Goal: Task Accomplishment & Management: Manage account settings

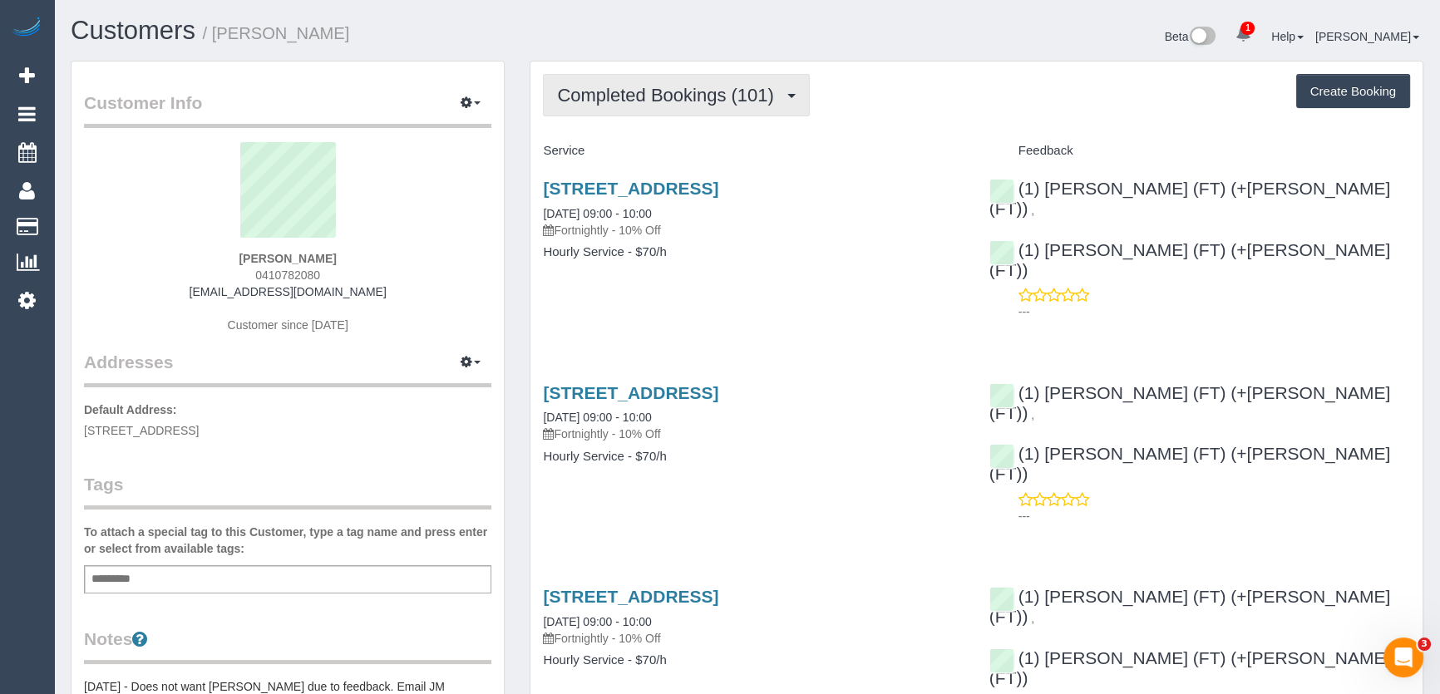
click at [766, 101] on span "Completed Bookings (101)" at bounding box center [669, 95] width 225 height 21
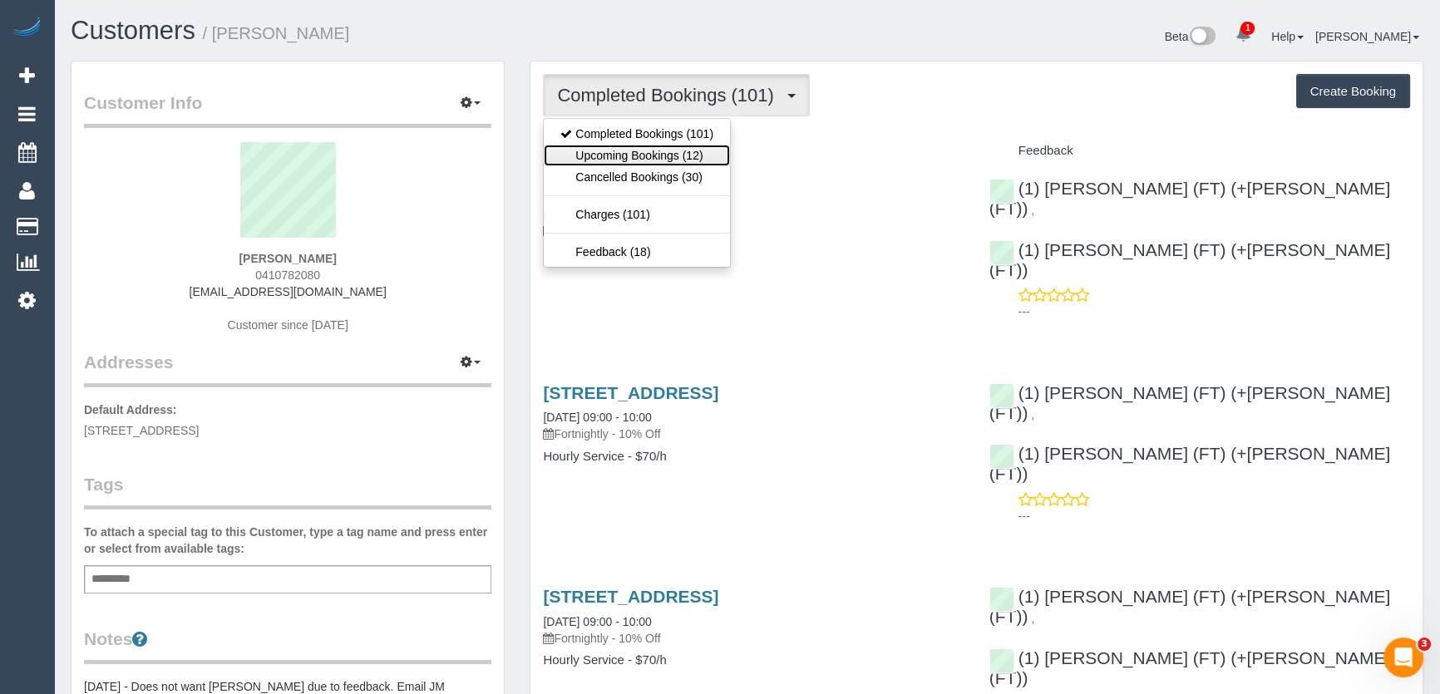
click at [700, 154] on link "Upcoming Bookings (12)" at bounding box center [637, 156] width 186 height 22
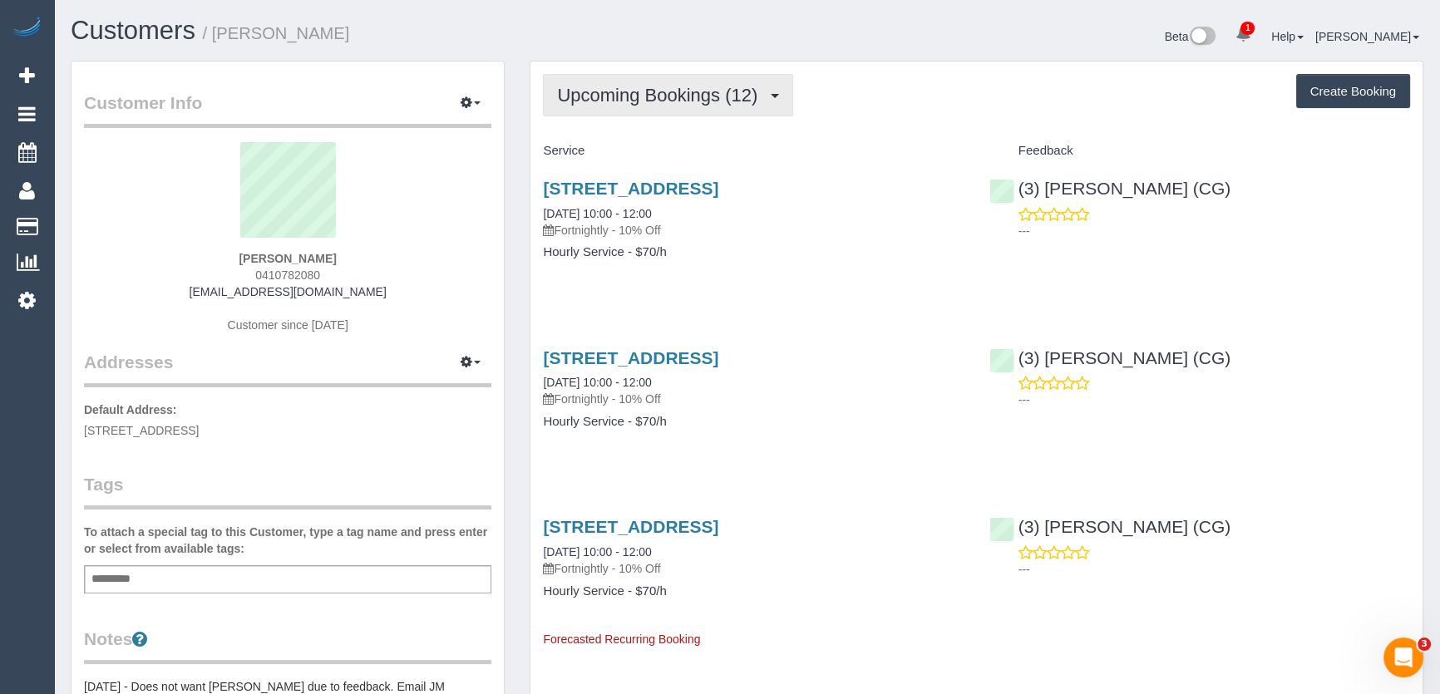
click at [603, 108] on button "Upcoming Bookings (12)" at bounding box center [668, 95] width 250 height 42
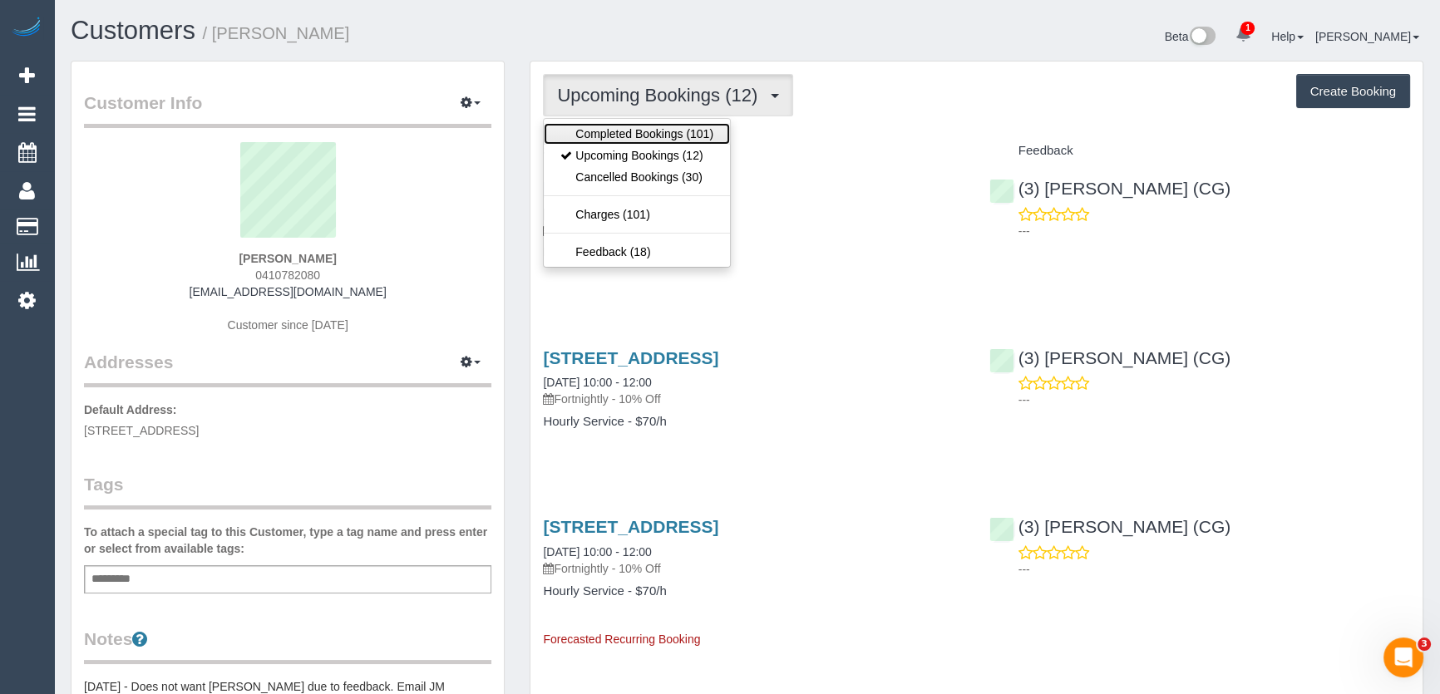
click at [605, 140] on link "Completed Bookings (101)" at bounding box center [637, 134] width 186 height 22
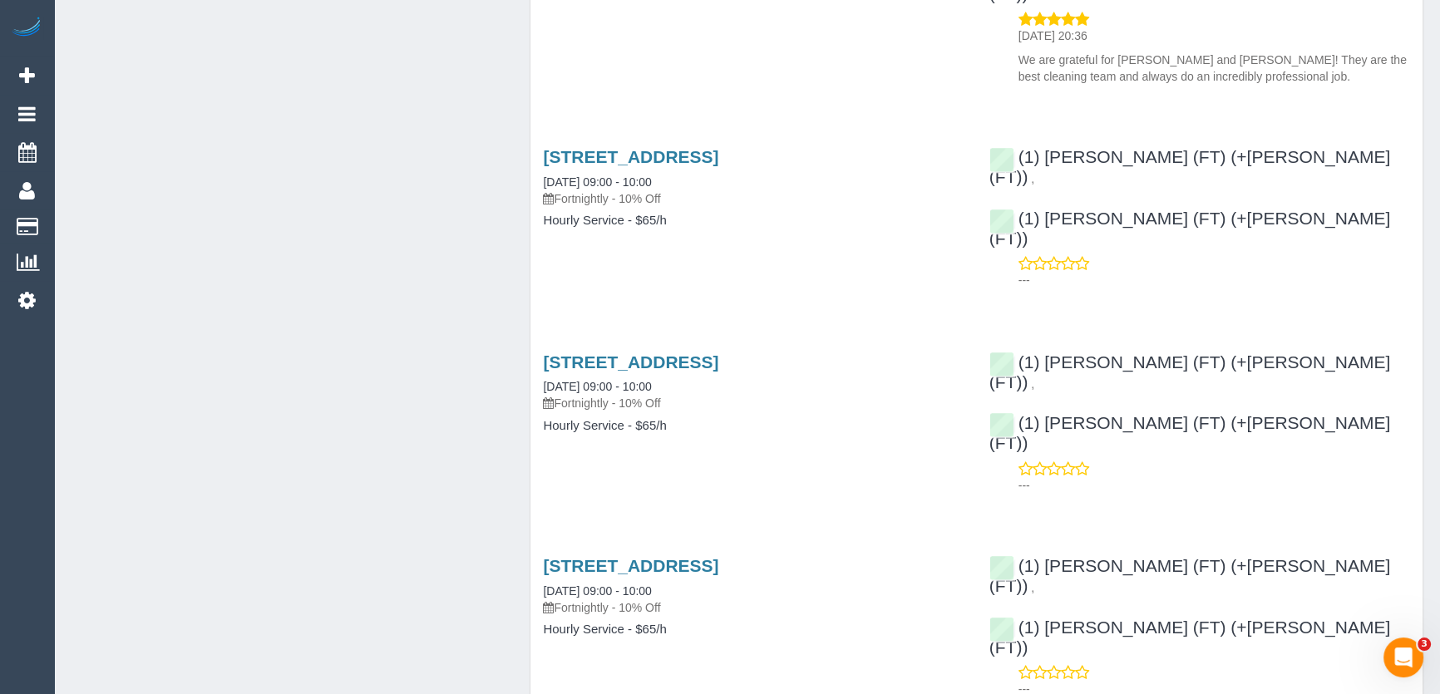
scroll to position [3445, 0]
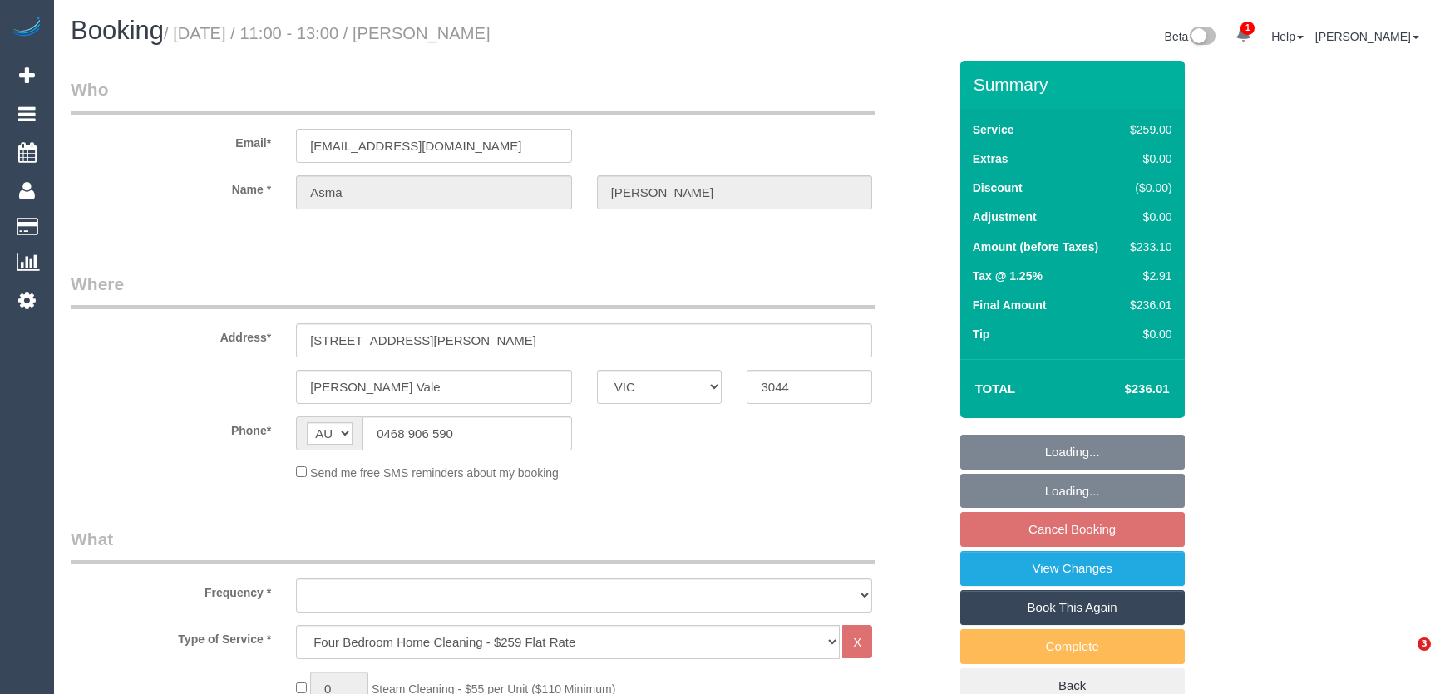
select select "VIC"
select select "object:662"
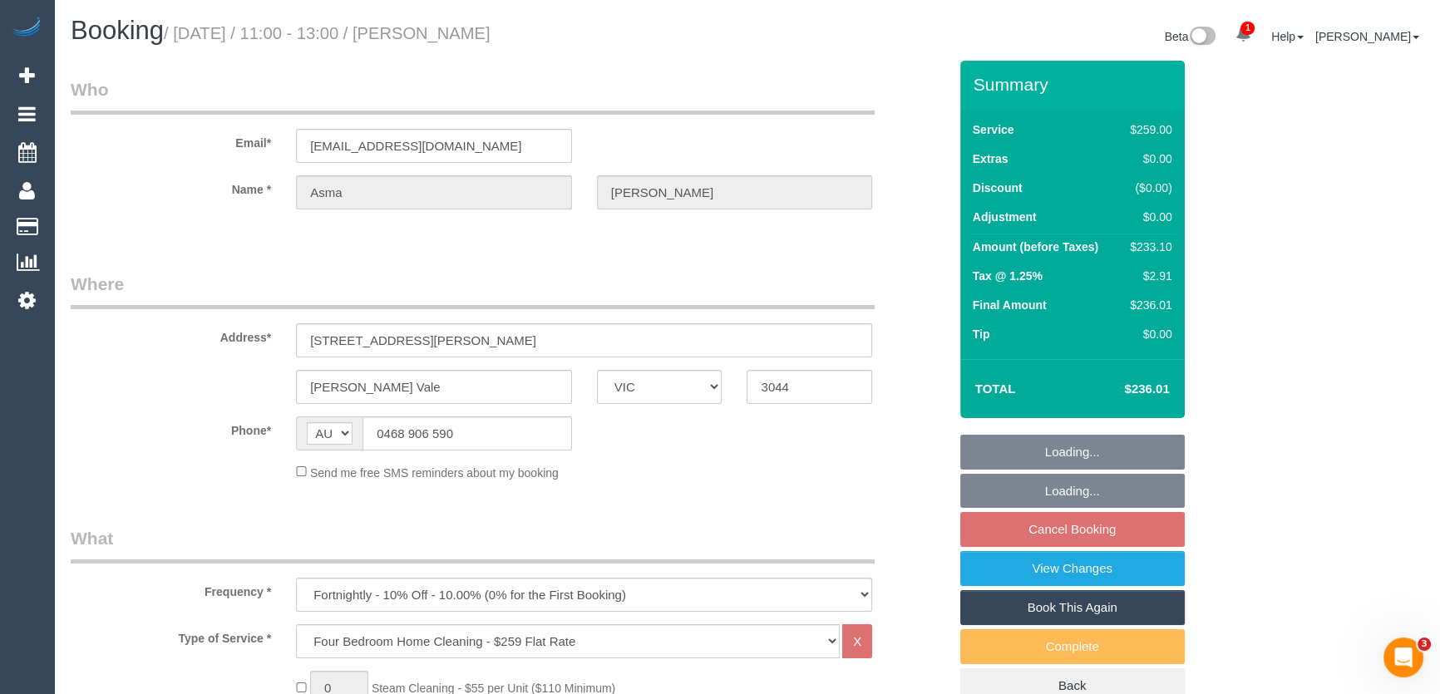
select select "number:28"
select select "number:14"
select select "number:19"
select select "number:36"
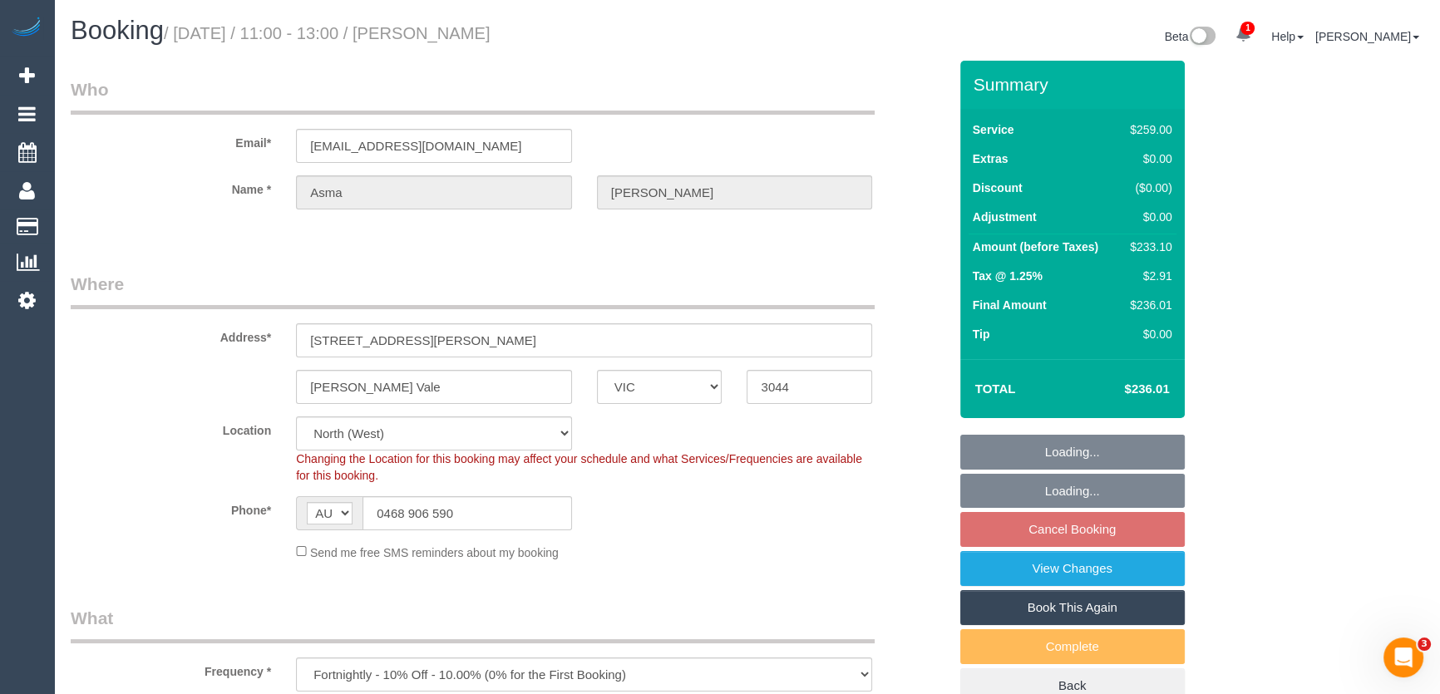
select select "object:815"
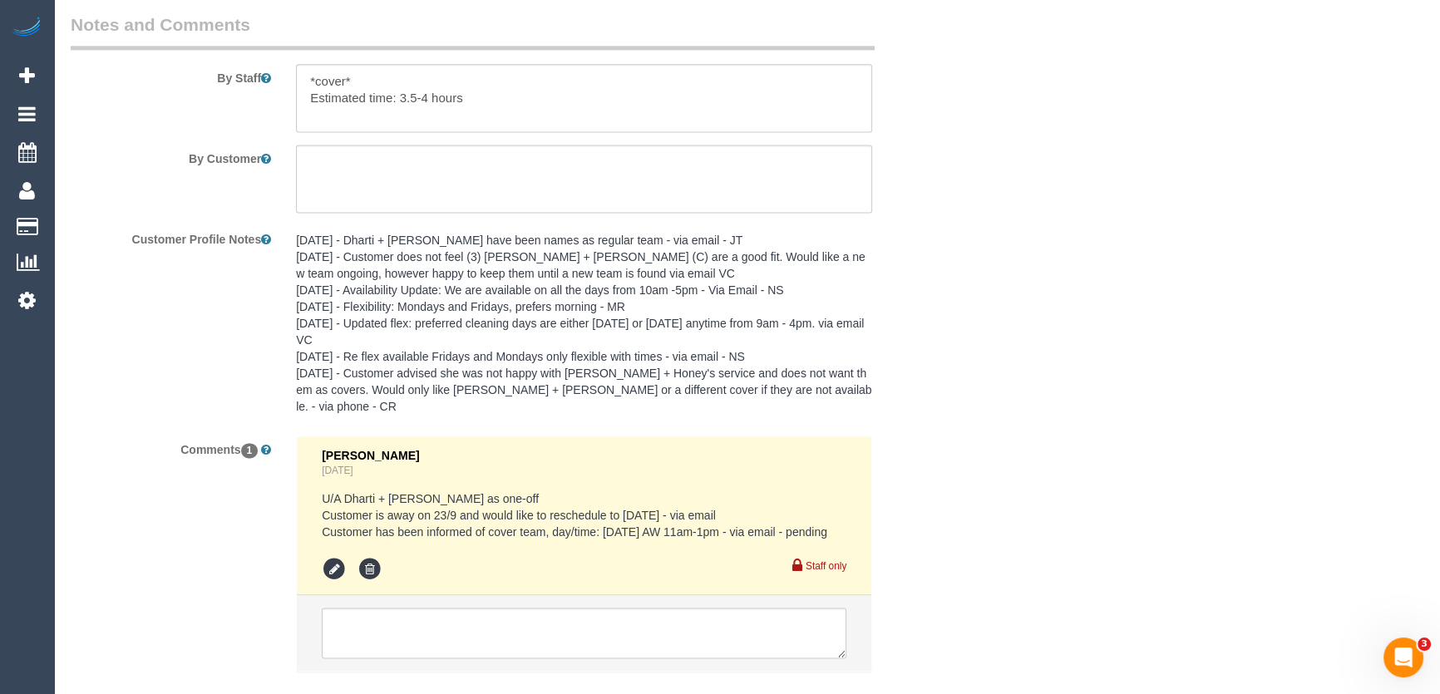
scroll to position [2953, 0]
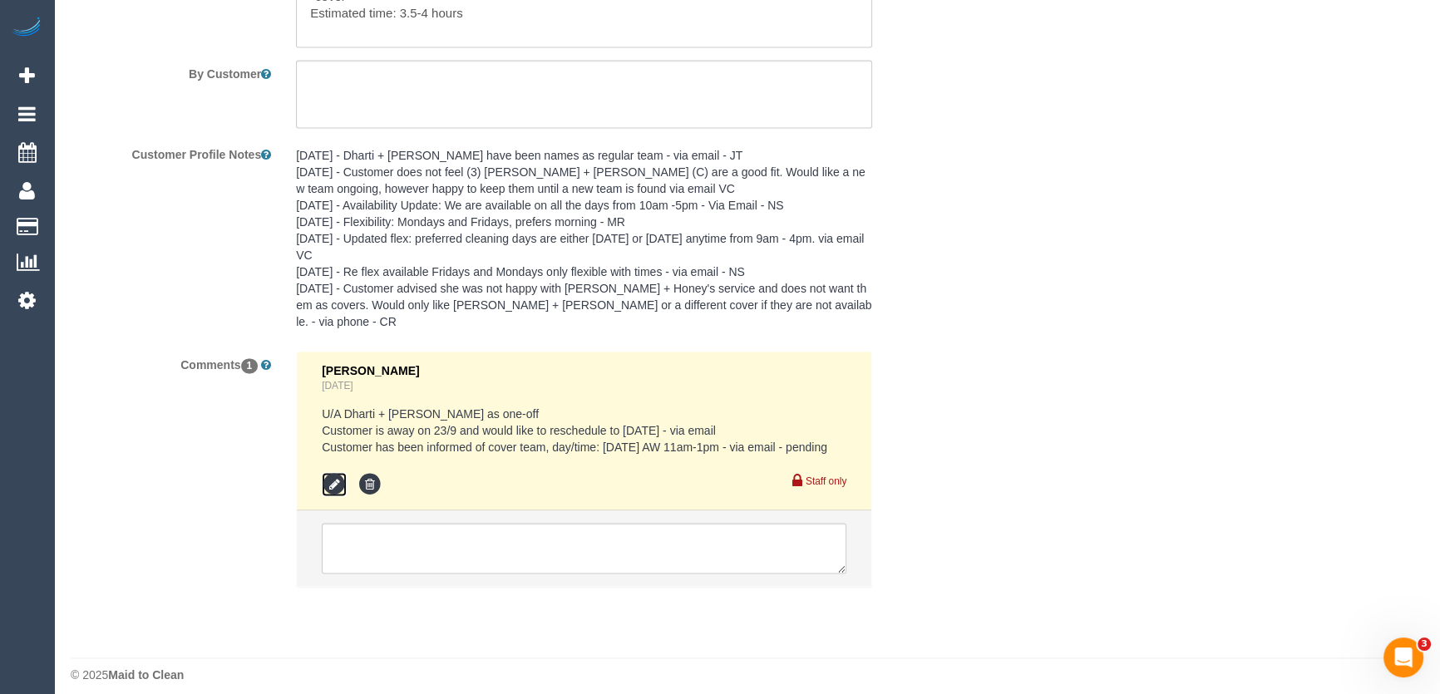
click at [332, 472] on icon at bounding box center [334, 484] width 25 height 25
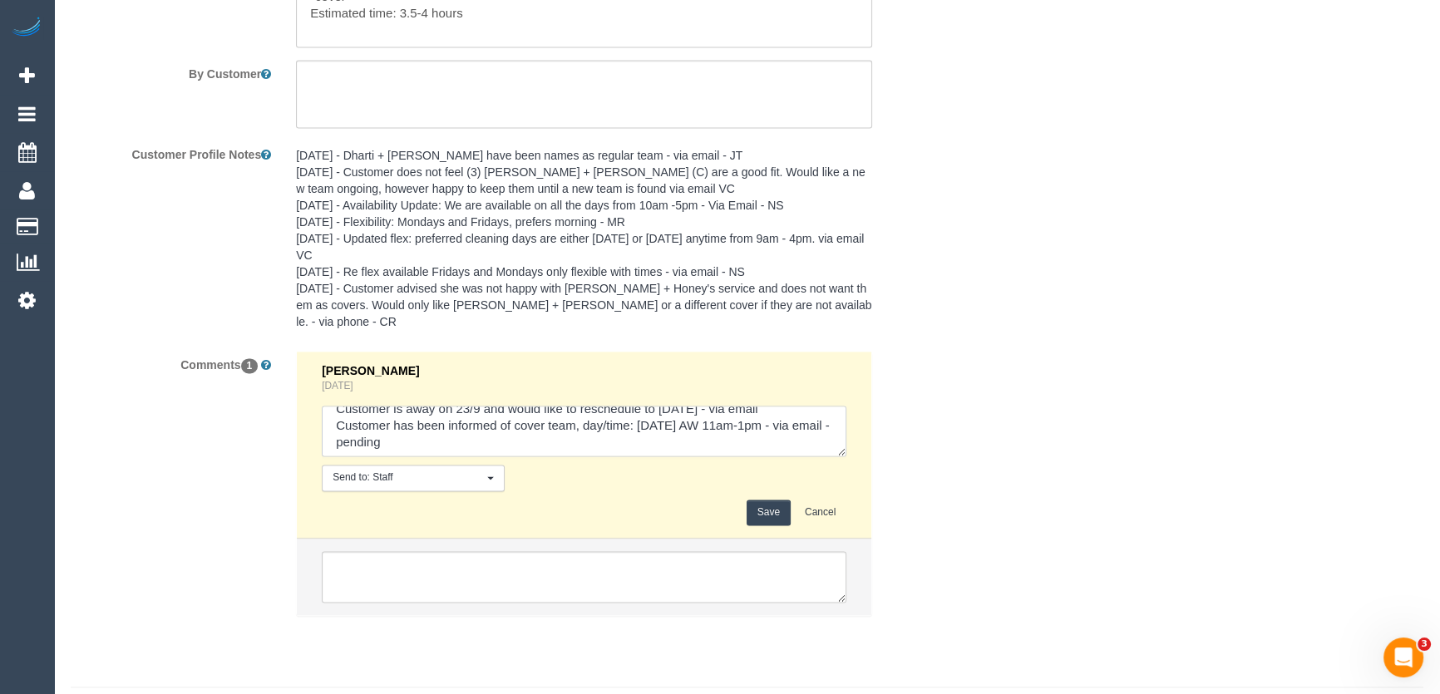
scroll to position [32, 0]
click at [466, 407] on textarea at bounding box center [584, 432] width 525 height 52
type textarea "U/A Dharti + Kishan as one-off Customer is away on 23/9 and would like to resch…"
click at [771, 500] on button "Save" at bounding box center [769, 513] width 44 height 26
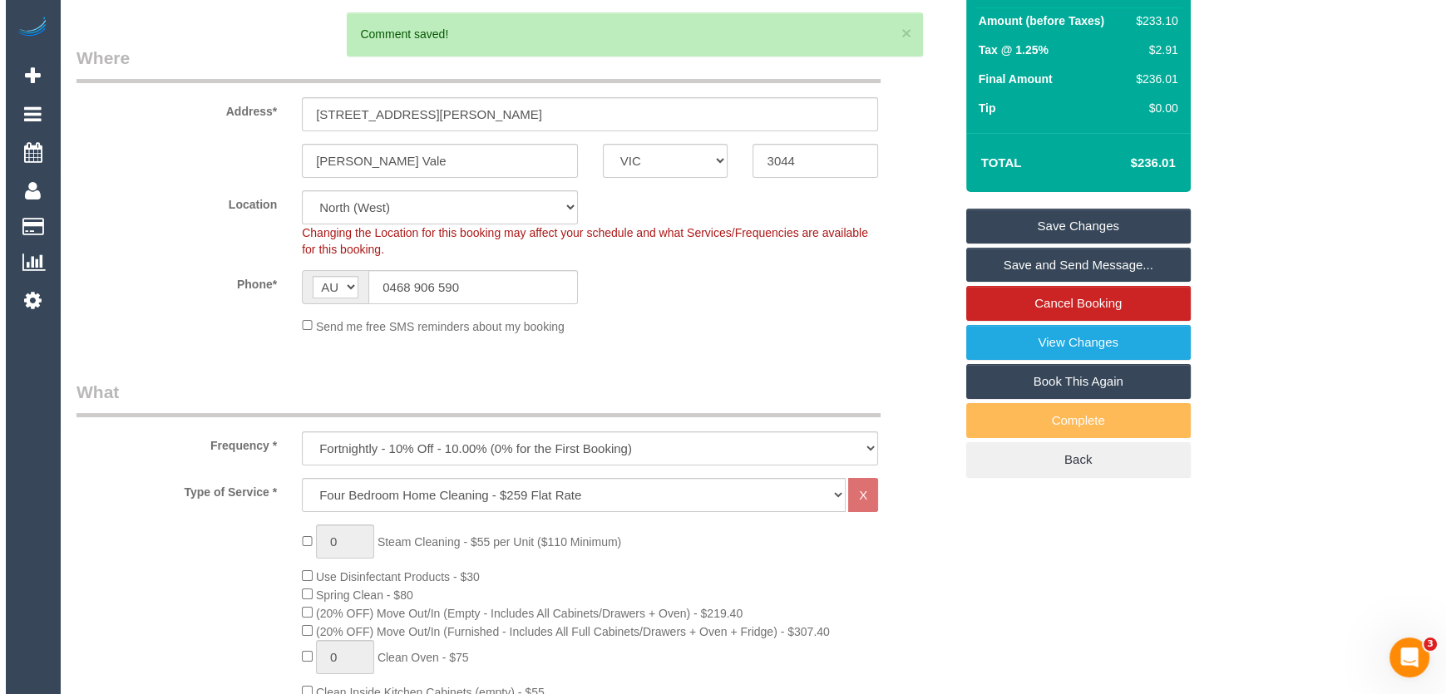
scroll to position [0, 0]
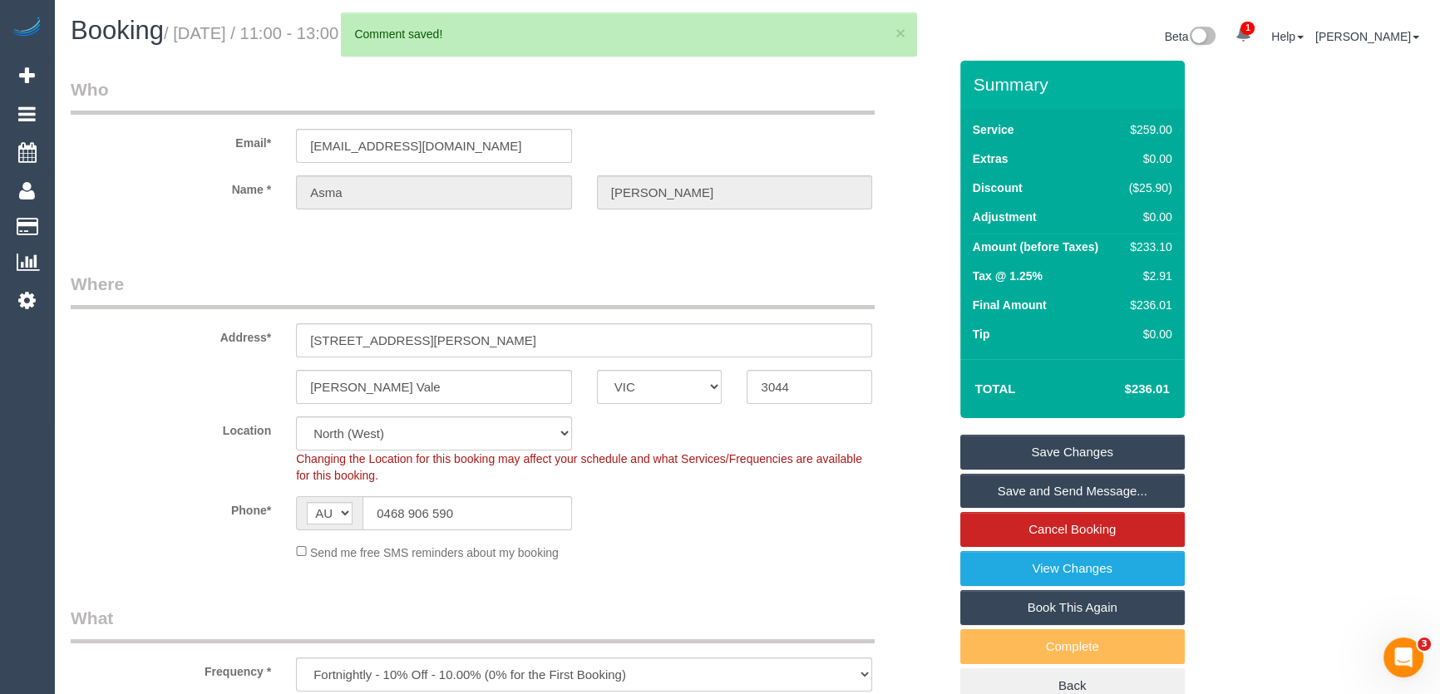
click at [1034, 495] on link "Save and Send Message..." at bounding box center [1072, 491] width 225 height 35
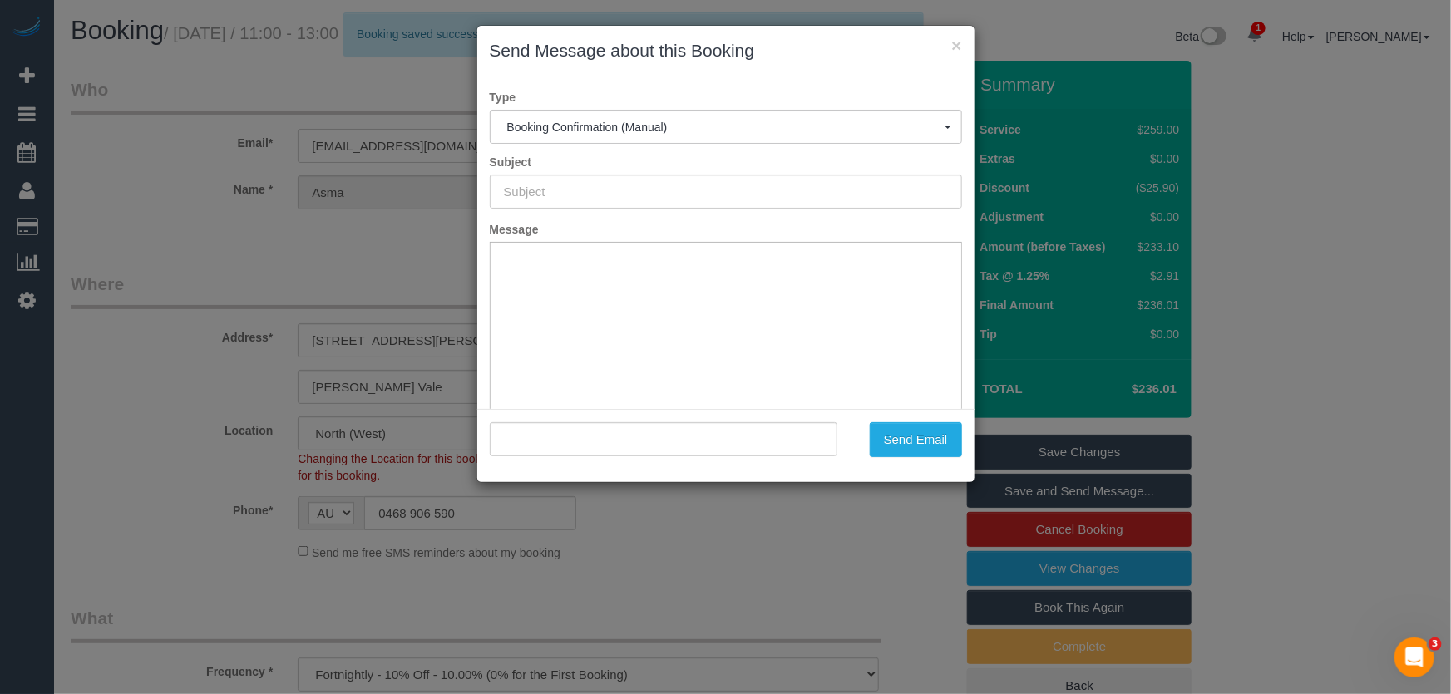
type input "Booking Confirmed"
type input ""Asma Mahmuda" <asmi.mha@gmail.com>"
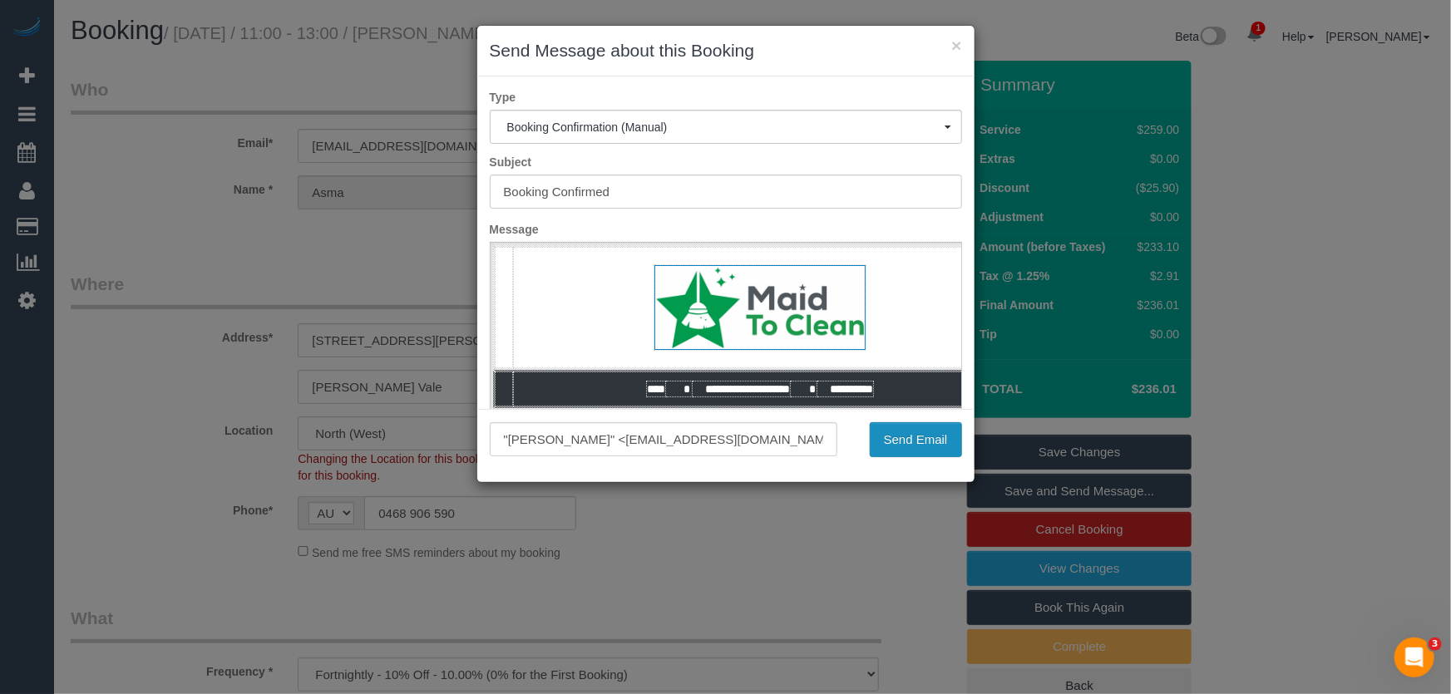
click at [920, 441] on button "Send Email" at bounding box center [916, 439] width 92 height 35
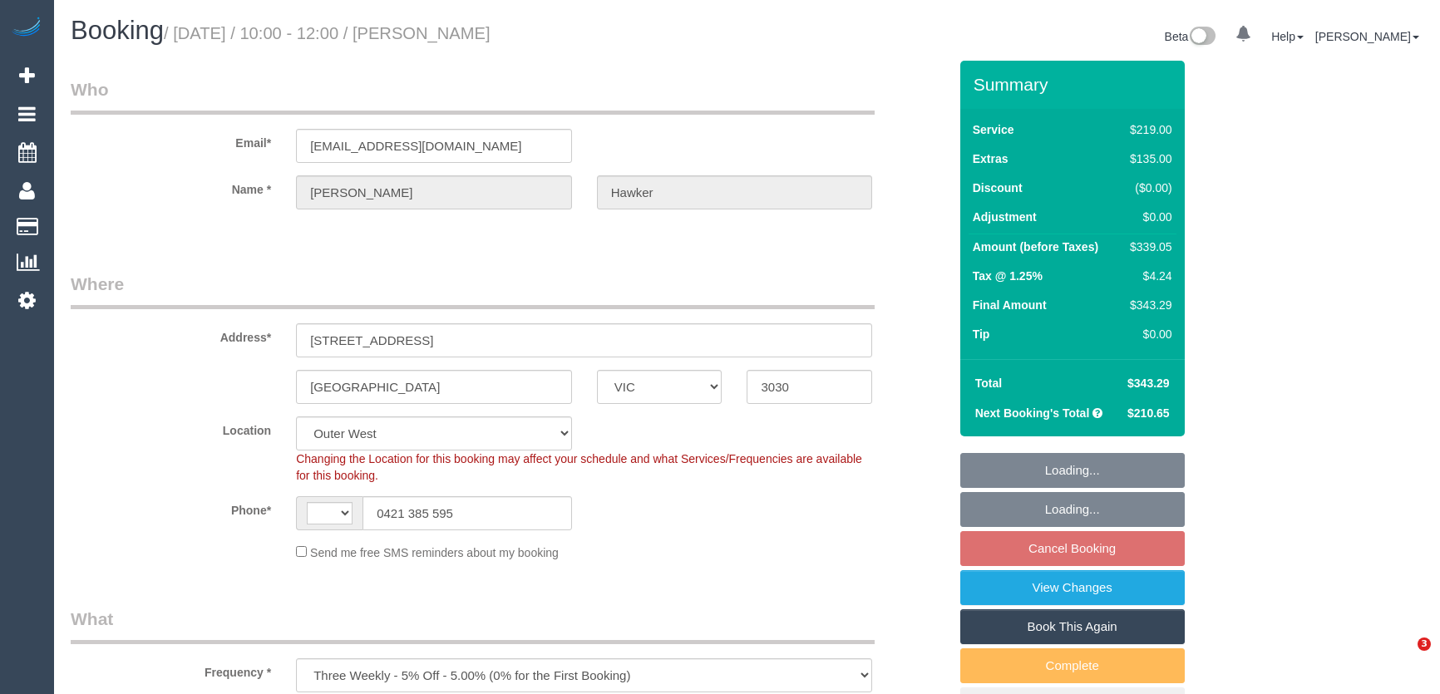
select select "VIC"
select select "string:stripe-pm_1RkZlA2GScqysDRVlVjE8EMK"
select select "object:532"
select select "string:AU"
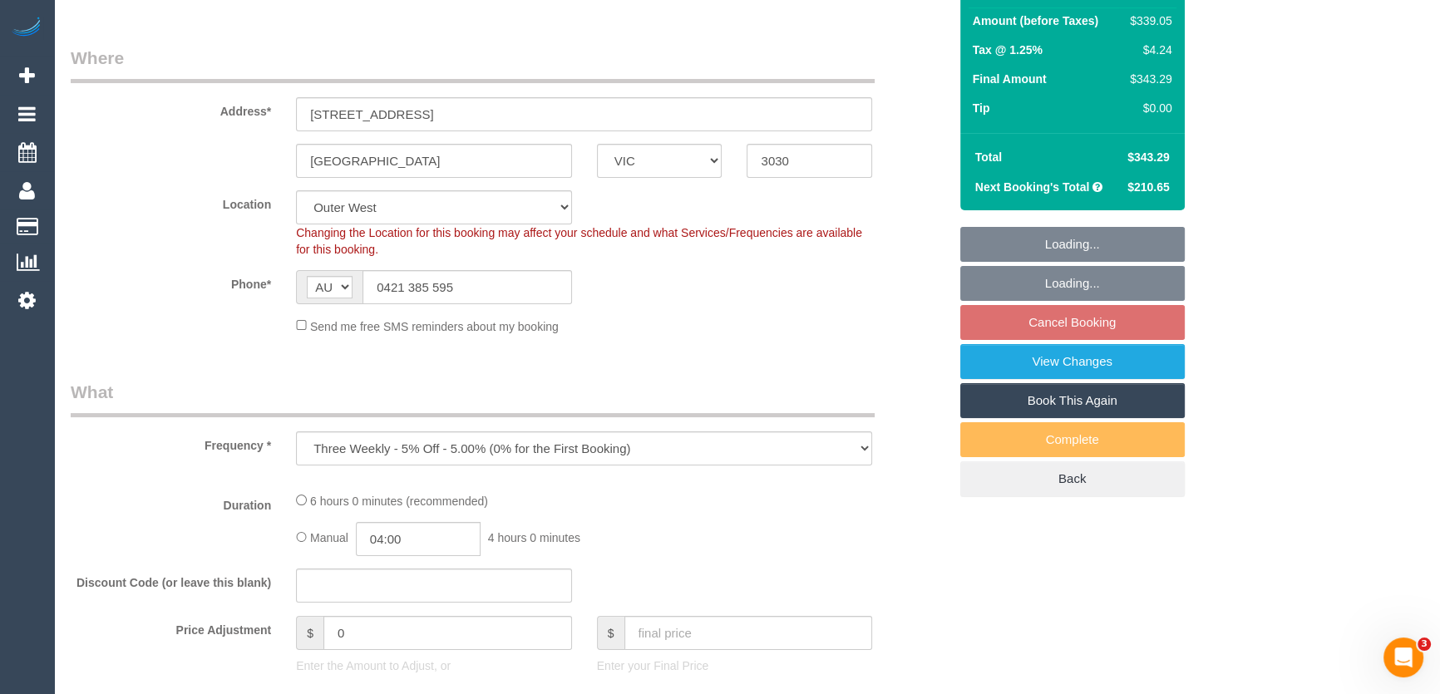
select select "number:30"
select select "number:14"
select select "number:19"
select select "number:24"
select select "number:35"
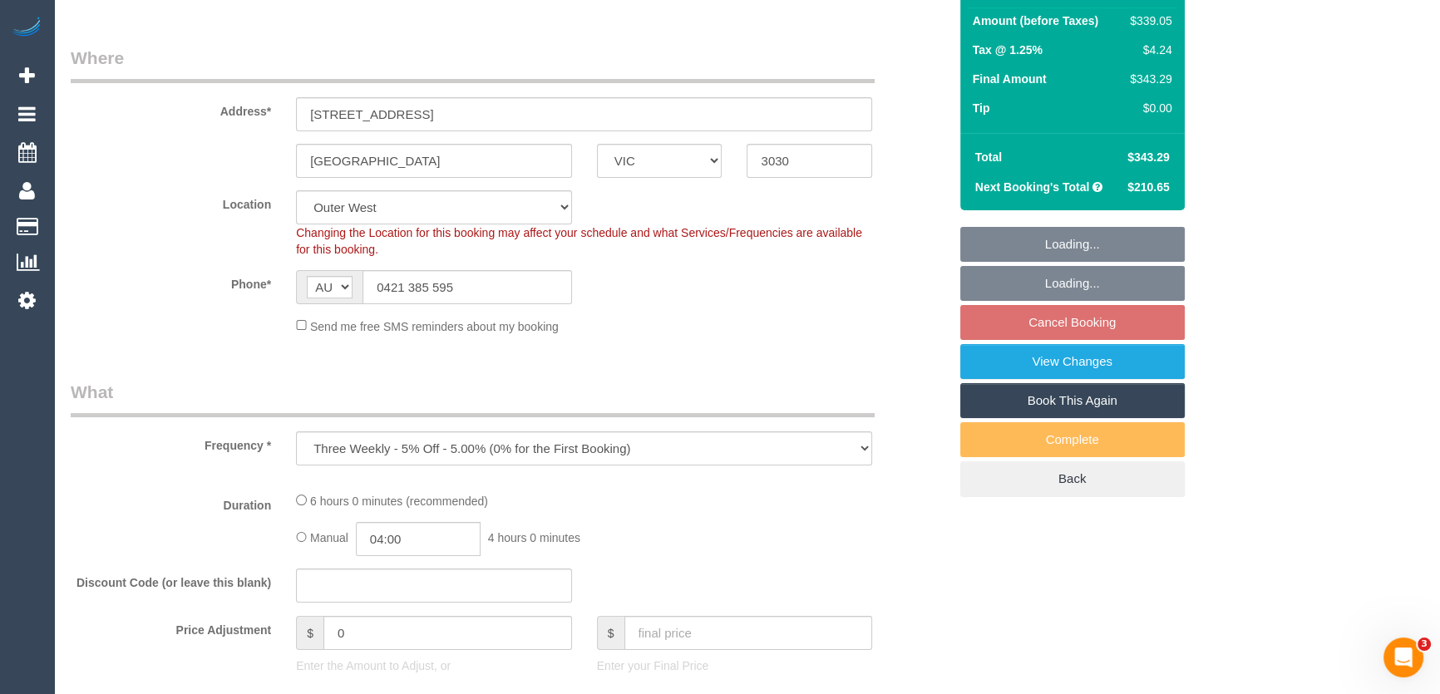
select select "number:13"
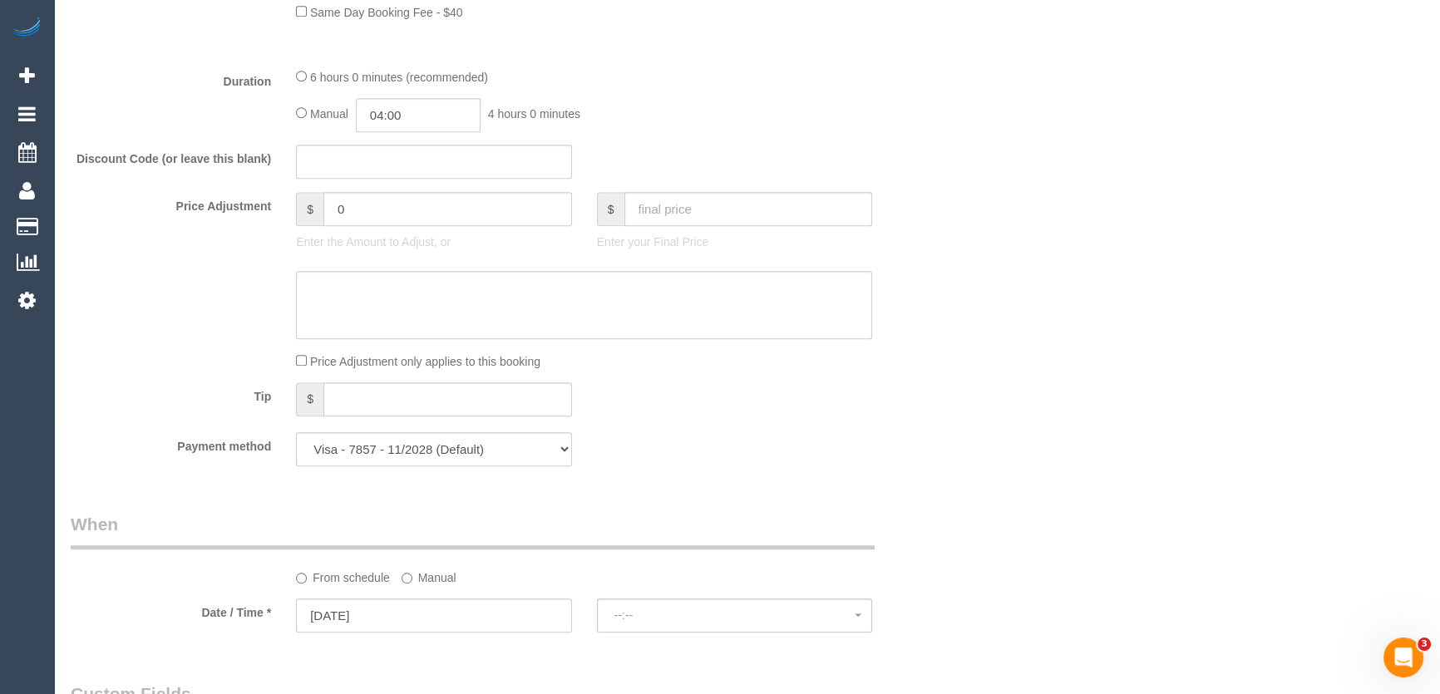
select select "spot2"
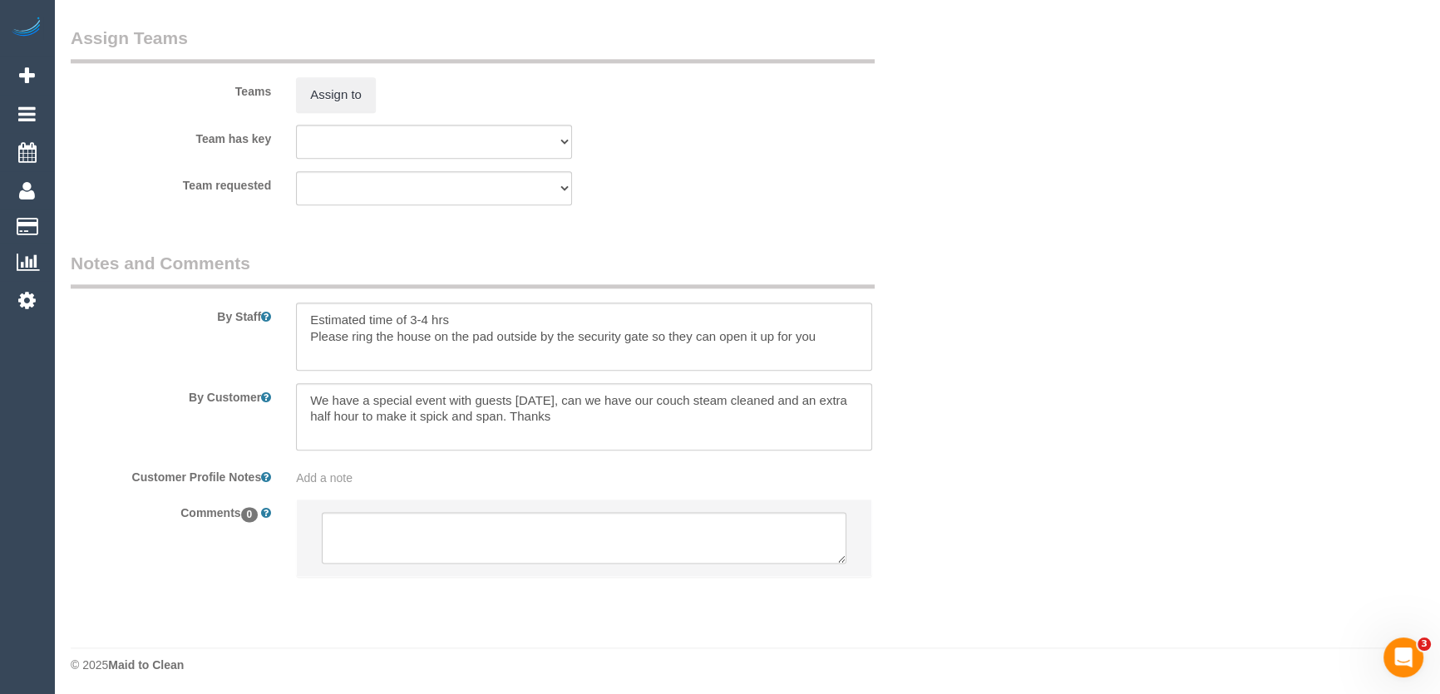
scroll to position [2500, 0]
click at [387, 542] on textarea at bounding box center [584, 535] width 525 height 52
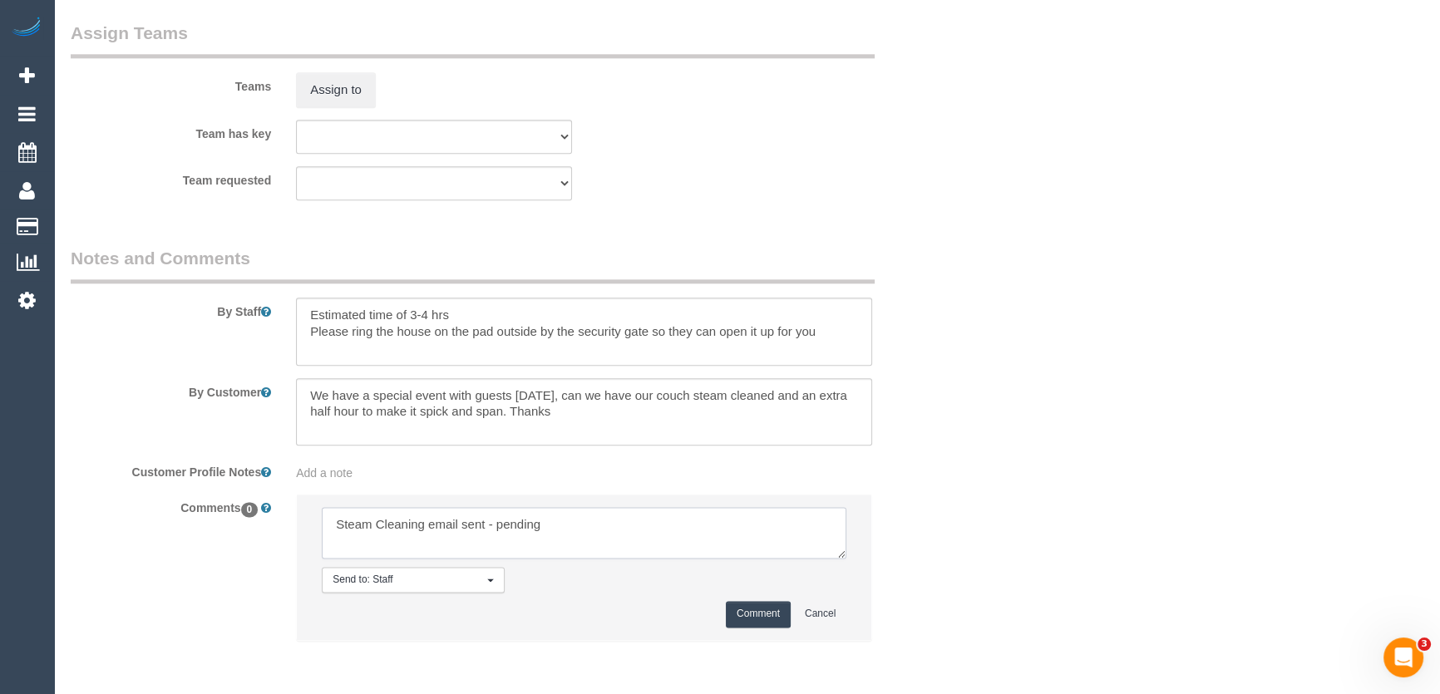
type textarea "Steam Cleaning email sent - pending"
click at [746, 623] on button "Comment" at bounding box center [758, 614] width 65 height 26
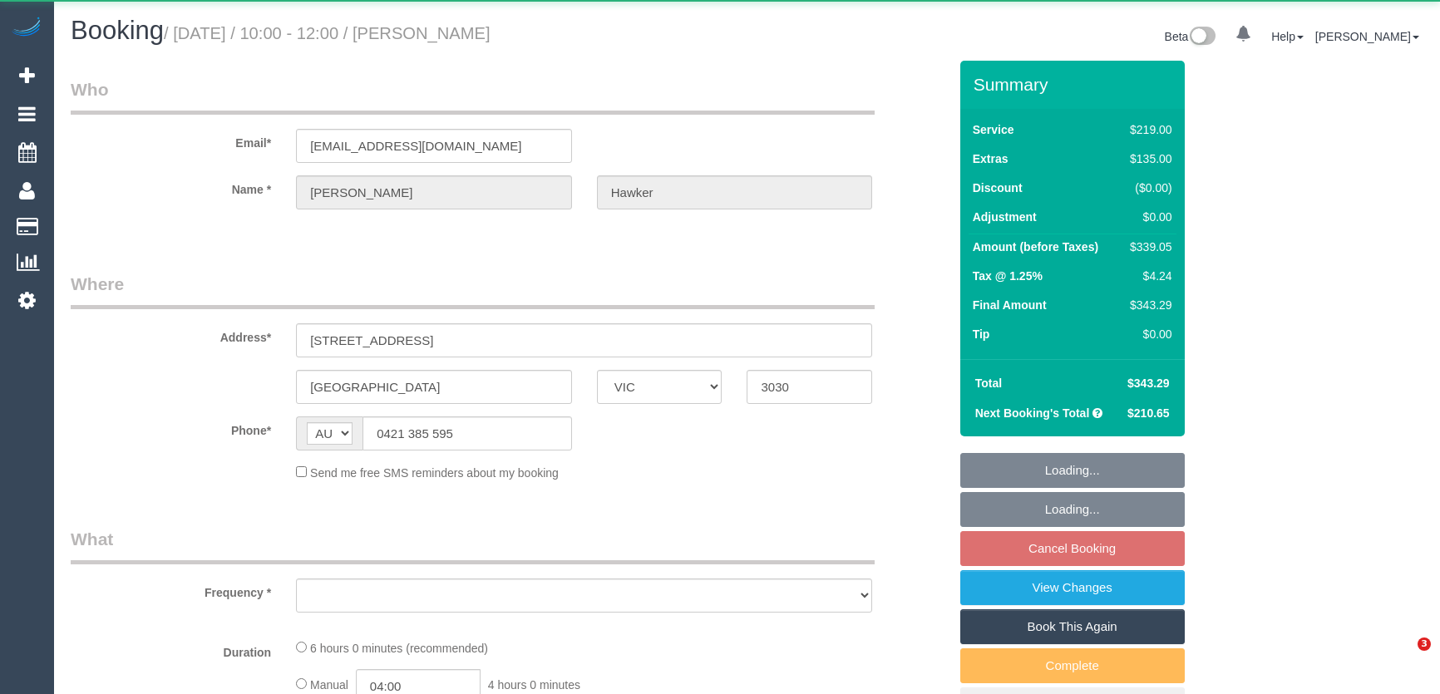
select select "VIC"
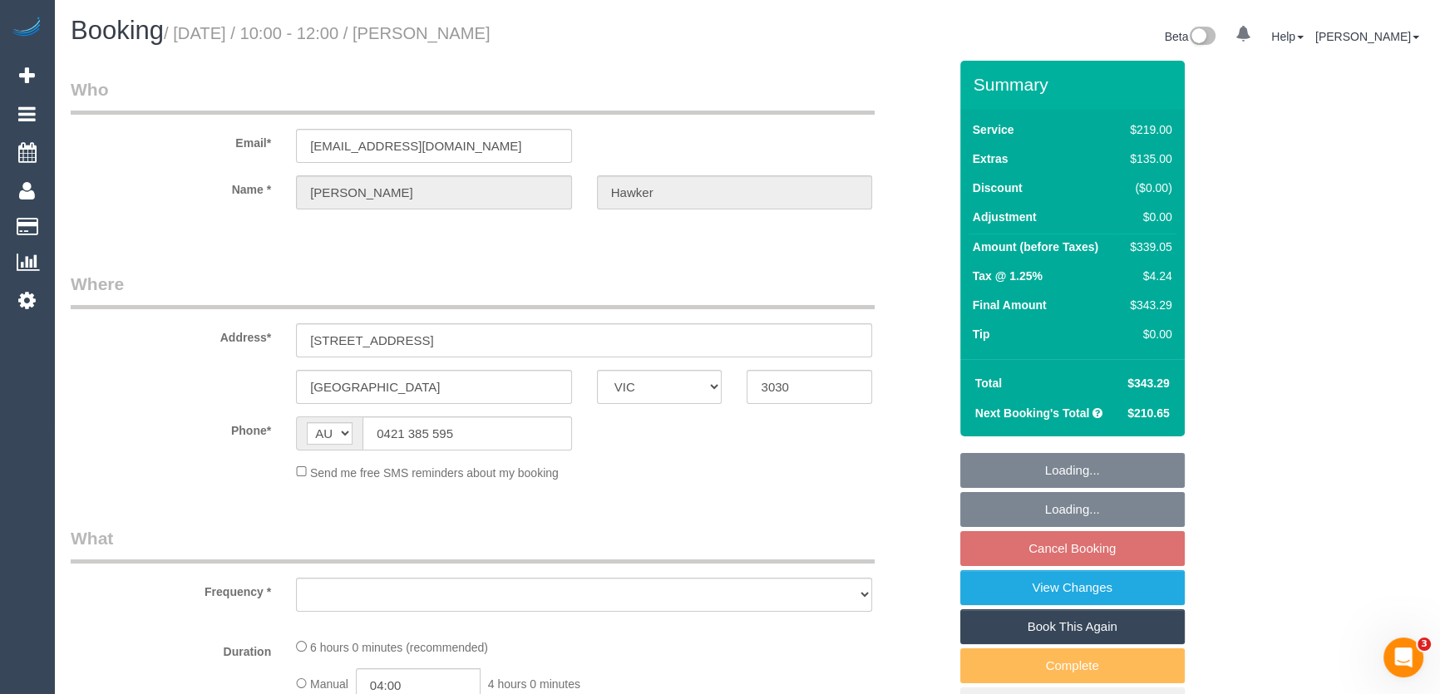
select select "object:546"
select select "string:stripe-pm_1RkZlA2GScqysDRVlVjE8EMK"
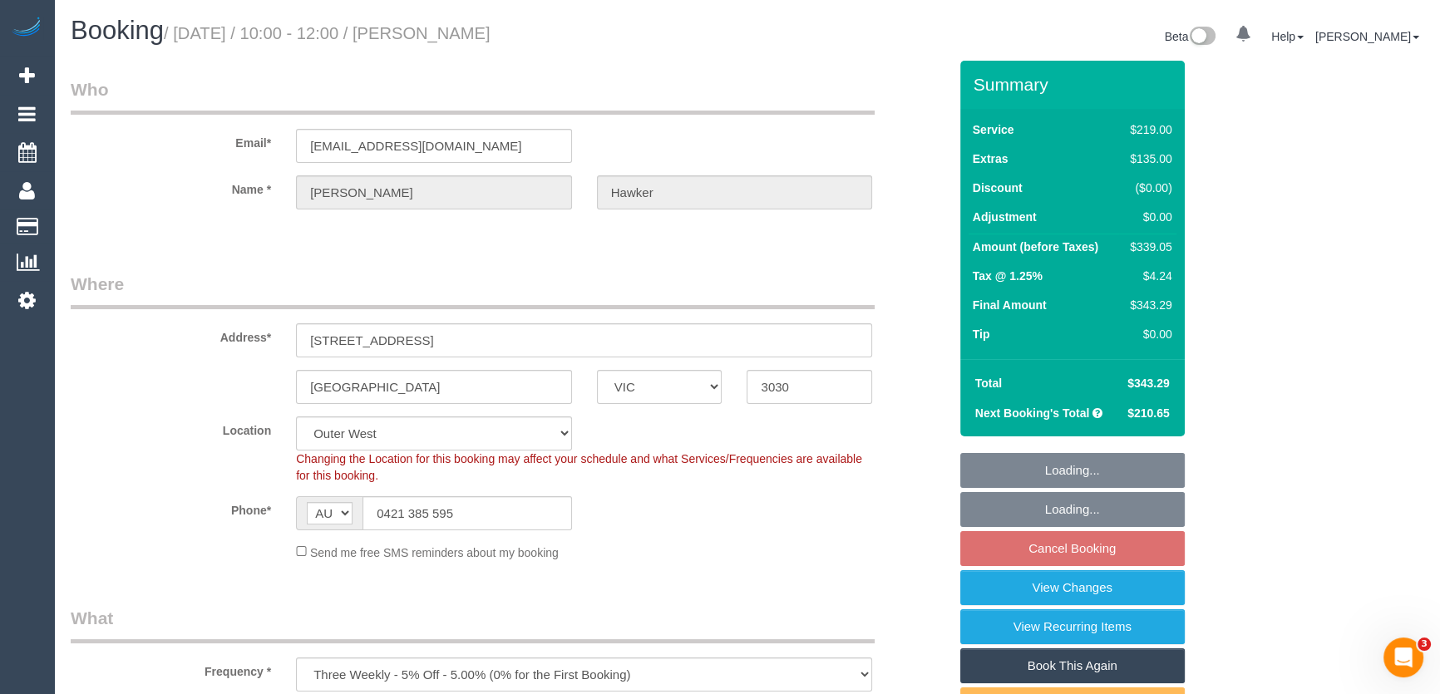
select select "number:30"
select select "number:14"
select select "number:19"
select select "number:24"
select select "number:35"
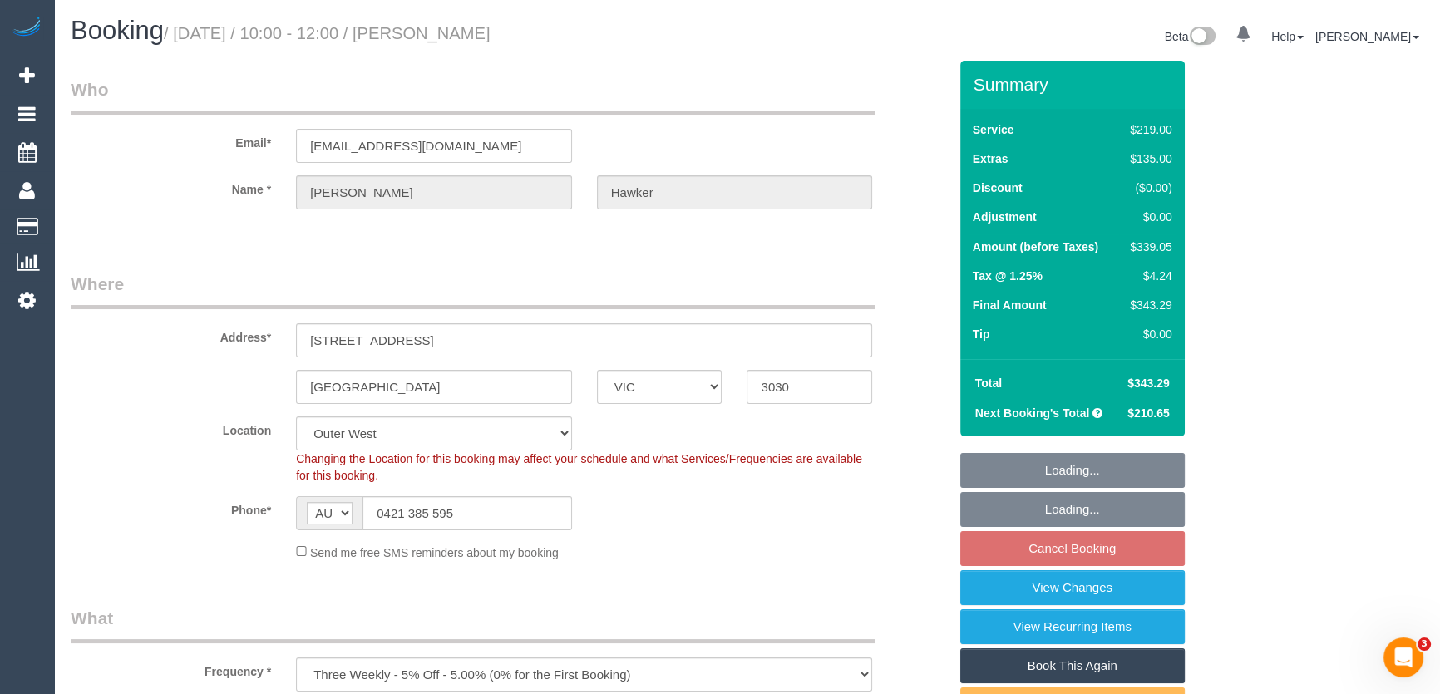
select select "number:13"
select select "object:1183"
select select "spot2"
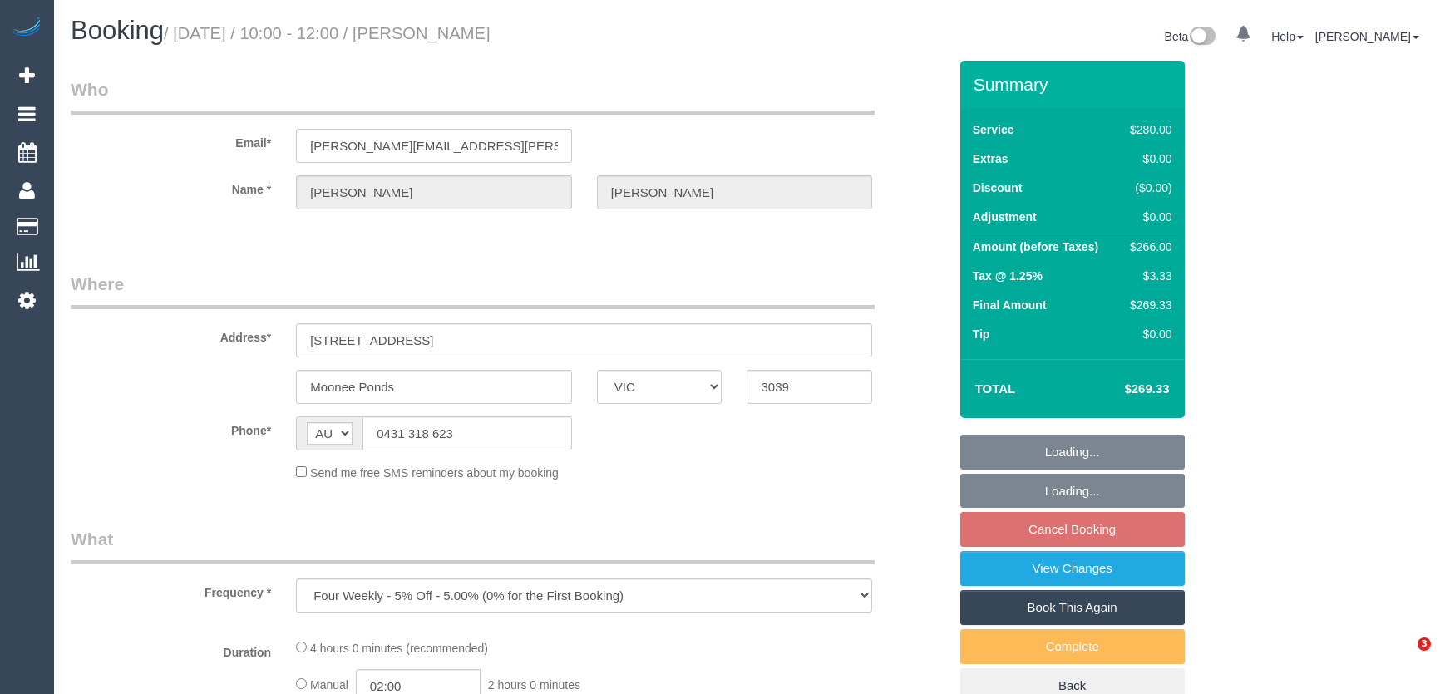
select select "VIC"
select select "string:stripe-pm_1PmAKs2GScqysDRVIBuR1jZ4"
select select "240"
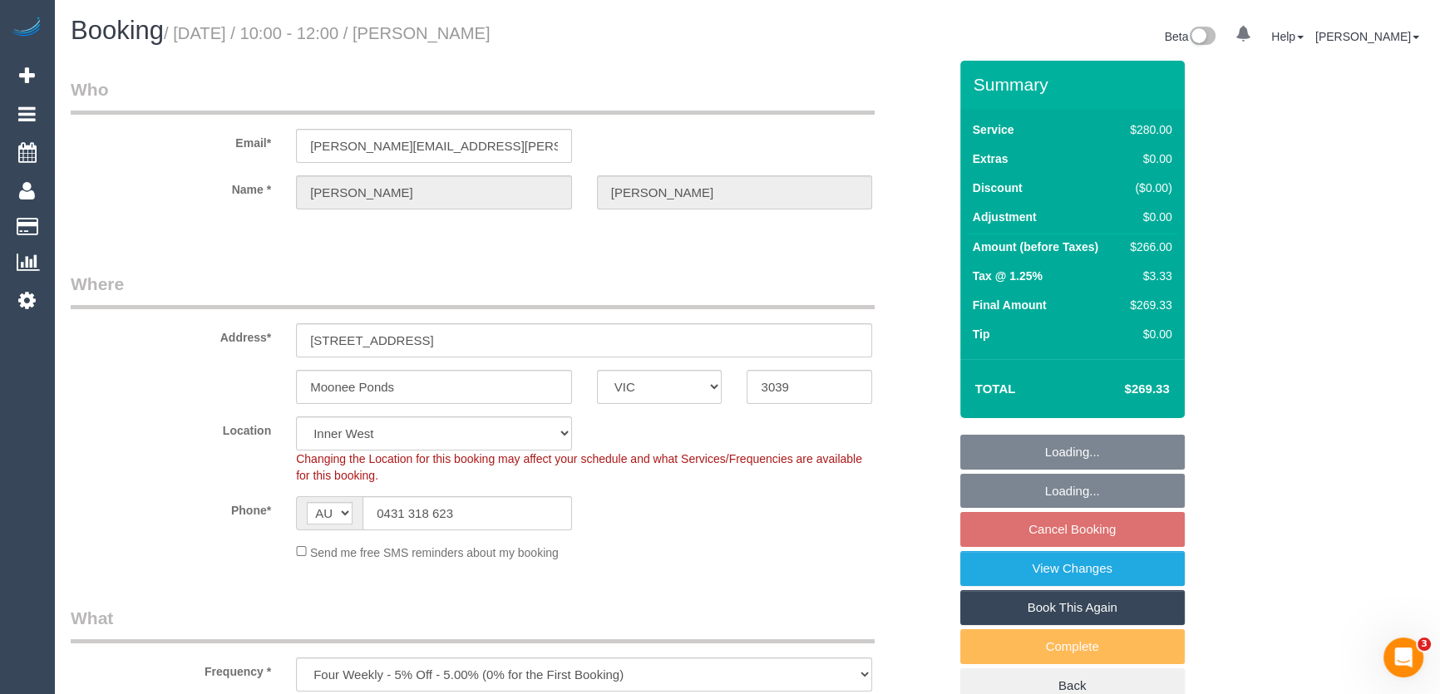
select select "number:27"
select select "number:14"
select select "number:19"
select select "number:23"
select select "number:12"
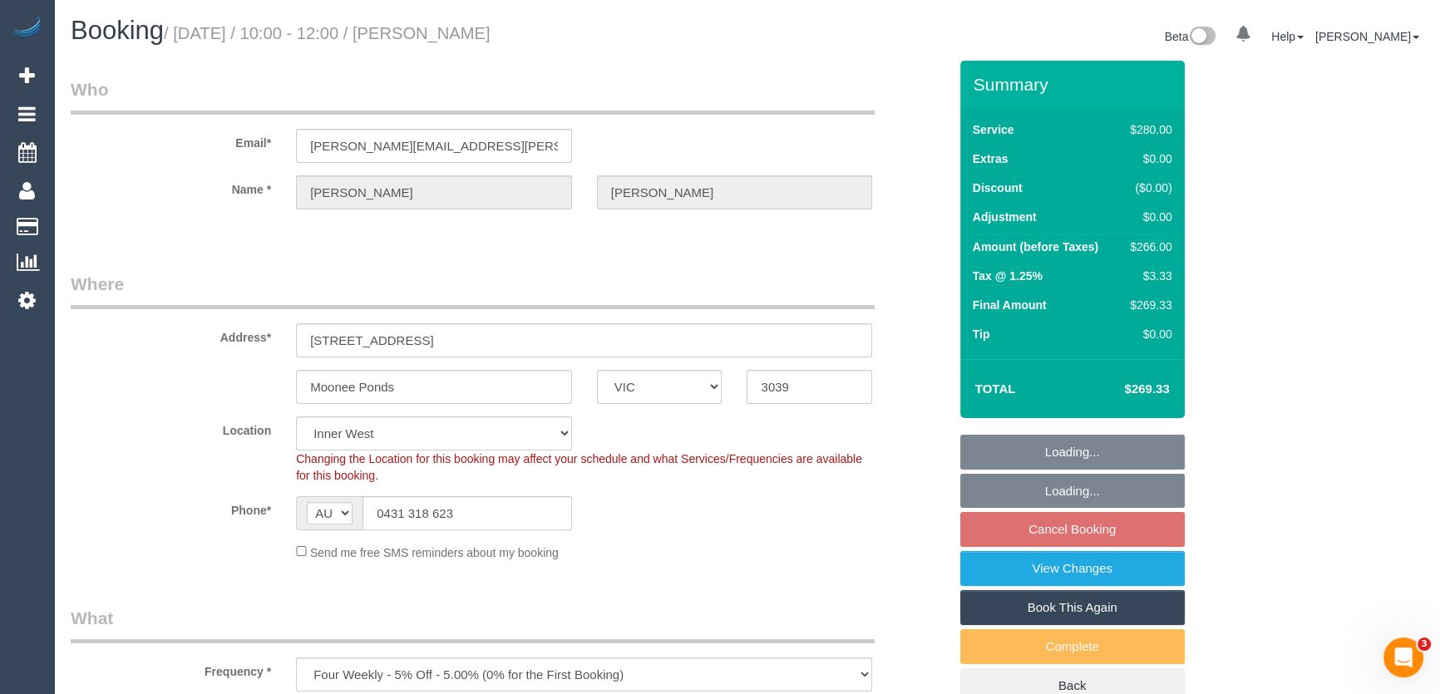
select select "object:1537"
select select "spot2"
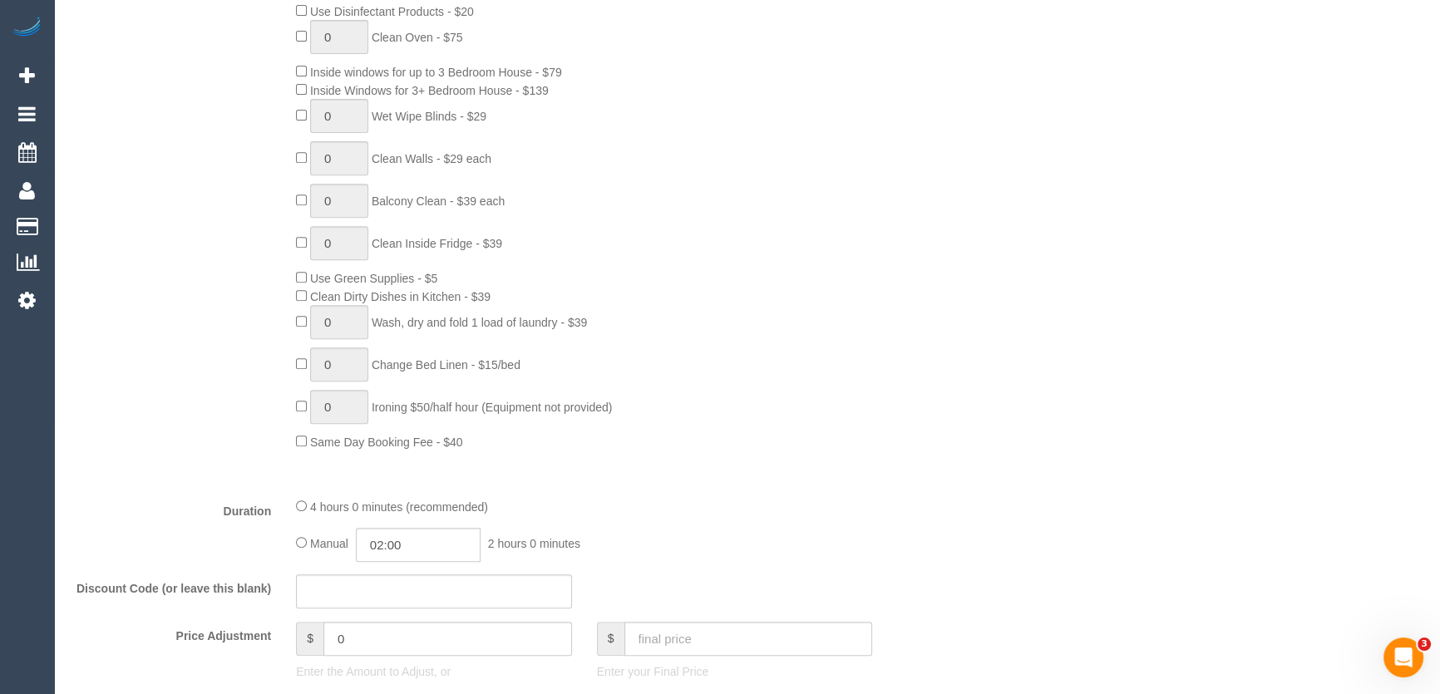
scroll to position [906, 0]
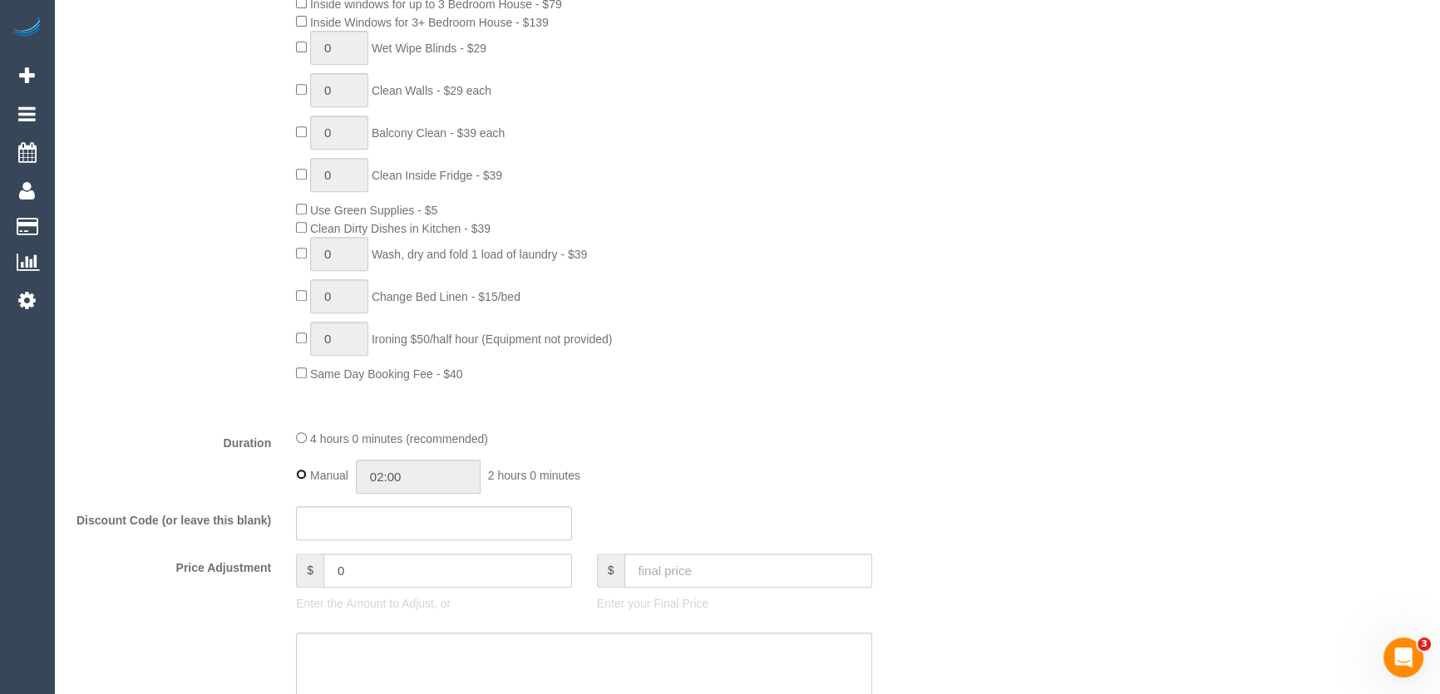
type input "04:00"
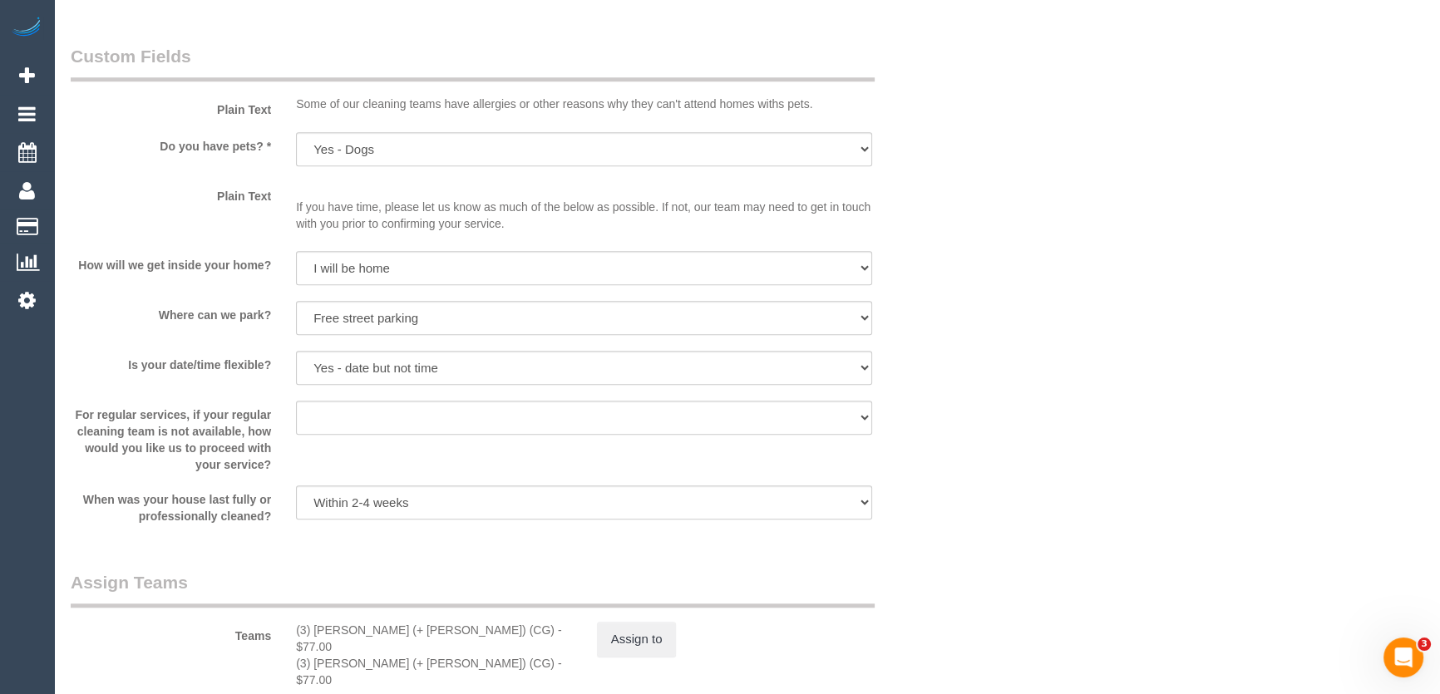
select select "spot21"
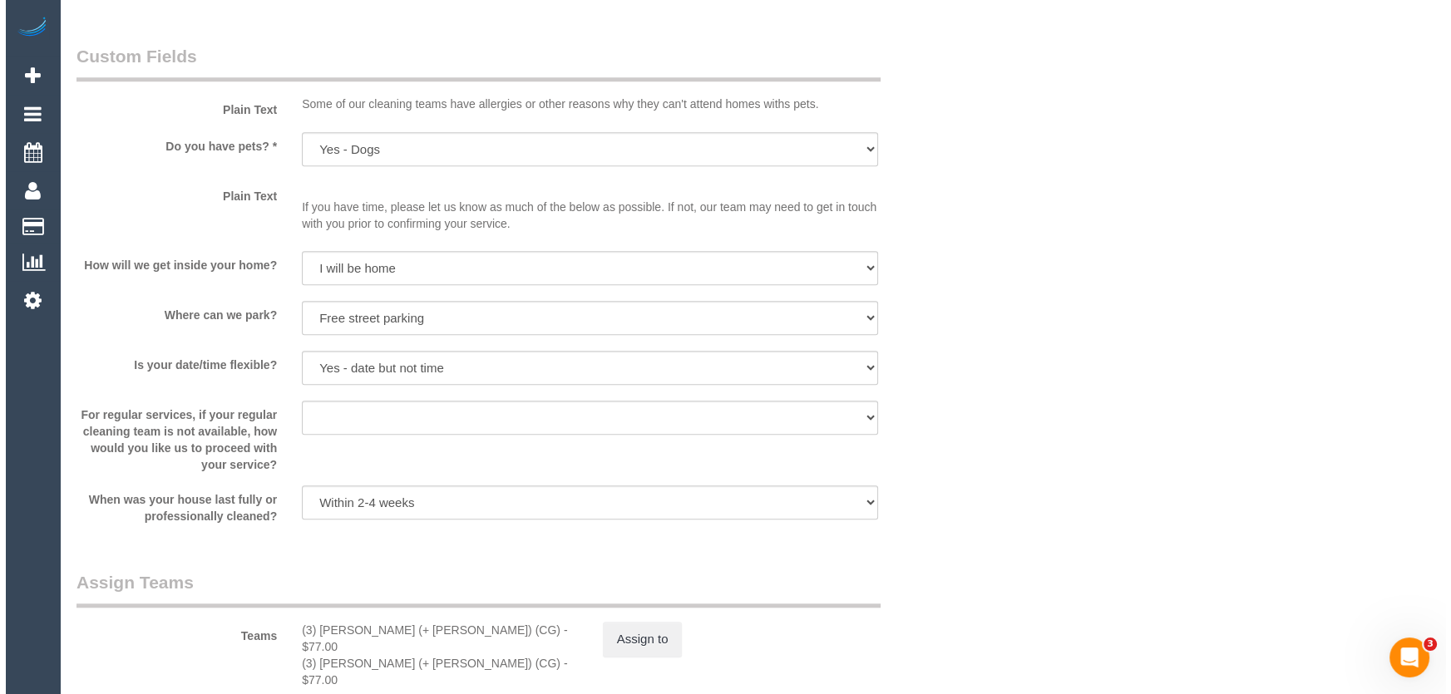
scroll to position [2116, 0]
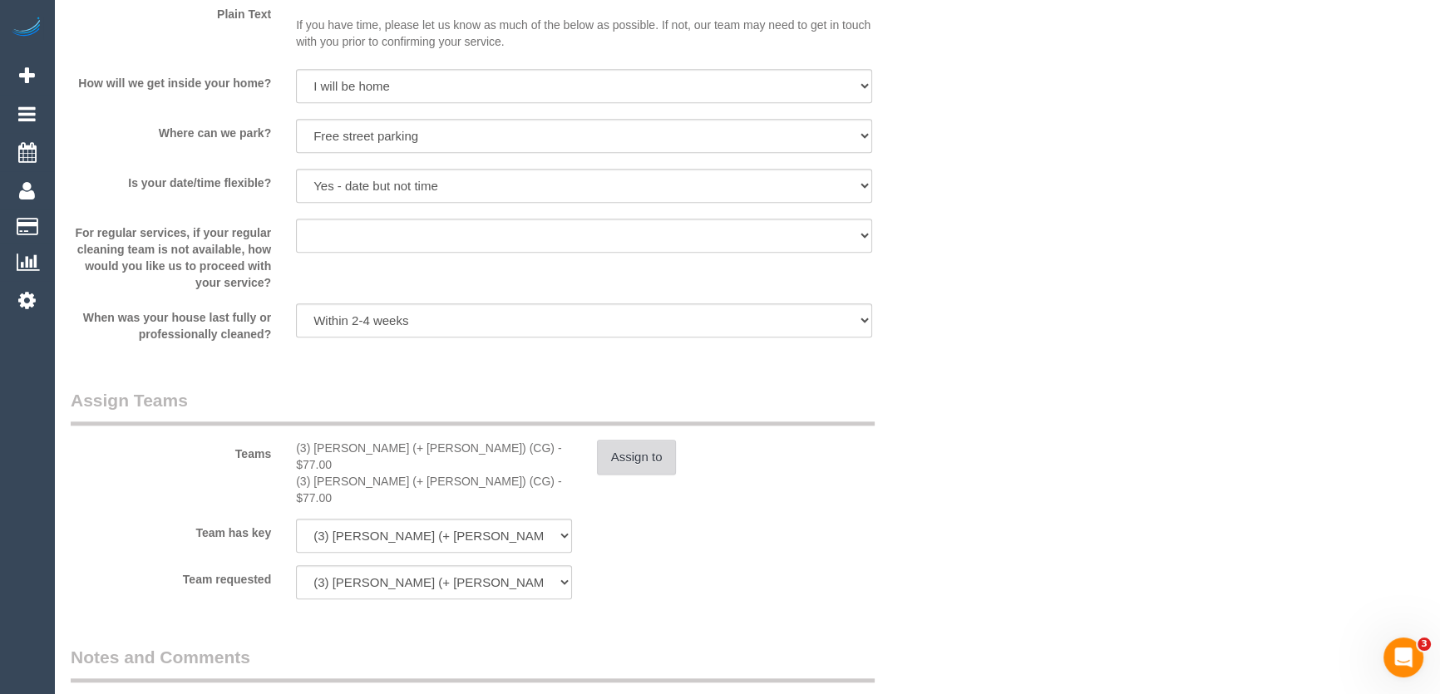
click at [646, 459] on button "Assign to" at bounding box center [637, 457] width 80 height 35
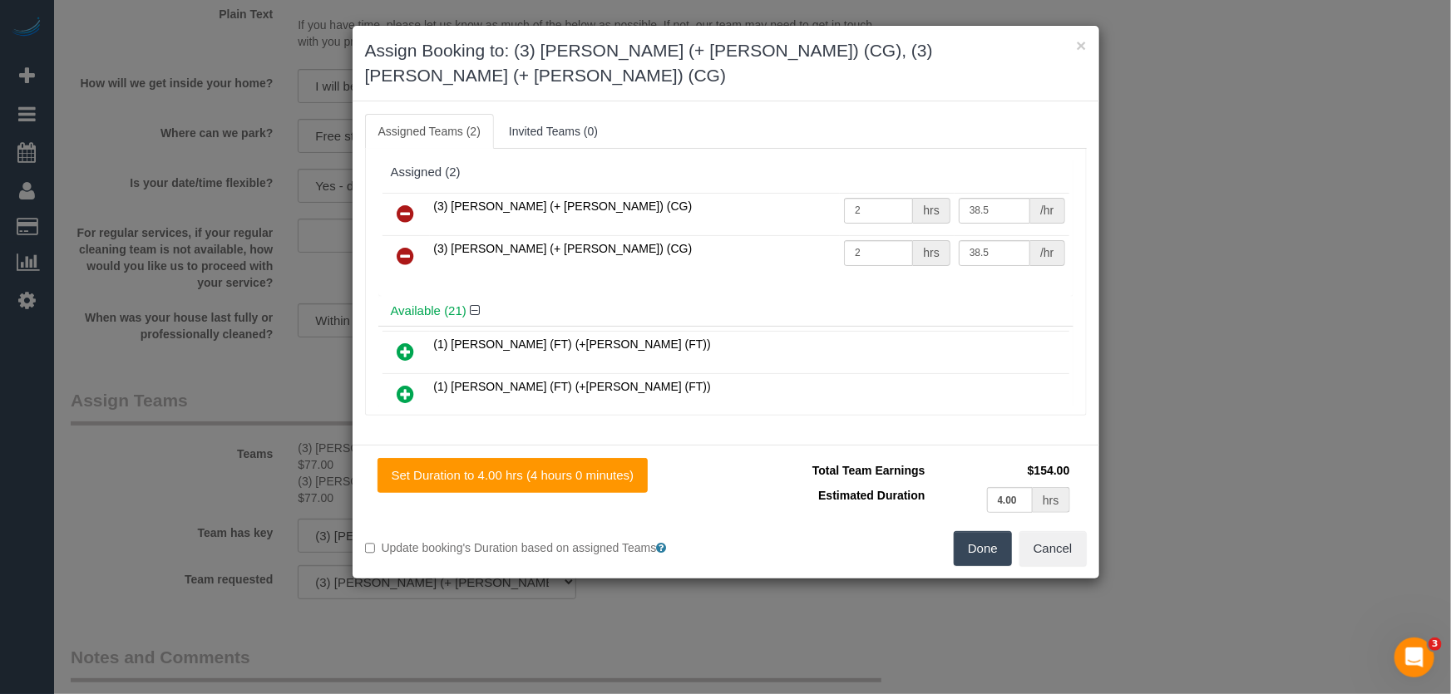
click at [397, 204] on icon at bounding box center [405, 214] width 17 height 20
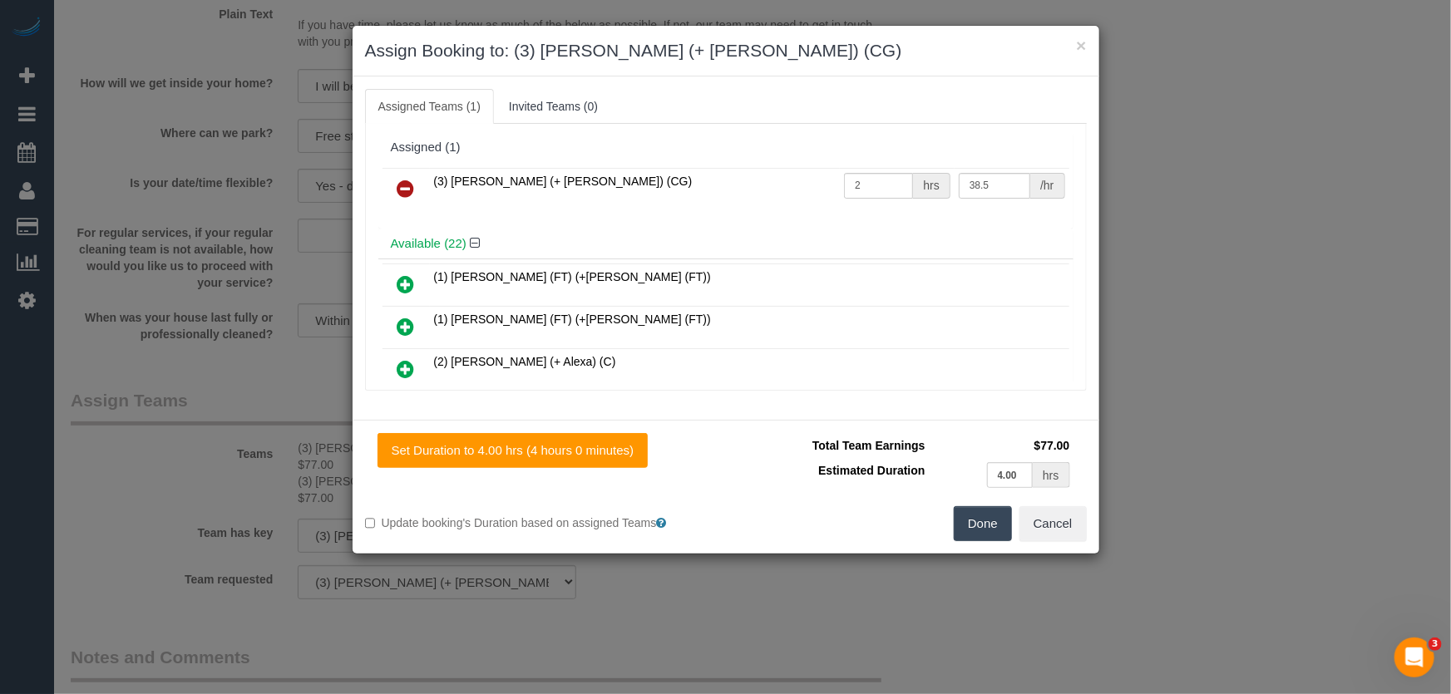
click at [404, 187] on icon at bounding box center [405, 189] width 17 height 20
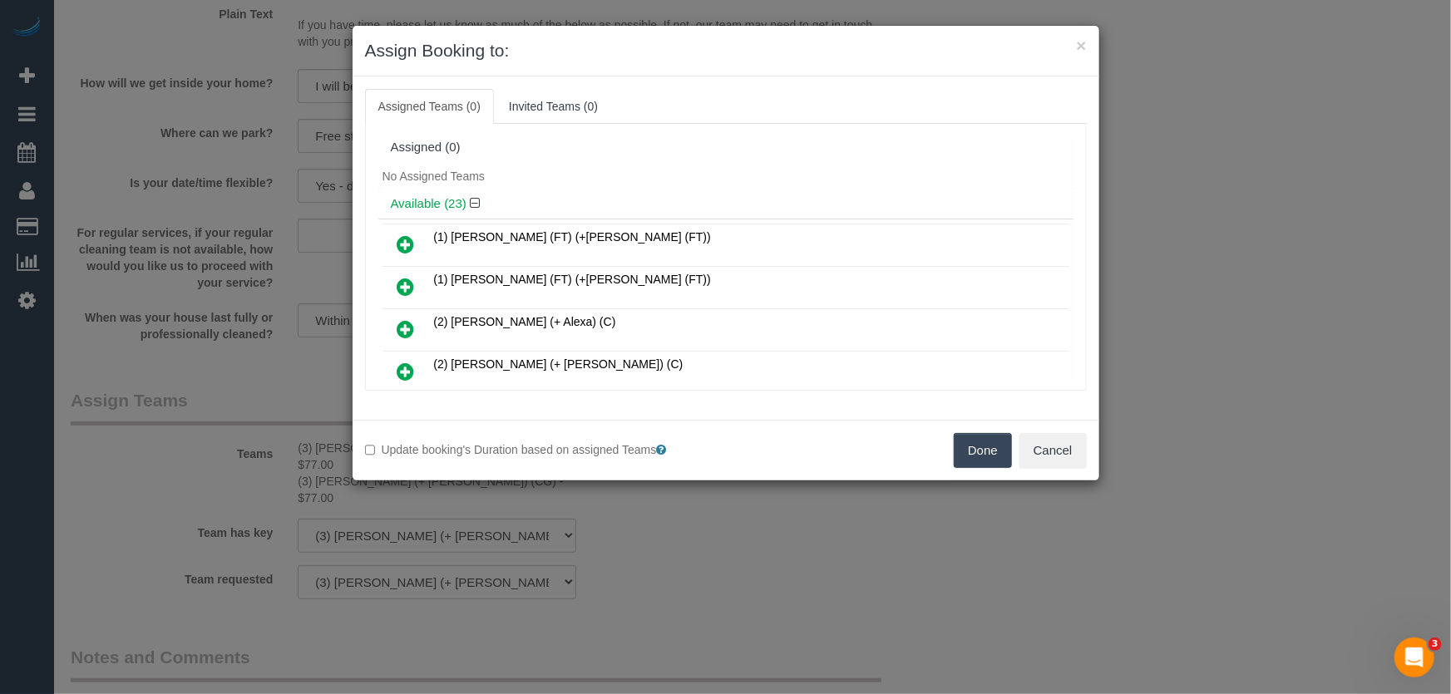
scroll to position [770, 0]
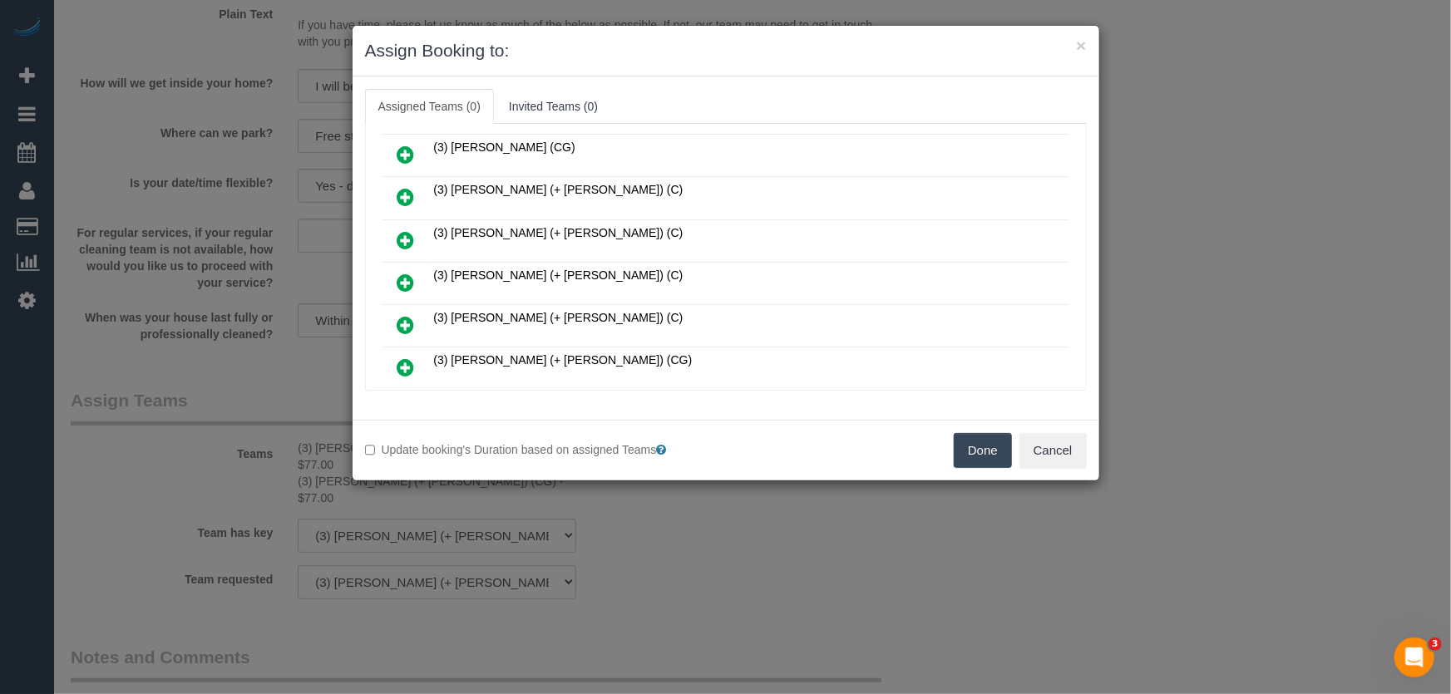
click at [401, 273] on icon at bounding box center [405, 283] width 17 height 20
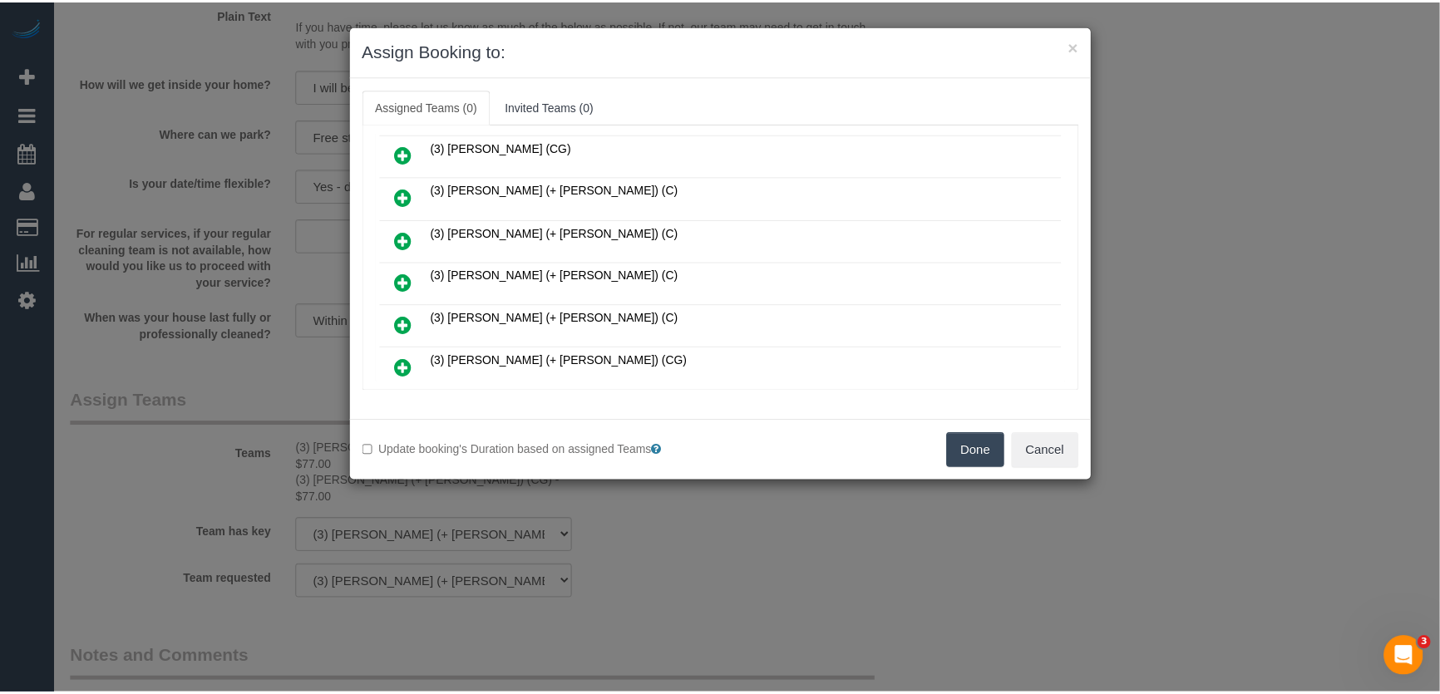
scroll to position [809, 0]
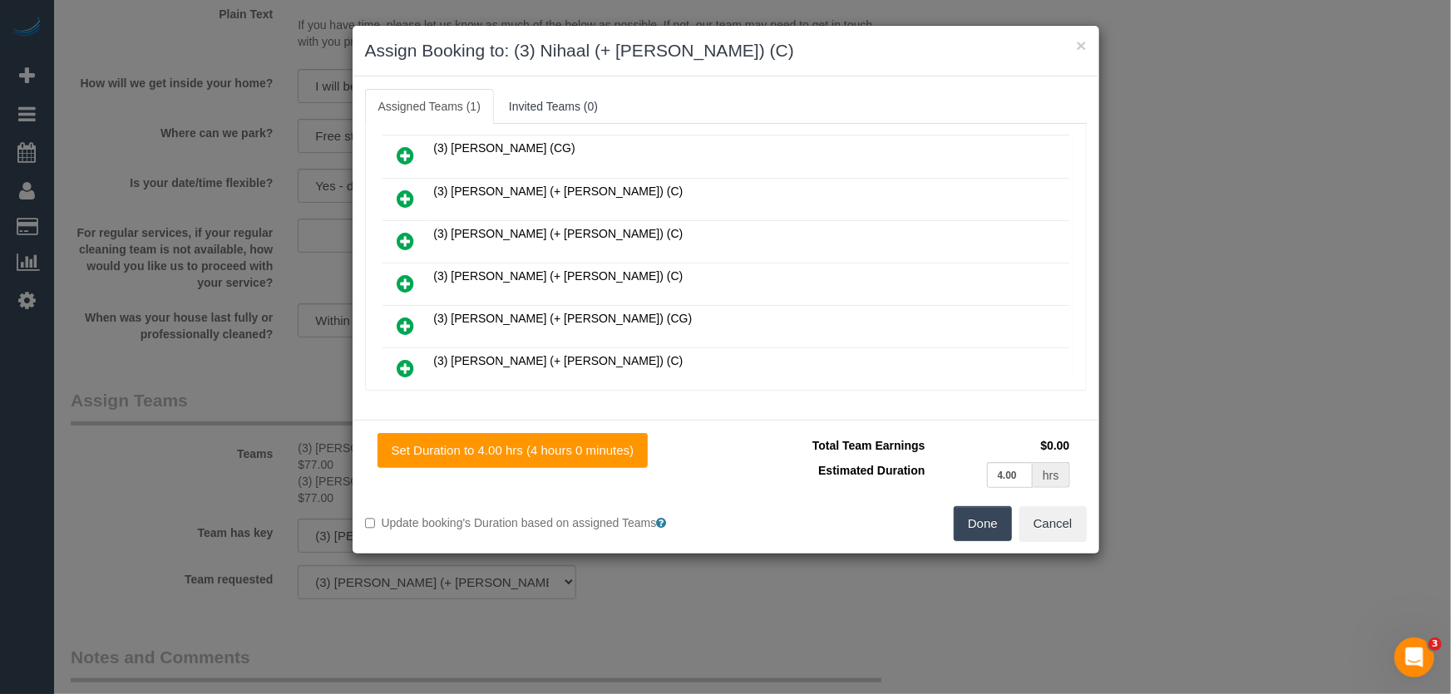
click at [990, 526] on button "Done" at bounding box center [983, 523] width 58 height 35
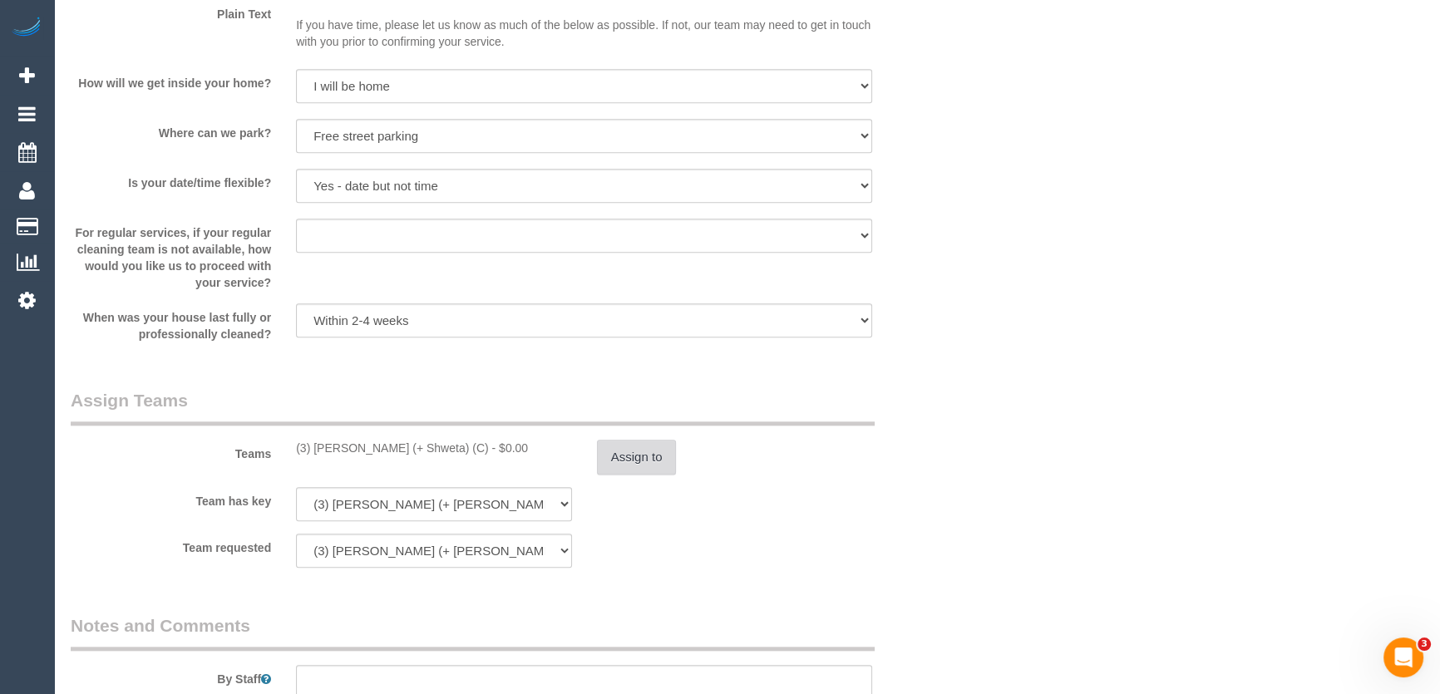
click at [644, 454] on button "Assign to" at bounding box center [637, 457] width 80 height 35
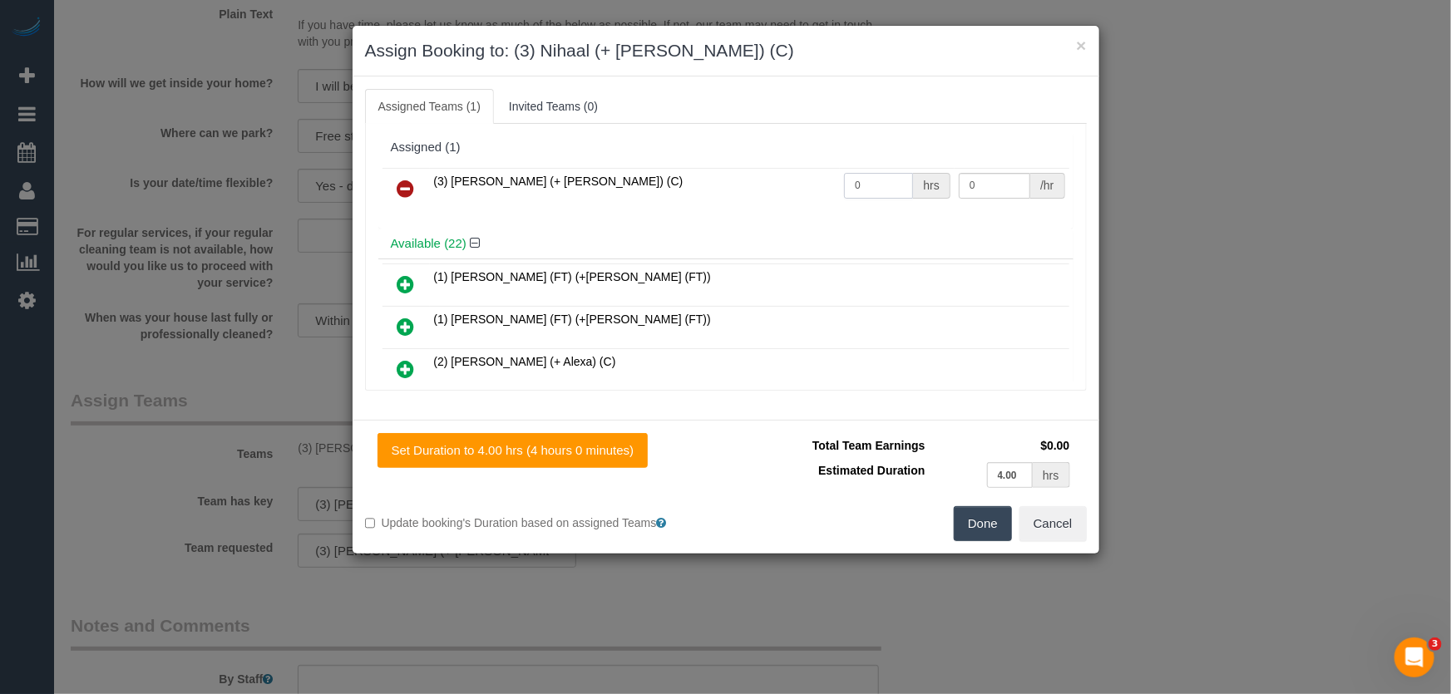
click at [884, 190] on input "0" at bounding box center [878, 186] width 69 height 26
type input "4"
type input "35"
click at [983, 529] on button "Done" at bounding box center [983, 523] width 58 height 35
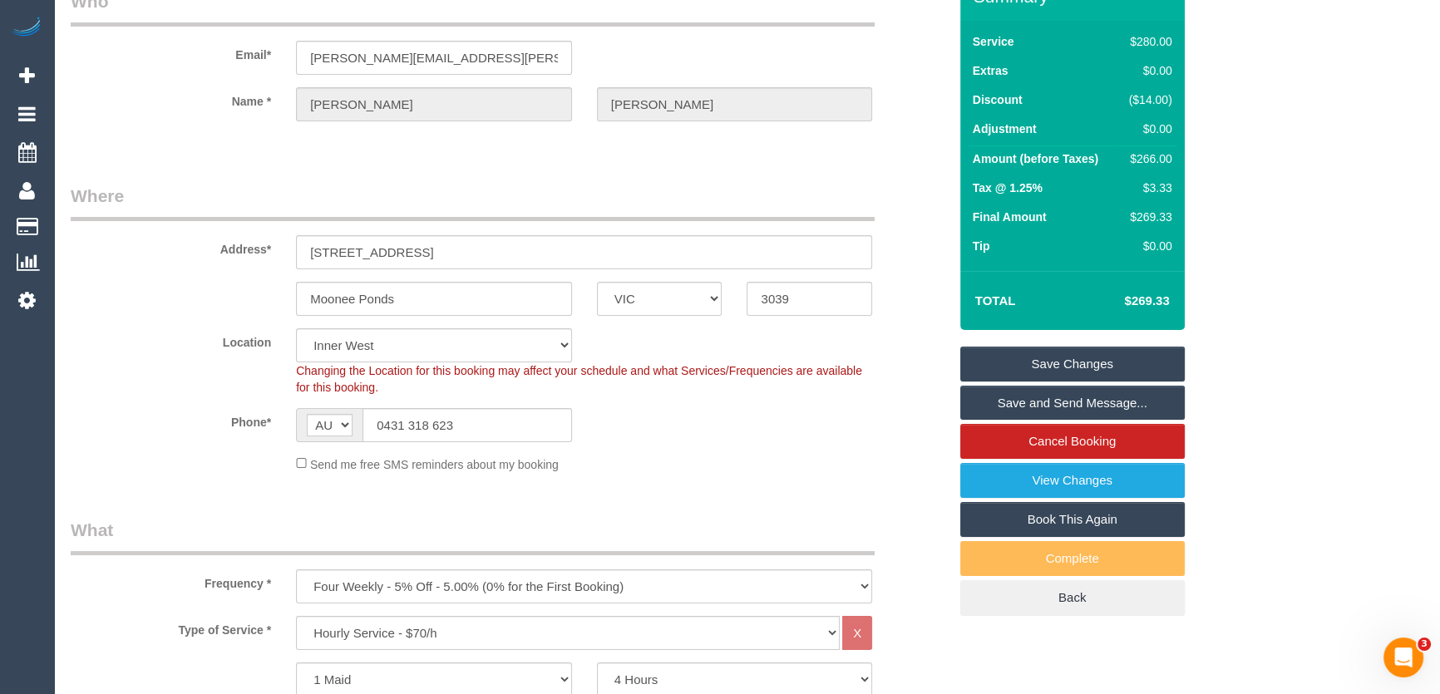
scroll to position [0, 0]
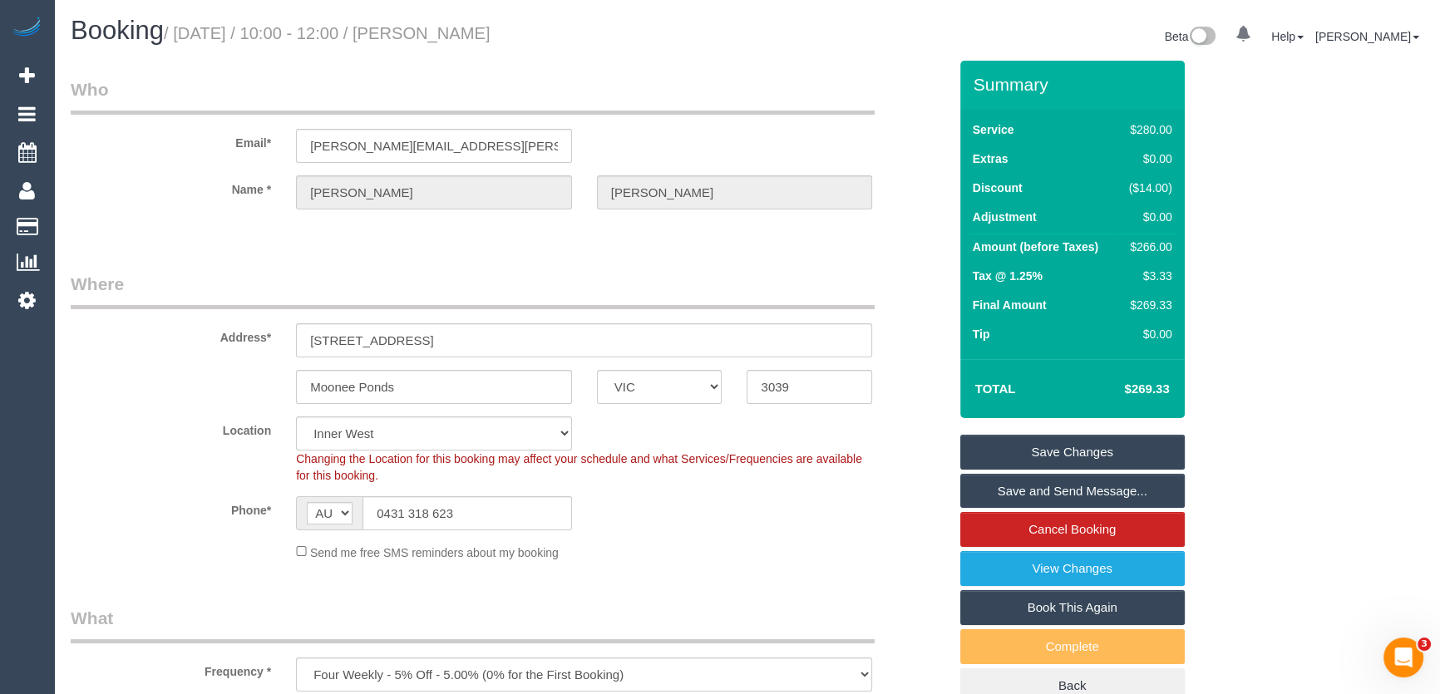
click at [490, 33] on small "/ September 12, 2025 / 10:00 - 12:00 / Rachel Abfalter" at bounding box center [327, 33] width 327 height 18
click at [490, 36] on small "/ September 12, 2025 / 10:00 - 12:00 / Rachel Abfalter" at bounding box center [327, 33] width 327 height 18
copy small "Rachel"
click at [490, 36] on small "/ September 12, 2025 / 10:00 - 12:00 / Rachel Abfalter" at bounding box center [327, 33] width 327 height 18
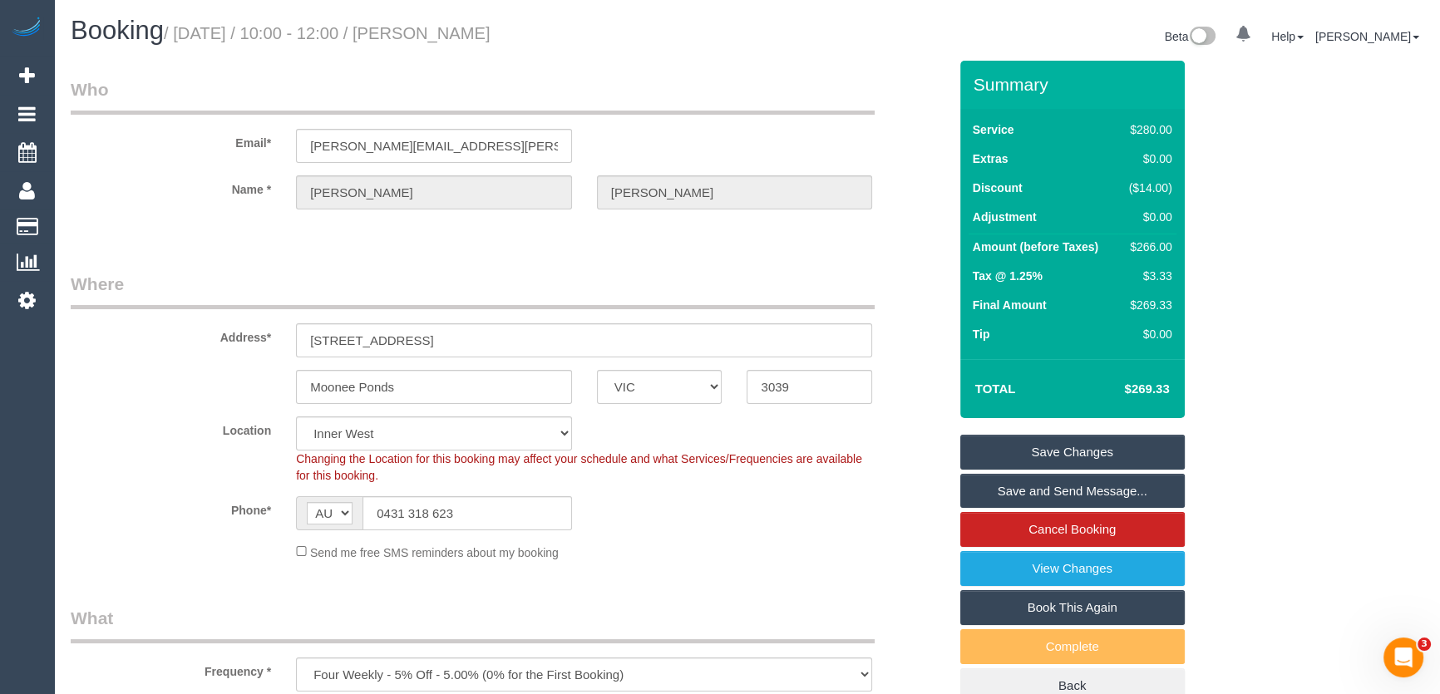
click at [1088, 447] on link "Save Changes" at bounding box center [1072, 452] width 225 height 35
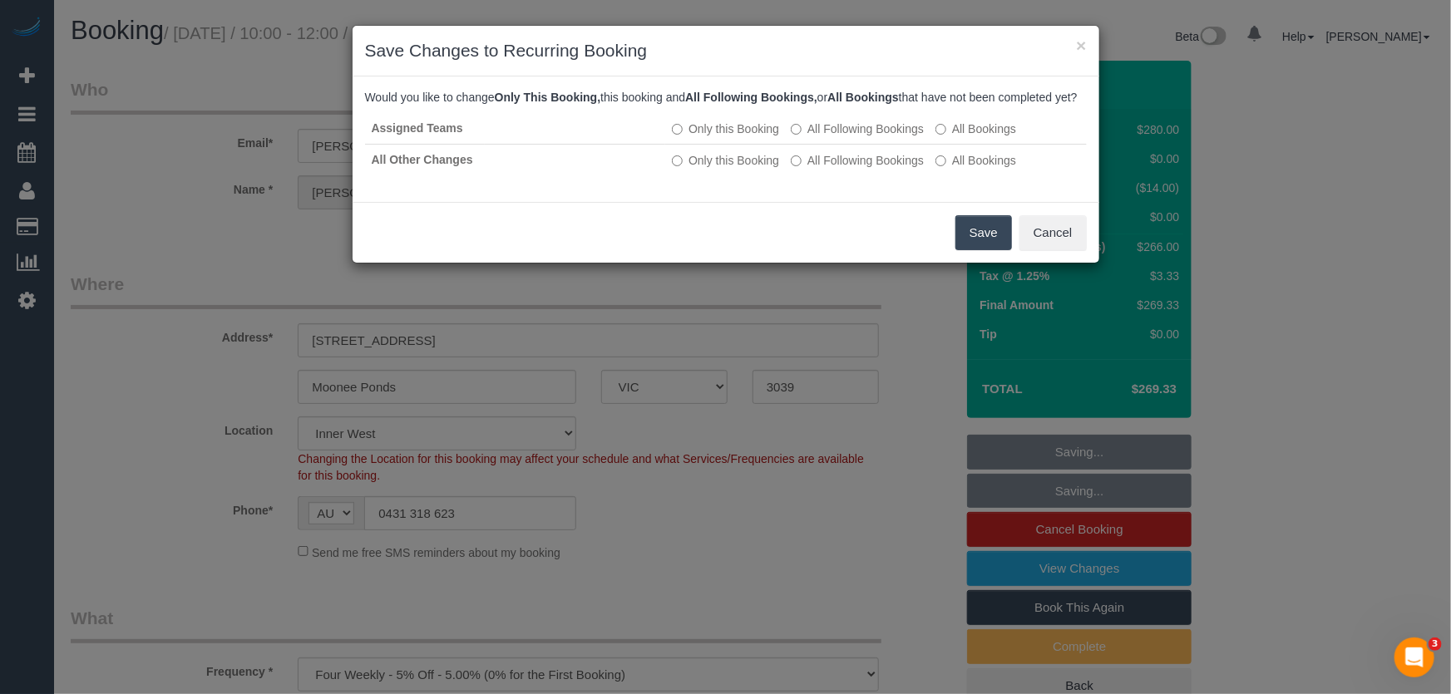
click at [991, 250] on button "Save" at bounding box center [983, 232] width 57 height 35
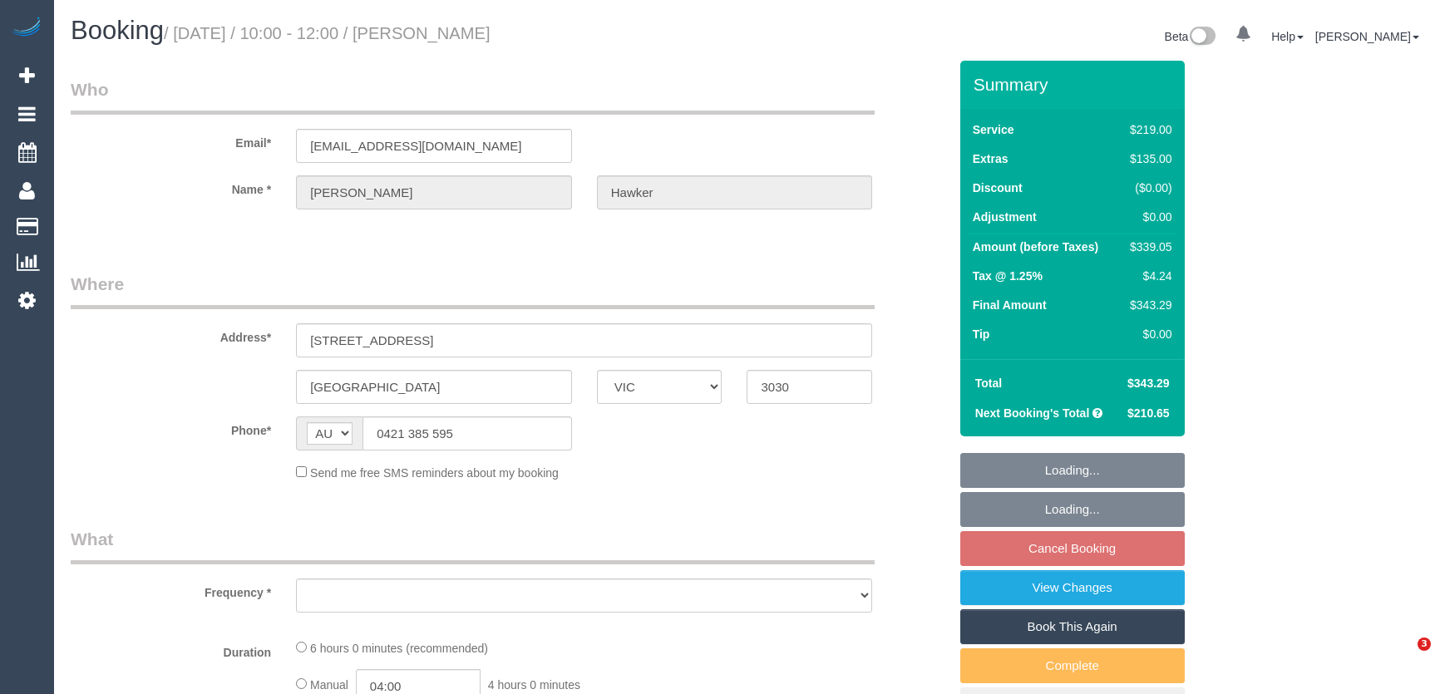
select select "VIC"
select select "object:525"
select select "string:stripe-pm_1RkZlA2GScqysDRVlVjE8EMK"
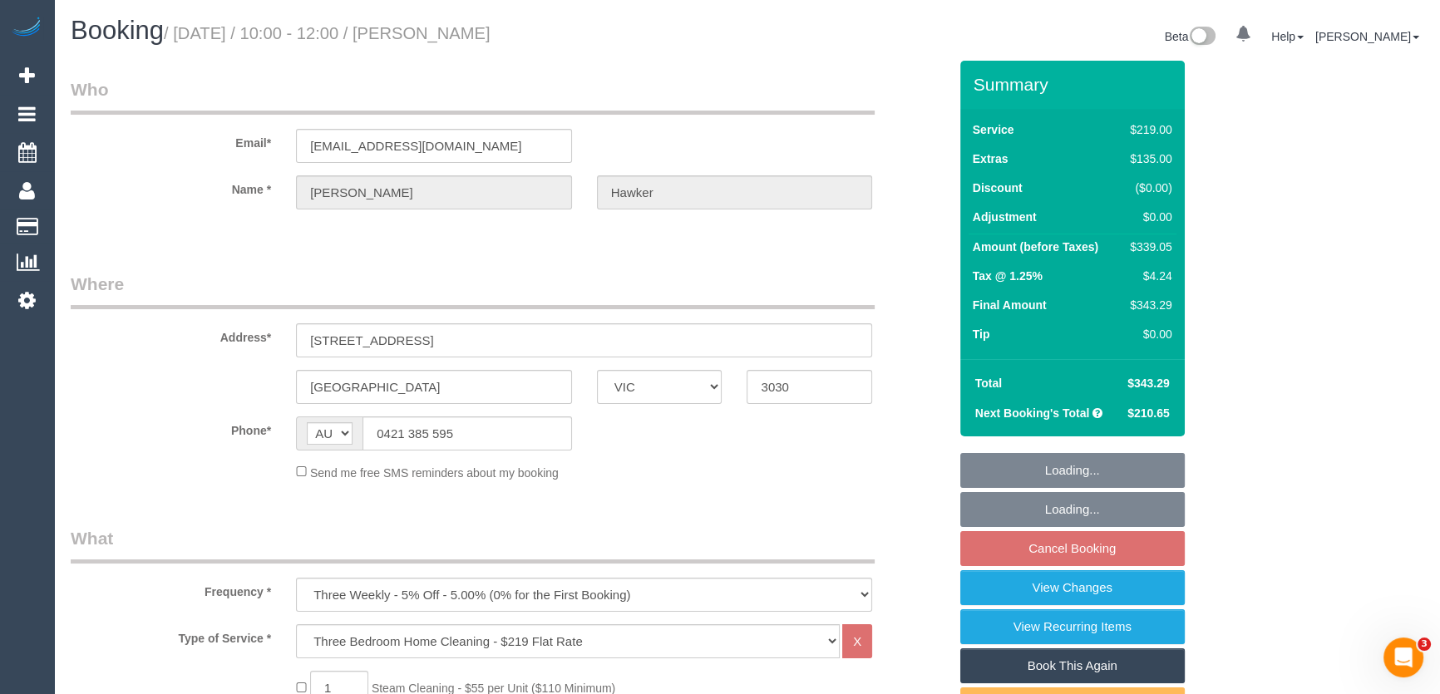
select select "number:30"
select select "number:14"
select select "number:19"
select select "number:24"
select select "number:35"
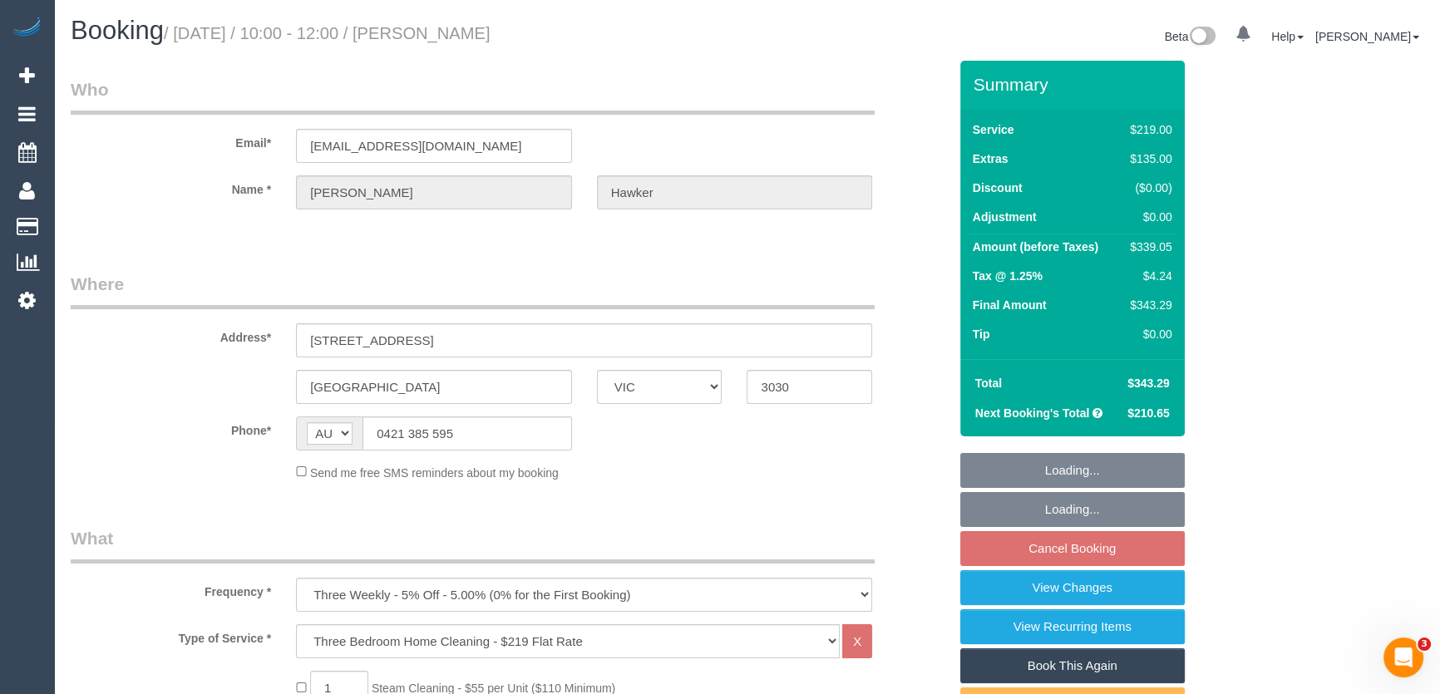
select select "number:13"
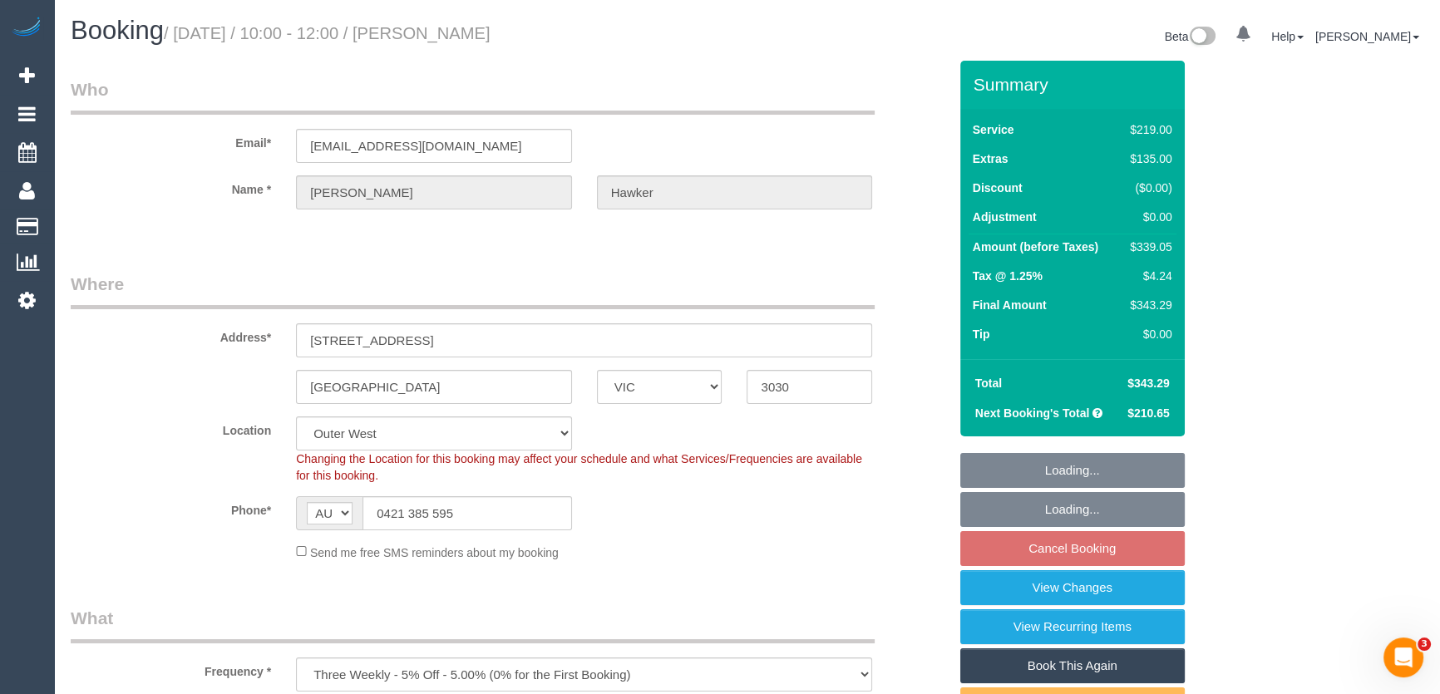
select select "object:797"
select select "spot2"
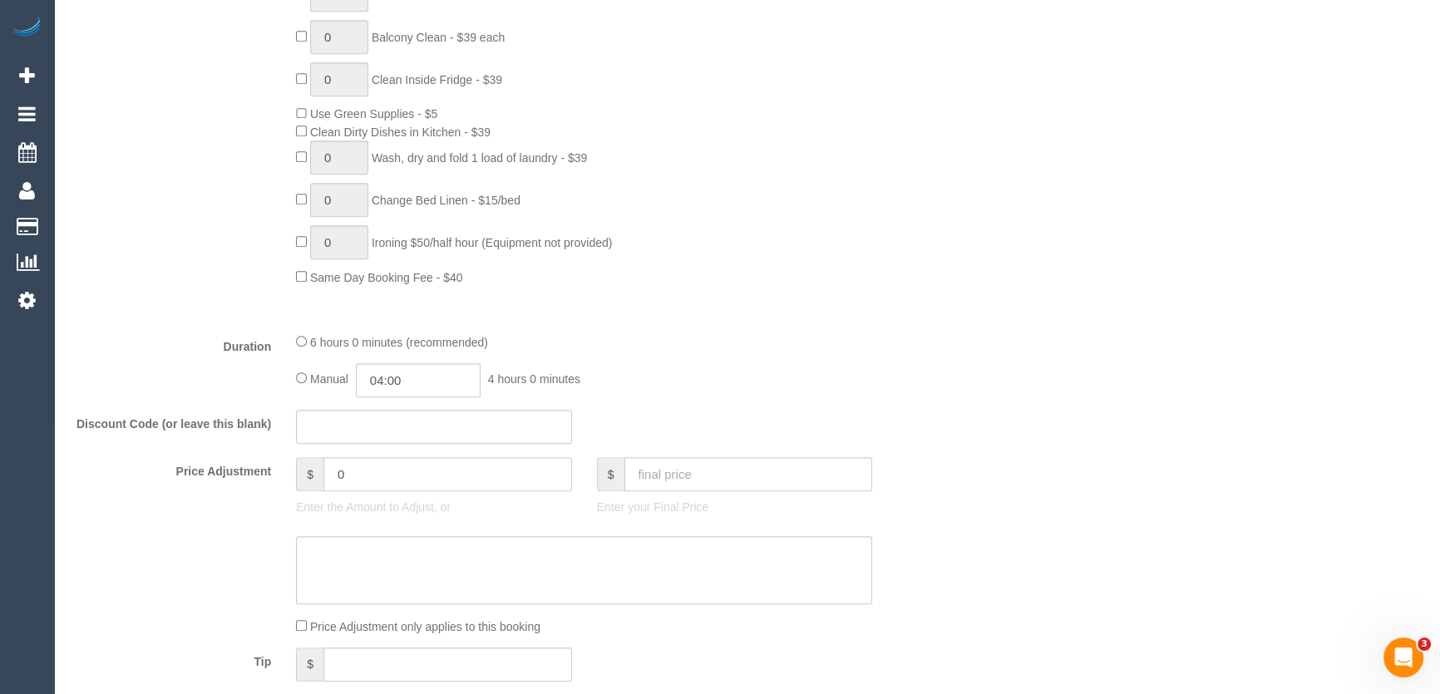
scroll to position [1058, 0]
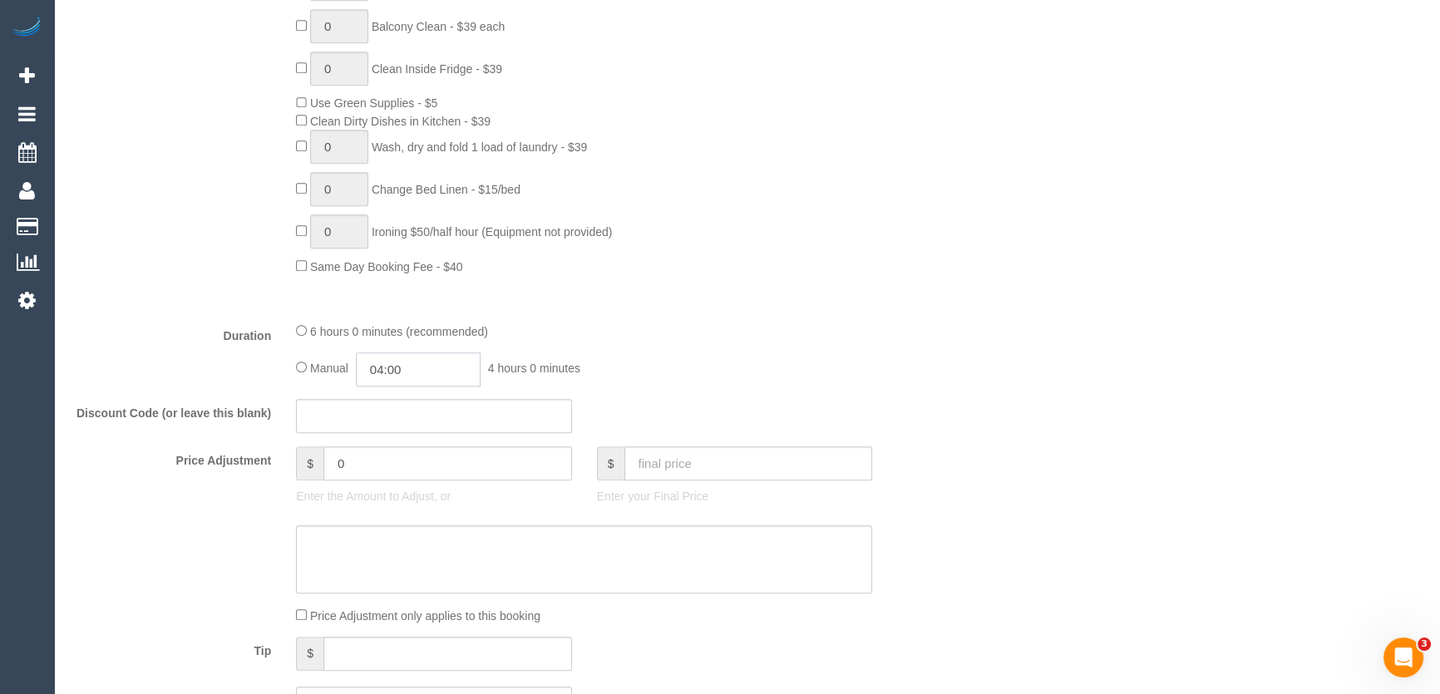
click at [432, 367] on input "04:00" at bounding box center [418, 370] width 125 height 34
click at [396, 451] on li "02:30" at bounding box center [400, 451] width 74 height 22
click at [421, 382] on input "02:30" at bounding box center [418, 370] width 125 height 34
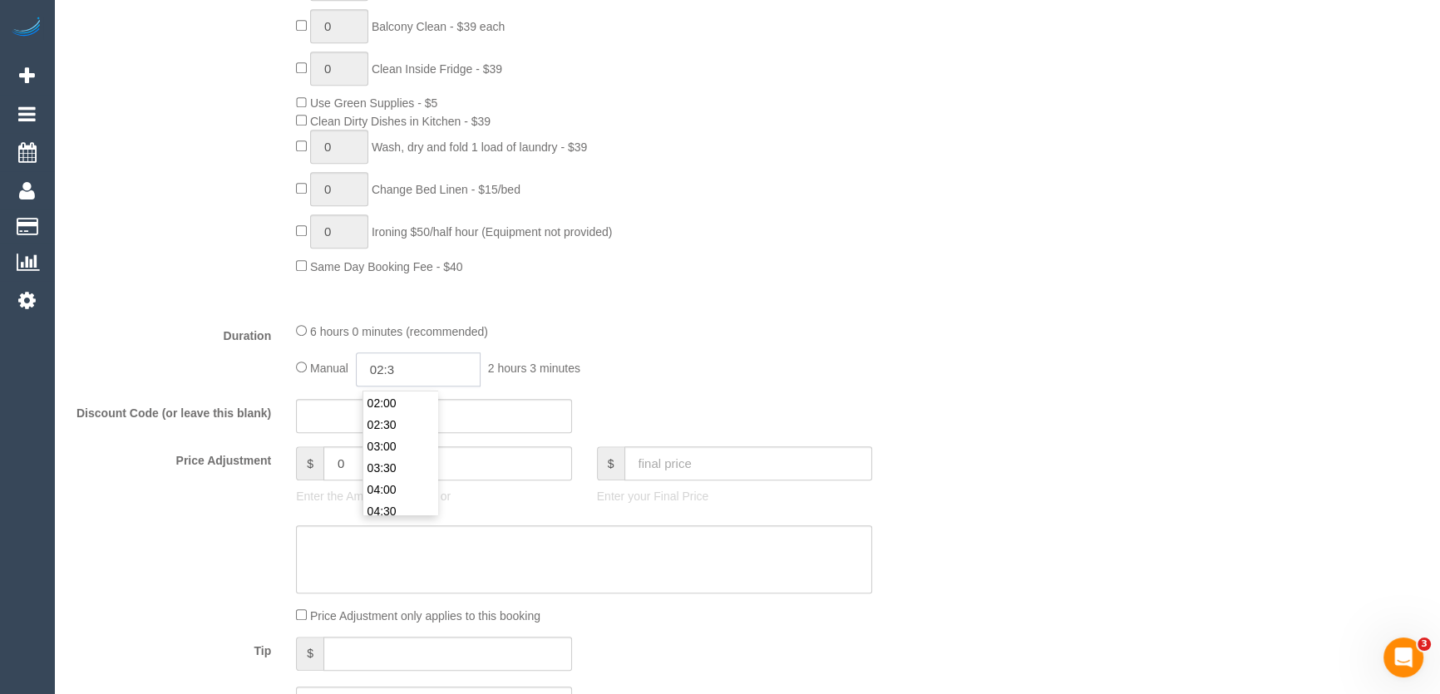
type input "02:"
select select "spot20"
type input "02:45"
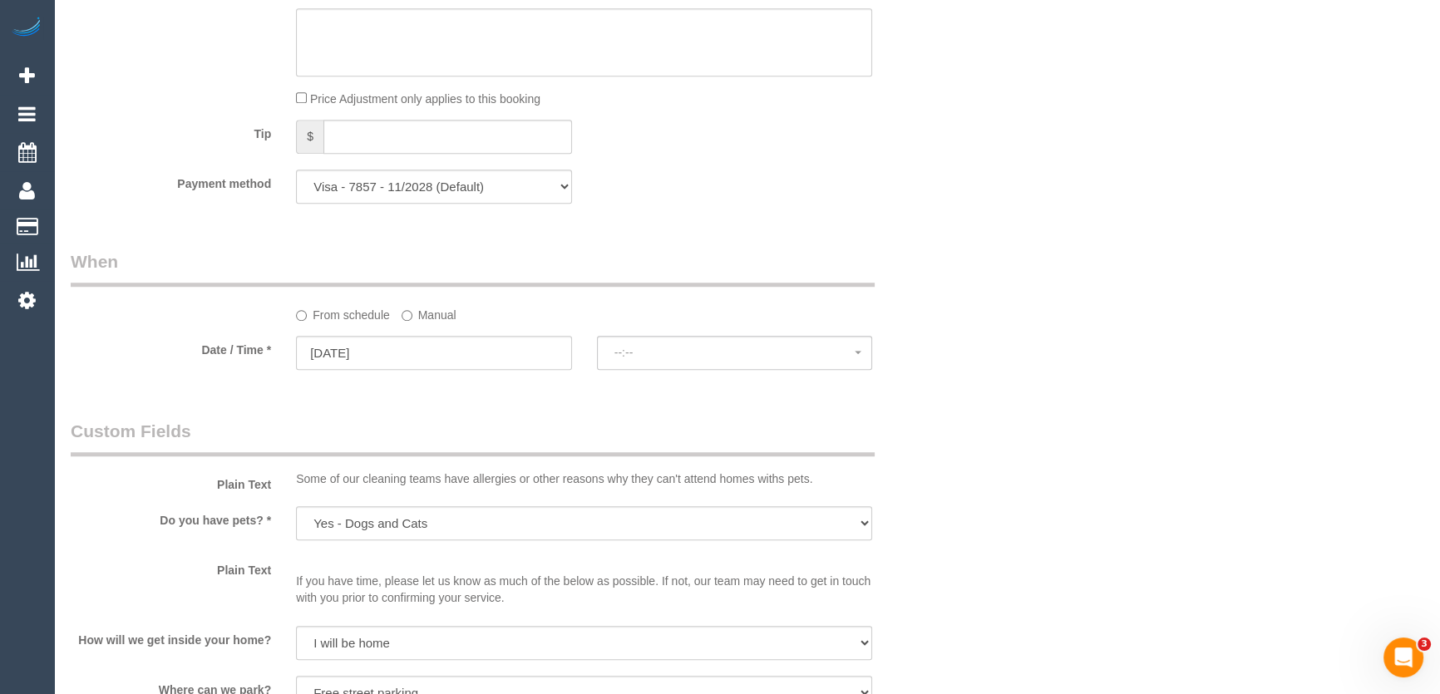
select select "spot74"
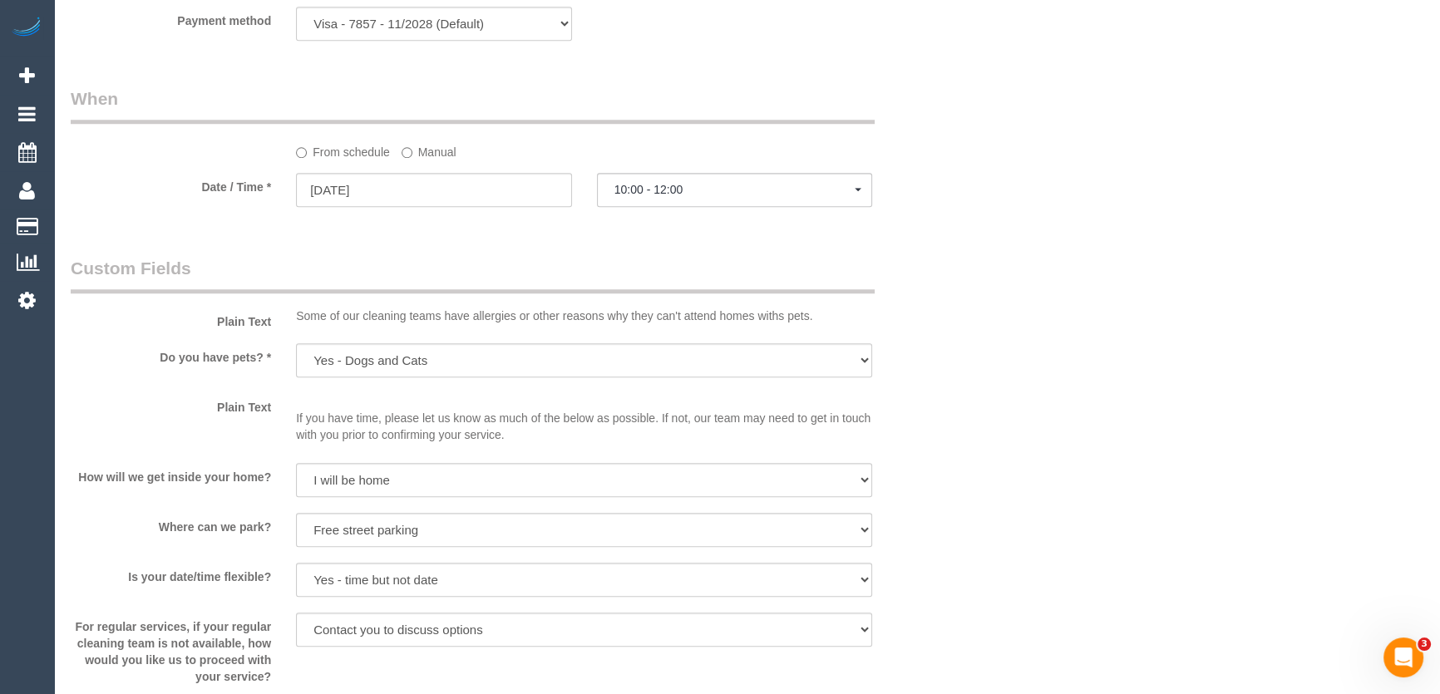
select select "spot92"
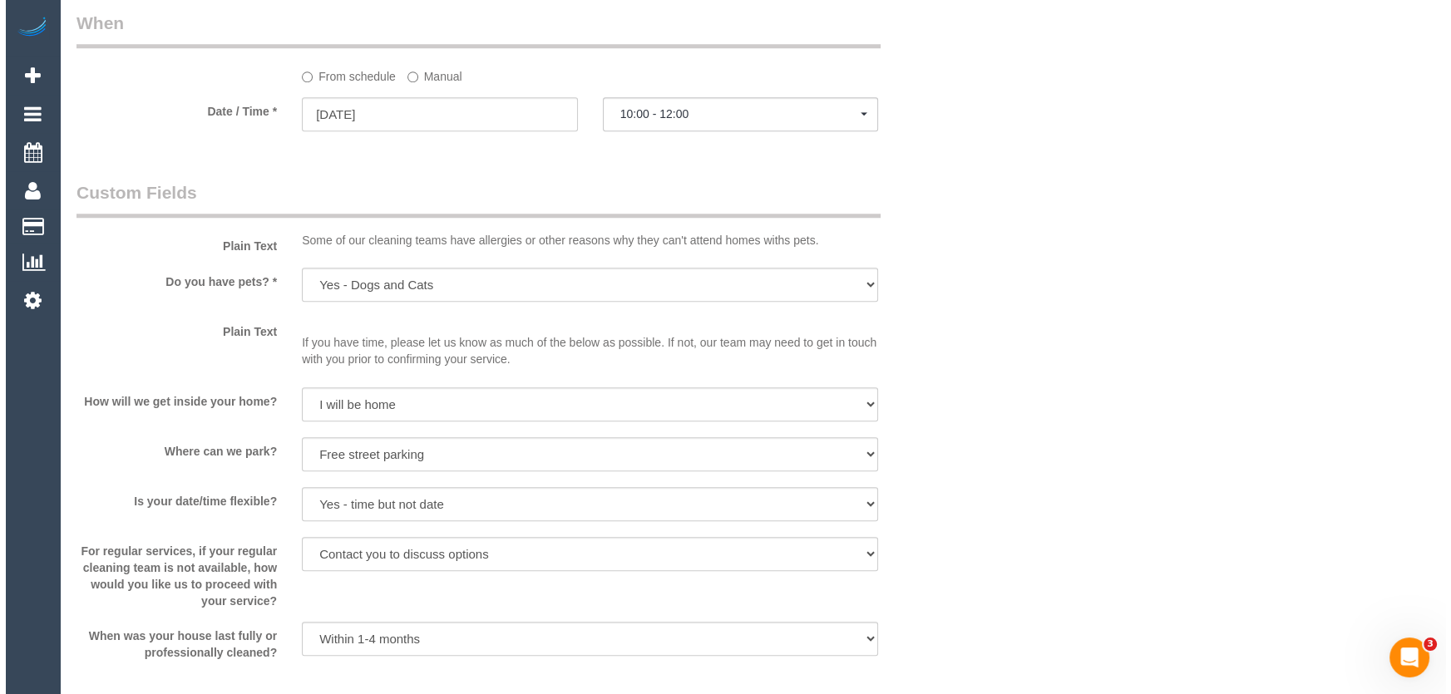
scroll to position [2041, 0]
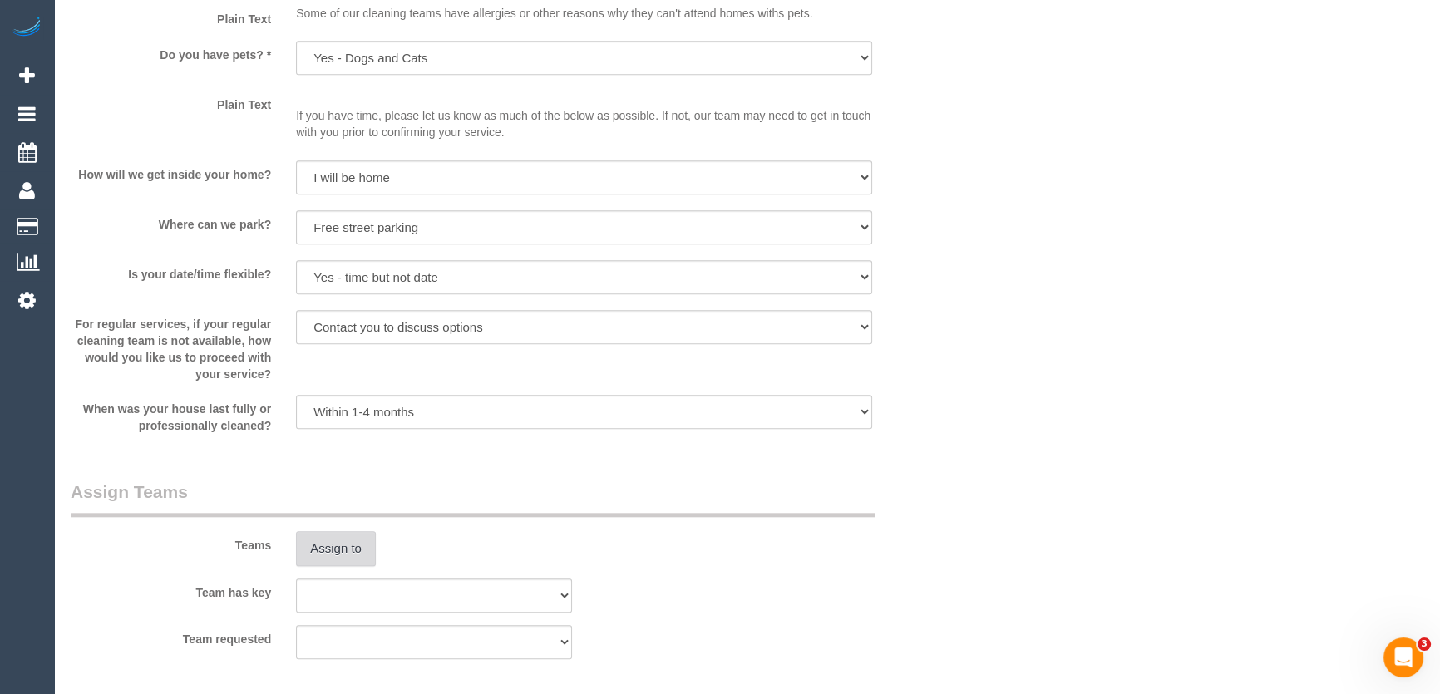
click at [330, 551] on button "Assign to" at bounding box center [336, 548] width 80 height 35
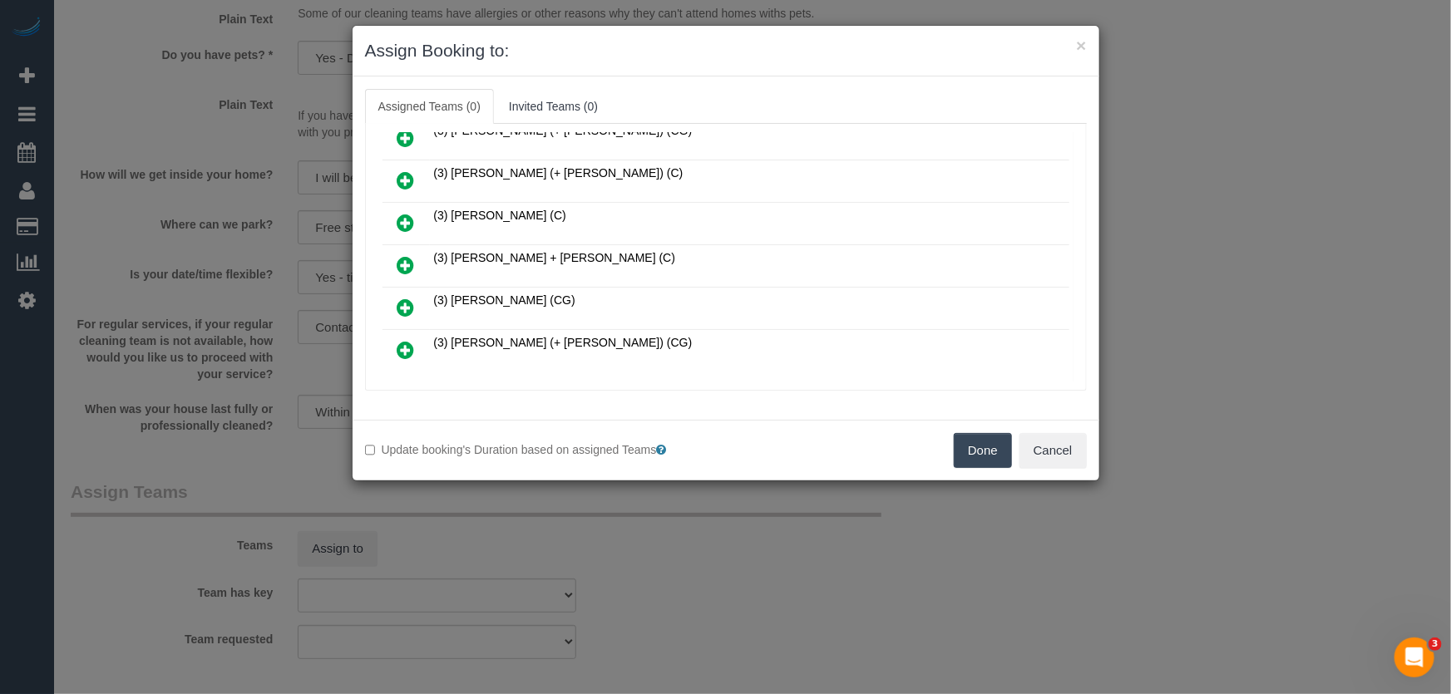
scroll to position [329, 0]
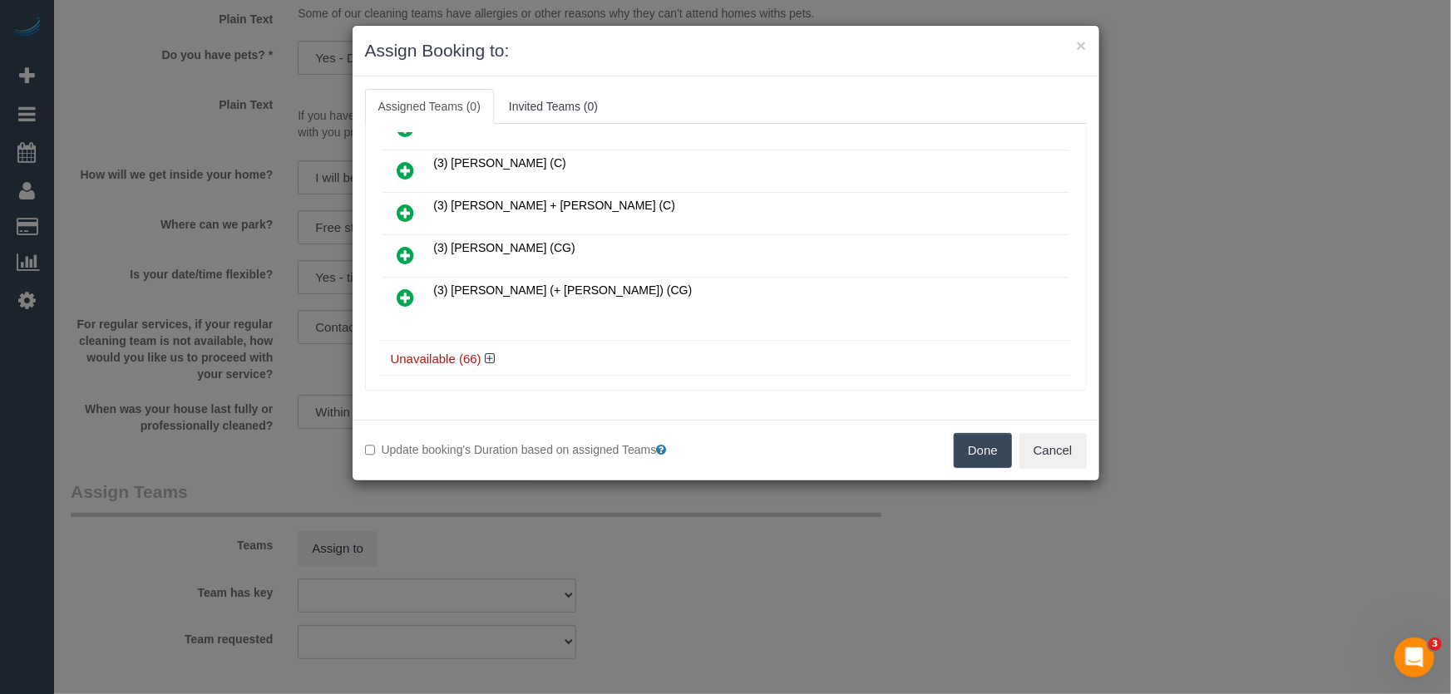
click at [408, 288] on icon at bounding box center [405, 298] width 17 height 20
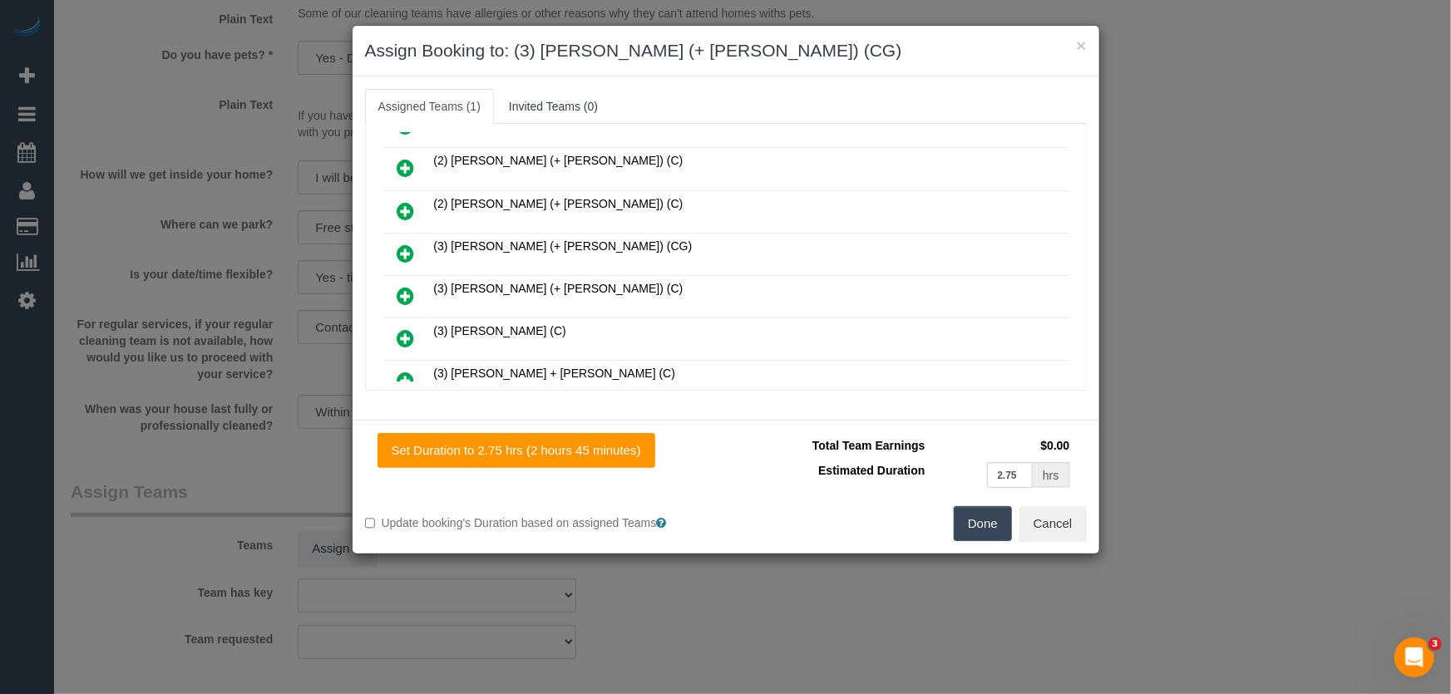
scroll to position [175, 0]
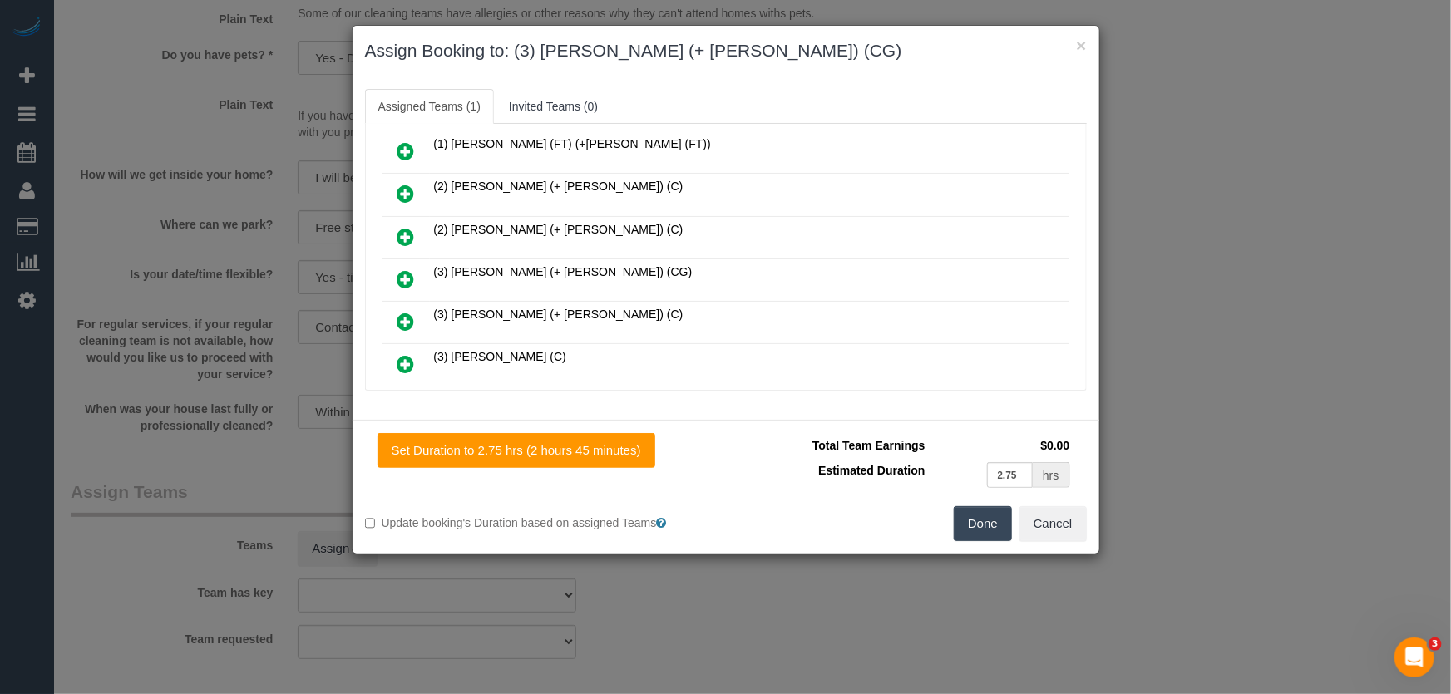
click at [406, 277] on icon at bounding box center [405, 279] width 17 height 20
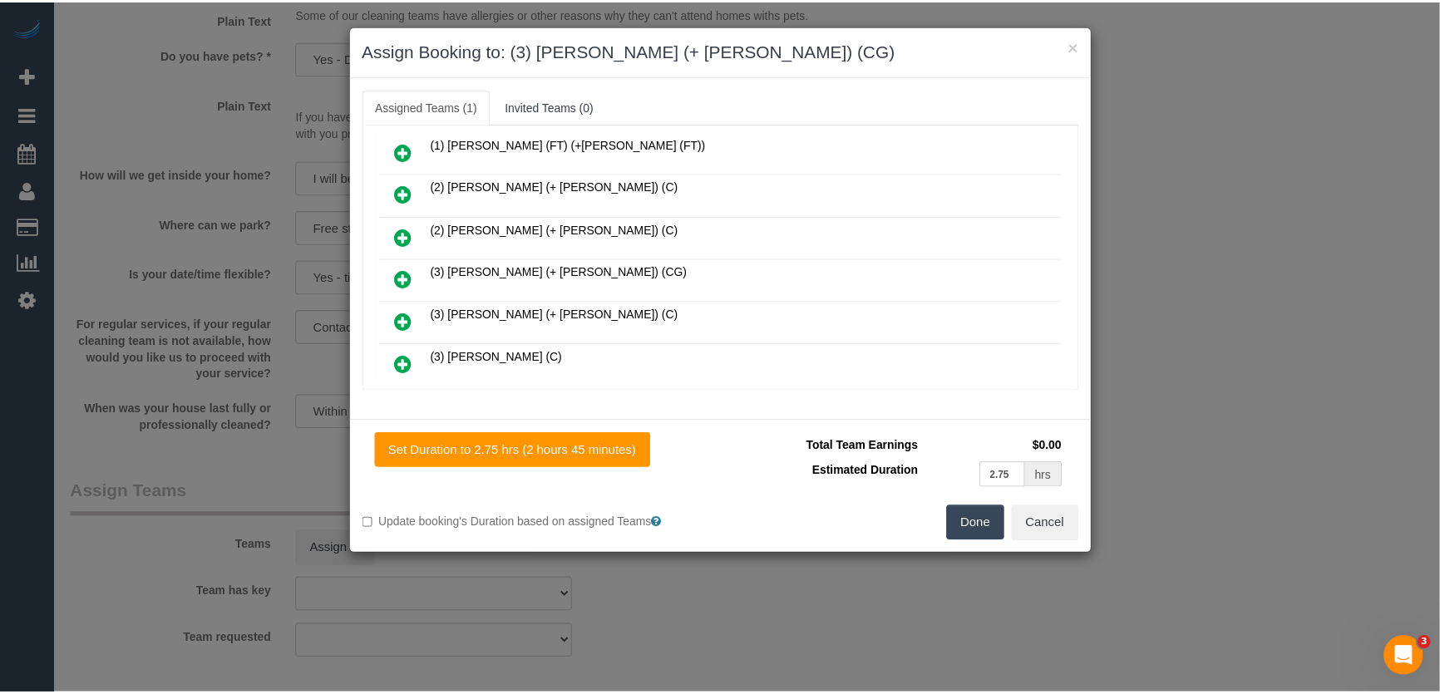
scroll to position [217, 0]
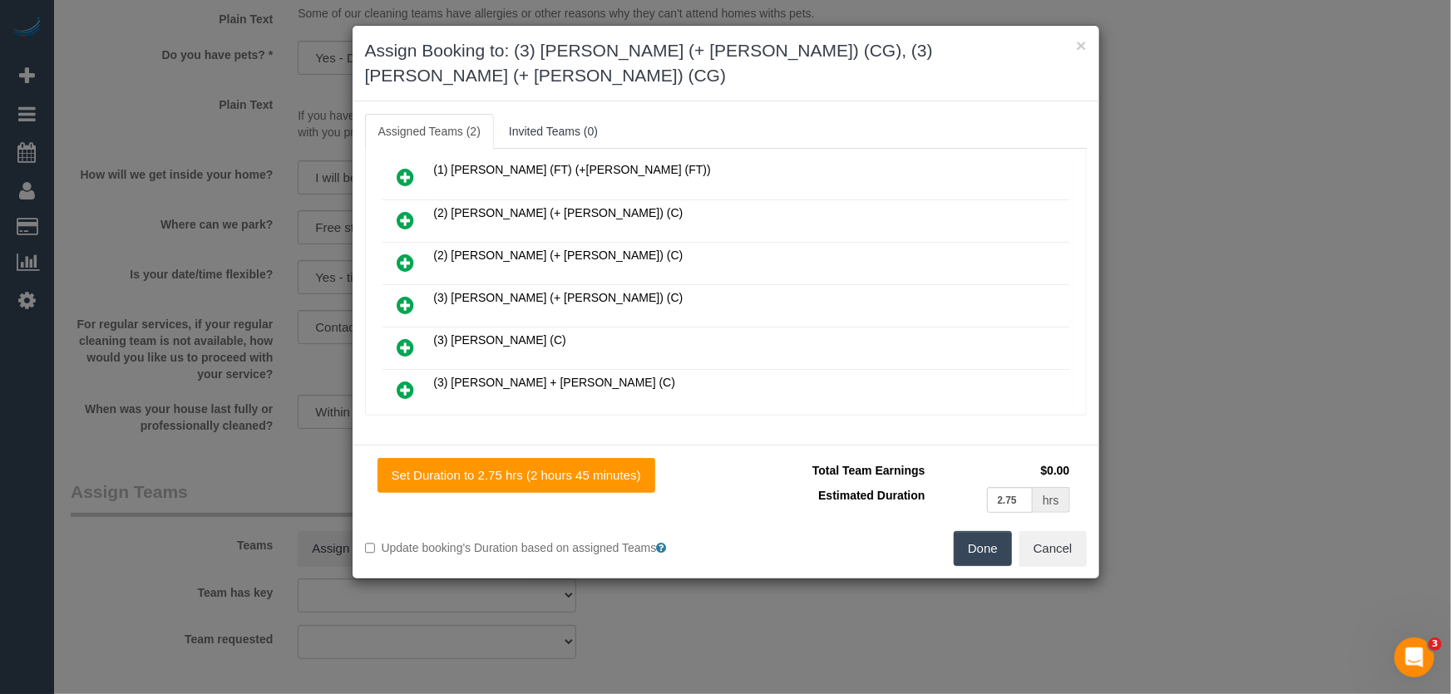
click at [972, 531] on button "Done" at bounding box center [983, 548] width 58 height 35
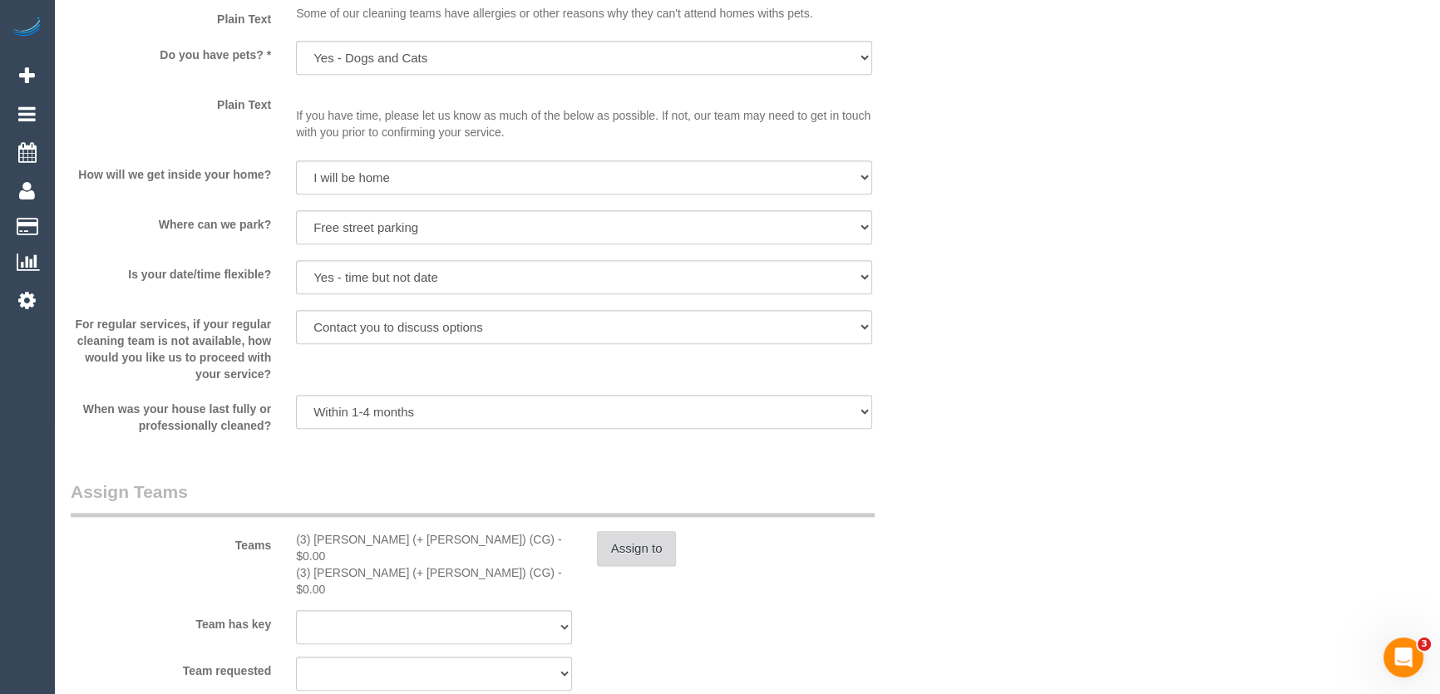
scroll to position [2268, 0]
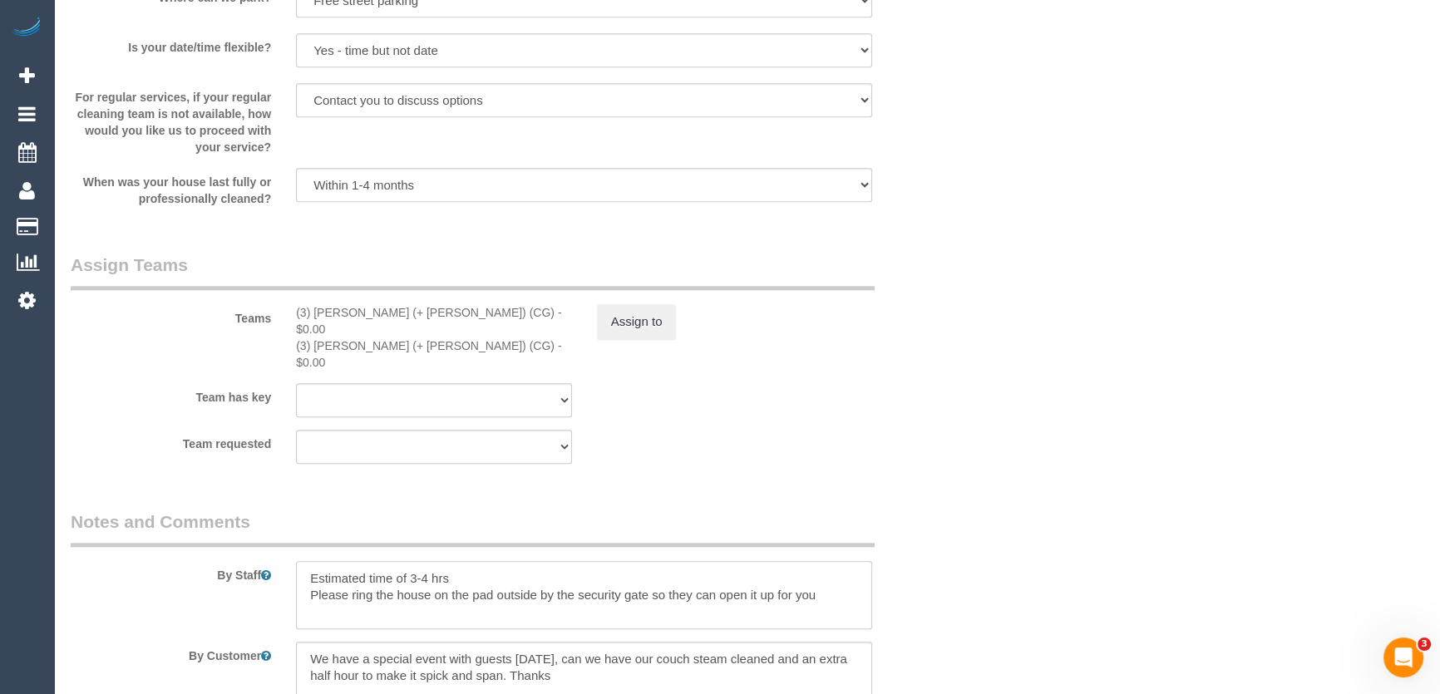
click at [428, 561] on textarea at bounding box center [584, 595] width 576 height 68
type textarea "Estimated time of 4.5-5.5 hrs Please ring the house on the pad outside by the s…"
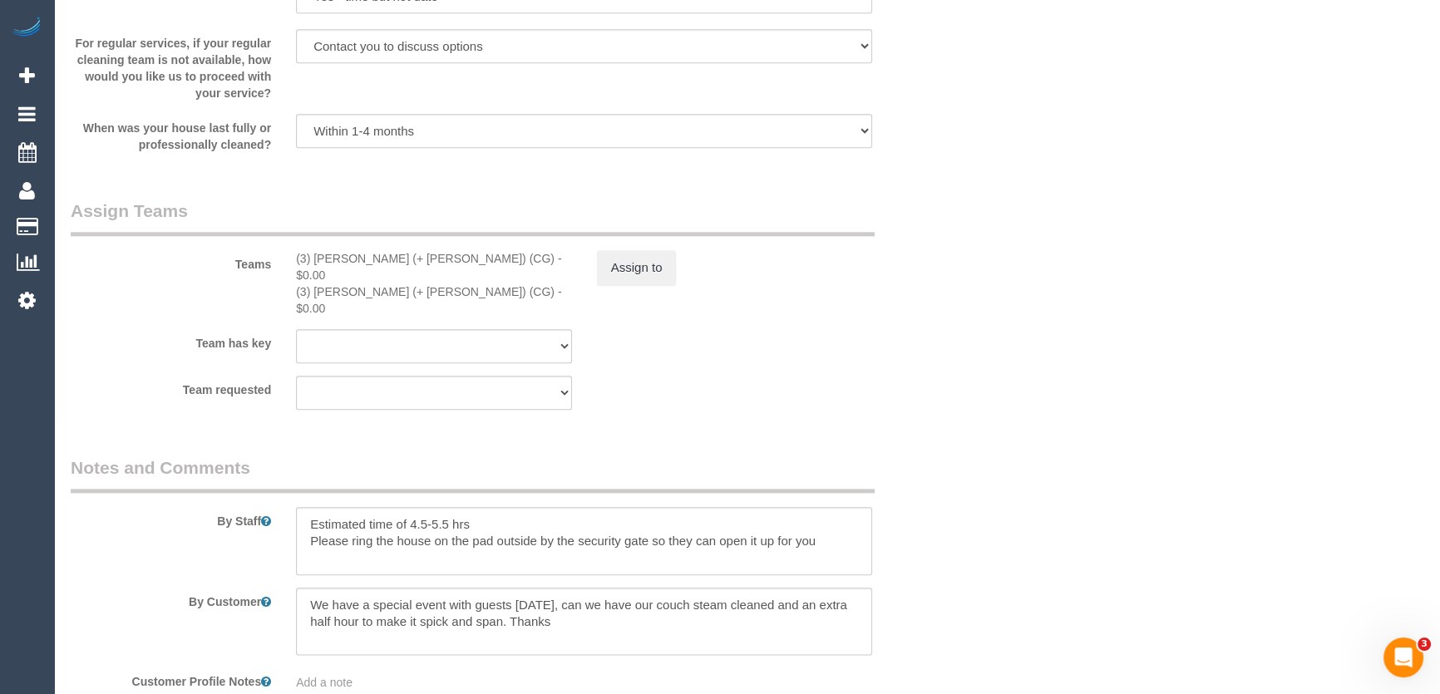
scroll to position [2419, 0]
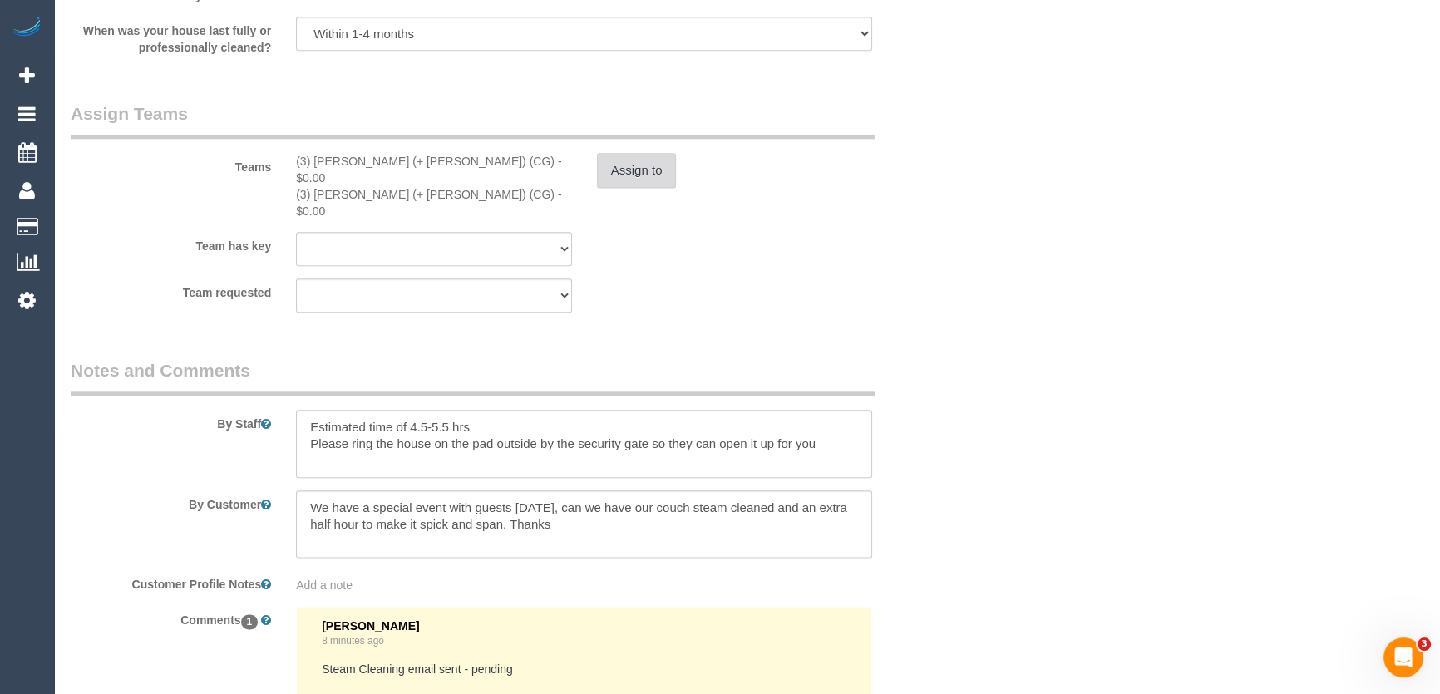
click at [639, 181] on button "Assign to" at bounding box center [637, 170] width 80 height 35
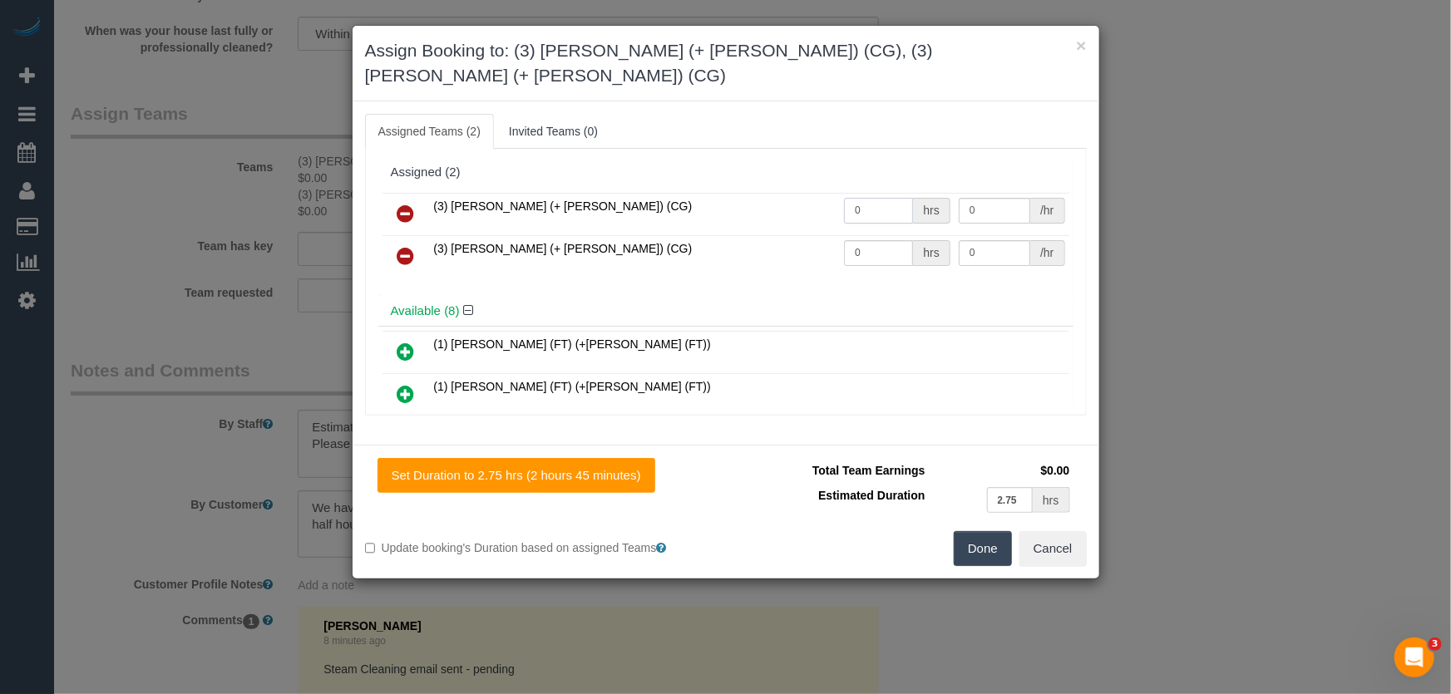
click at [881, 198] on input "0" at bounding box center [878, 211] width 69 height 26
type input "1"
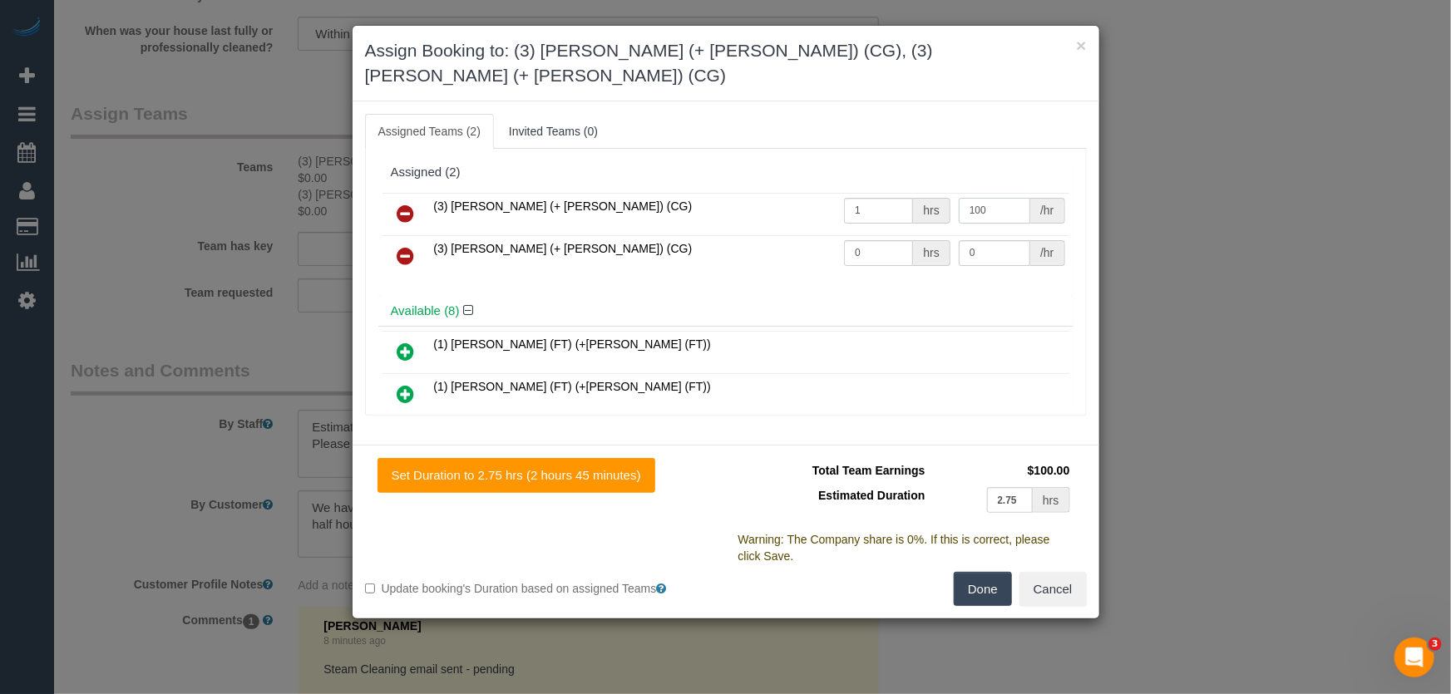
type input "100"
click at [873, 240] on input "0" at bounding box center [878, 253] width 69 height 26
type input "1"
type input "100"
click at [982, 572] on button "Done" at bounding box center [983, 589] width 58 height 35
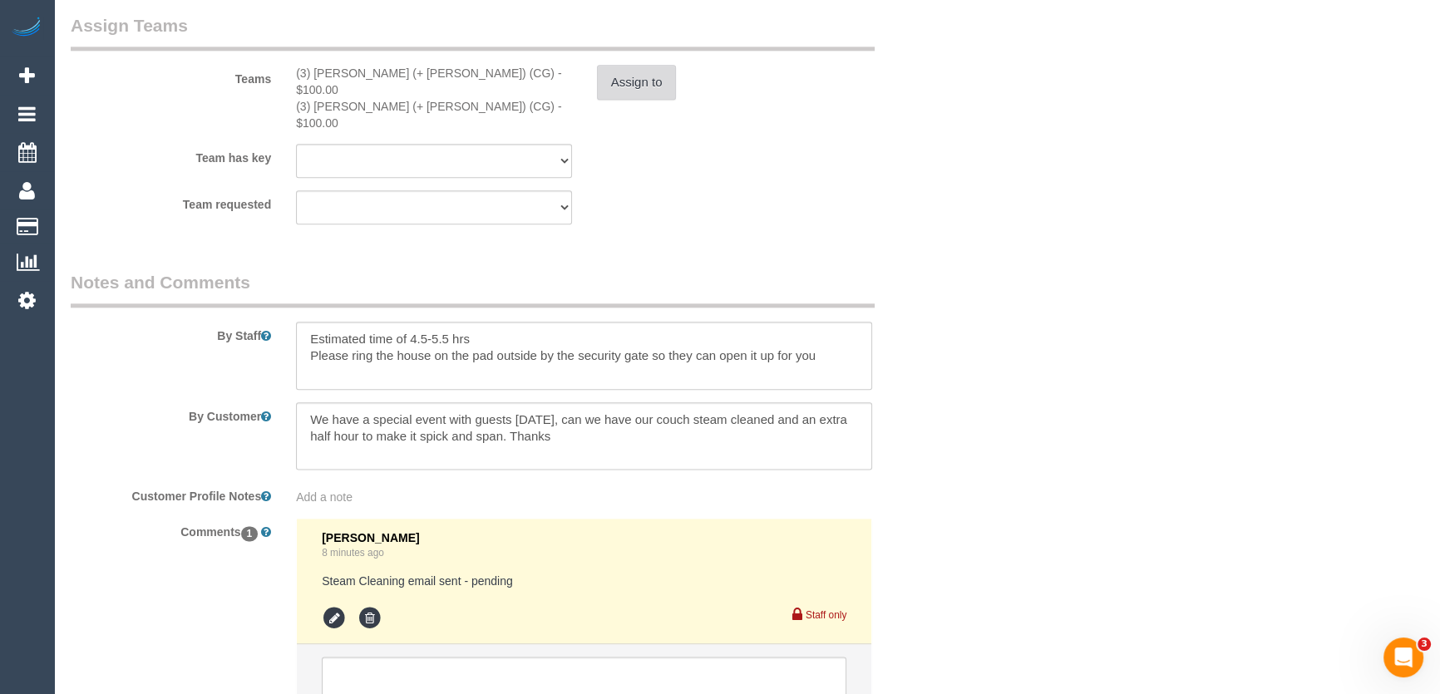
scroll to position [2625, 0]
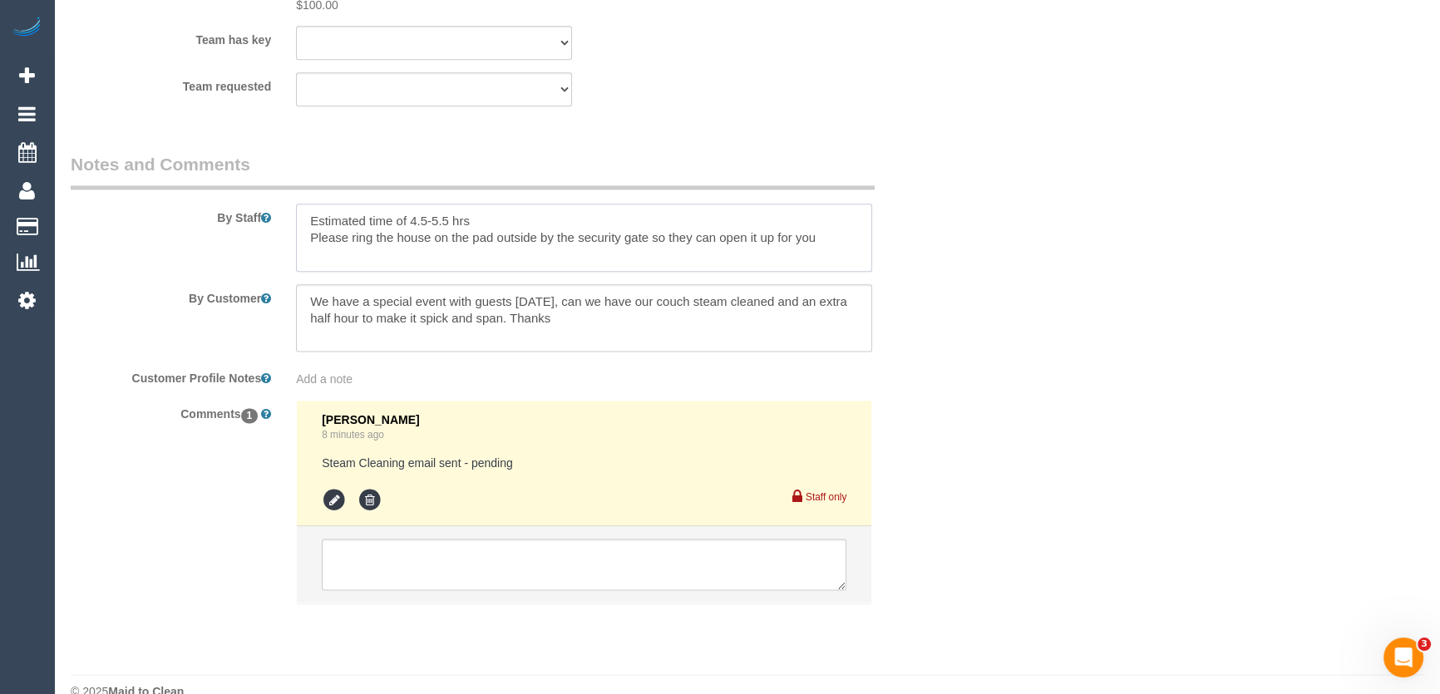
click at [517, 204] on textarea at bounding box center [584, 238] width 576 height 68
type textarea "Estimated time of 4.5-5.5 hrs + Steam Cleaning Please ring the house on the pad…"
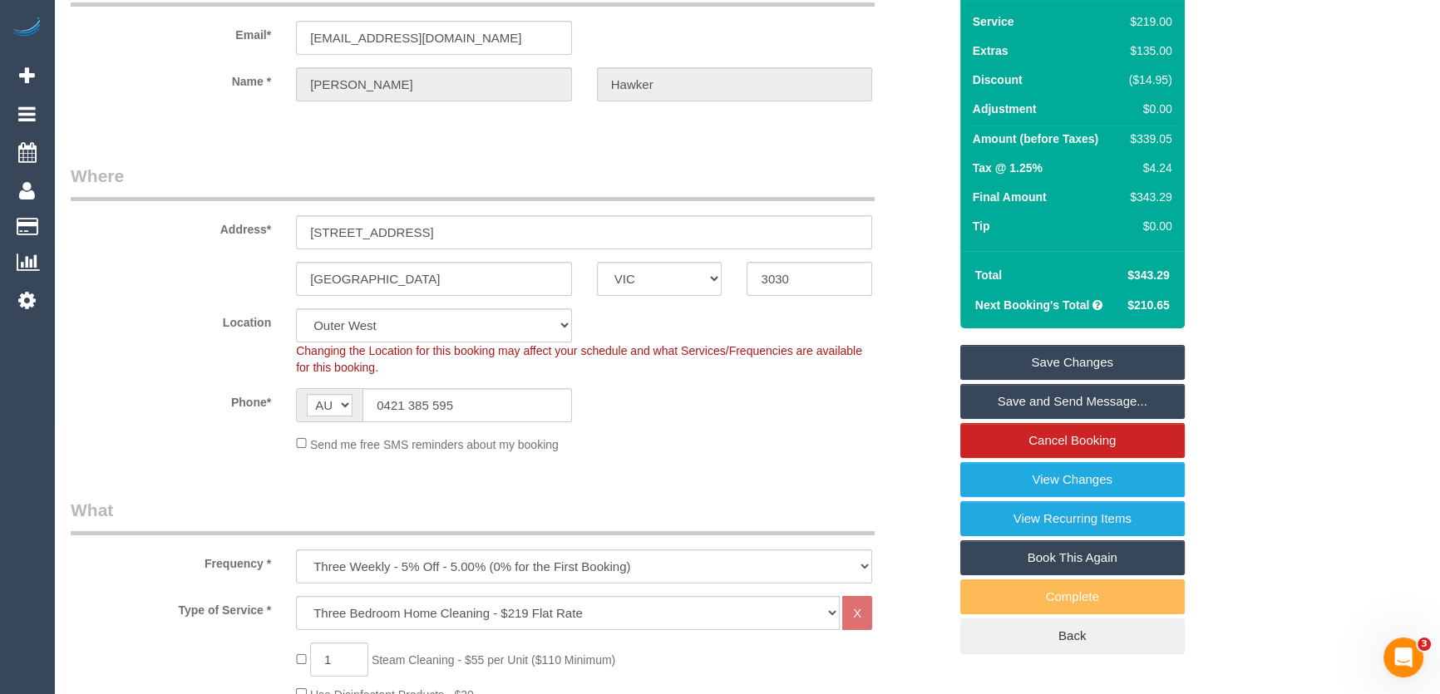
scroll to position [0, 0]
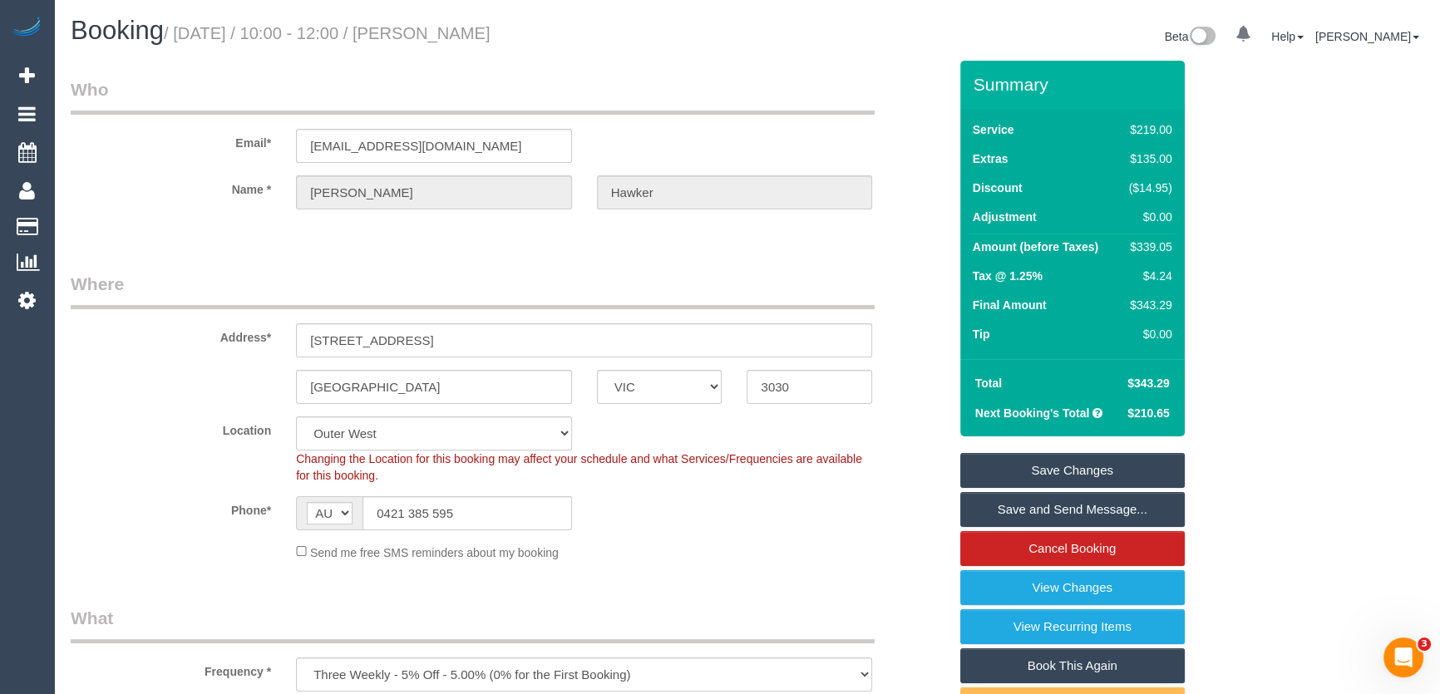
click at [476, 37] on small "/ September 12, 2025 / 10:00 - 12:00 / Kate Hawker" at bounding box center [327, 33] width 327 height 18
copy small "Kate Hawker"
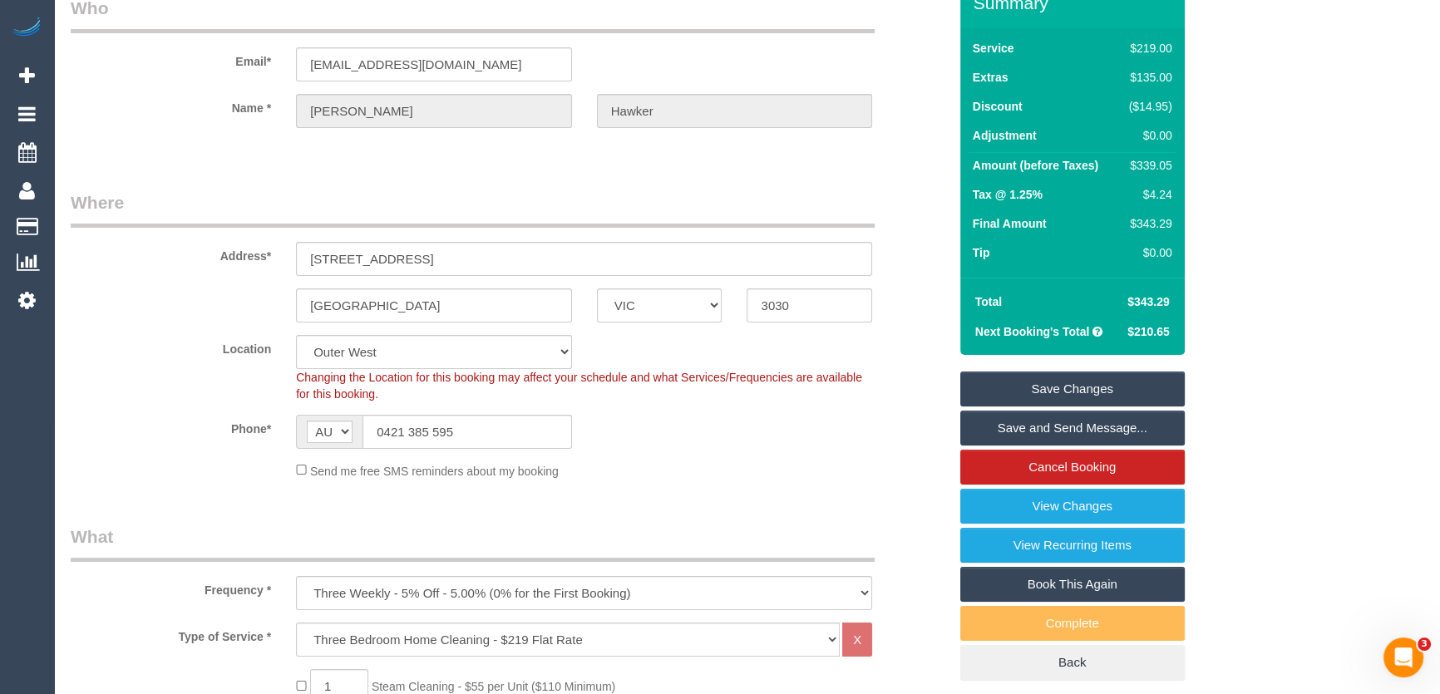
scroll to position [226, 0]
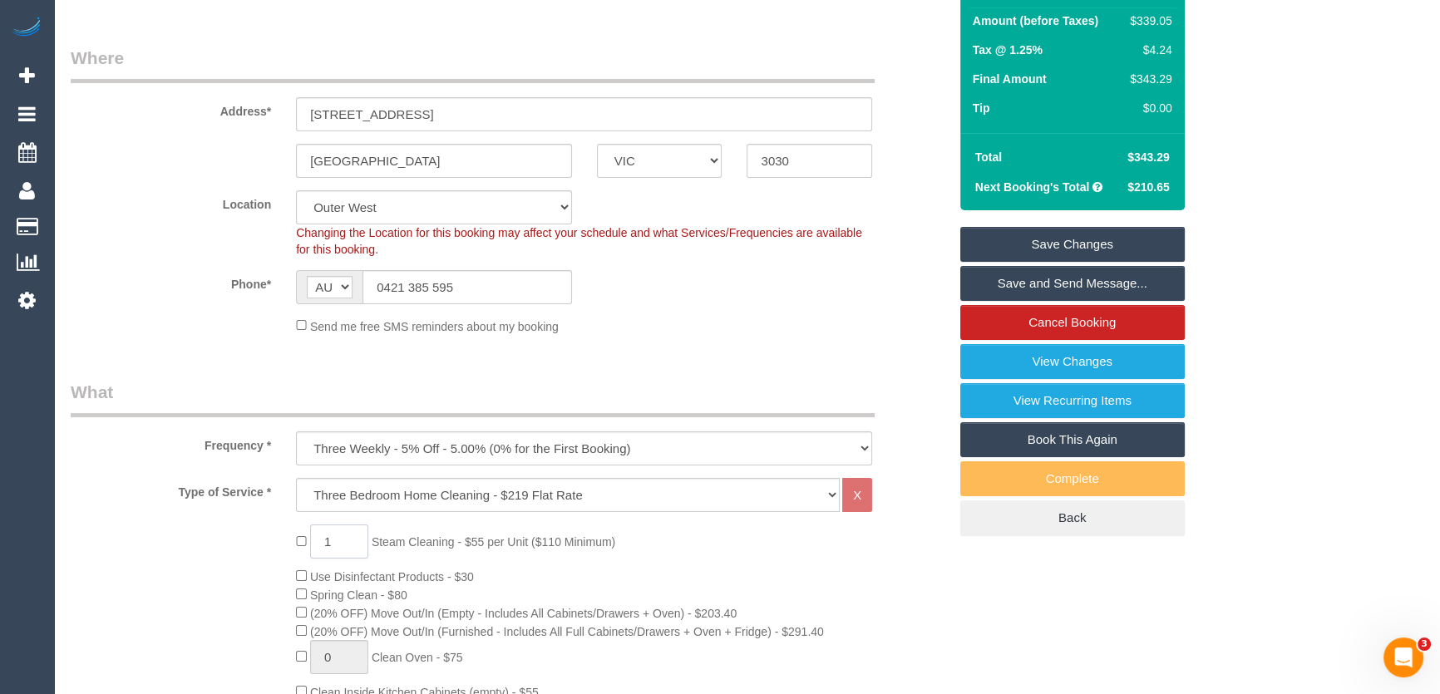
click at [347, 540] on input "1" at bounding box center [339, 542] width 58 height 34
type input "2"
click at [1074, 246] on link "Save Changes" at bounding box center [1072, 244] width 225 height 35
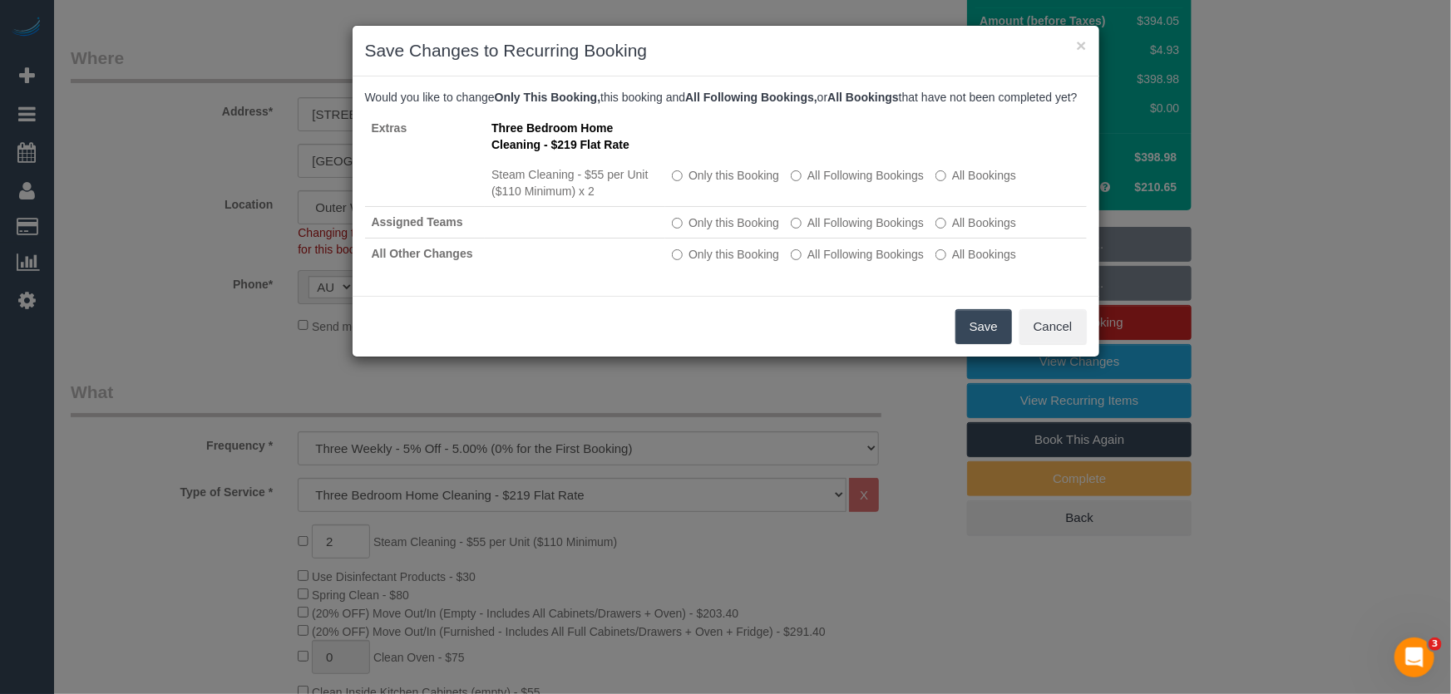
click at [980, 344] on button "Save" at bounding box center [983, 326] width 57 height 35
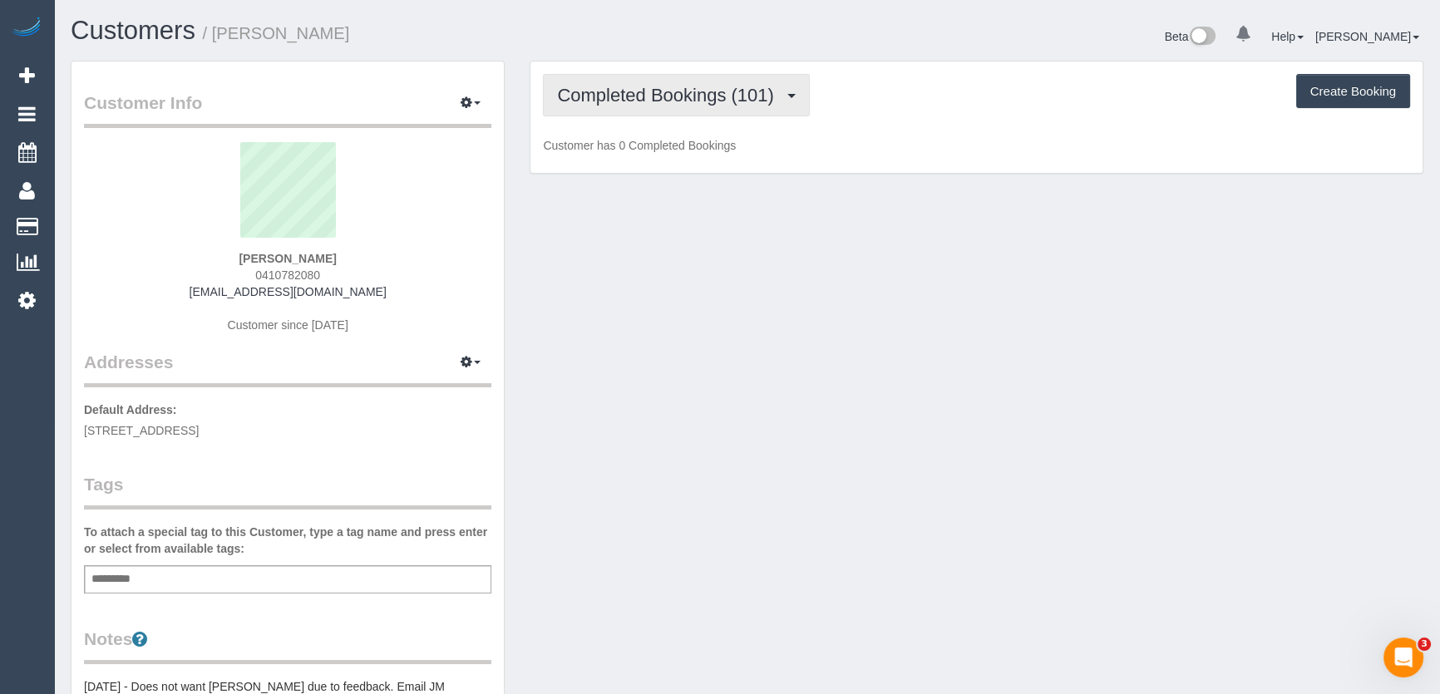
click at [776, 93] on span "Completed Bookings (101)" at bounding box center [669, 95] width 225 height 21
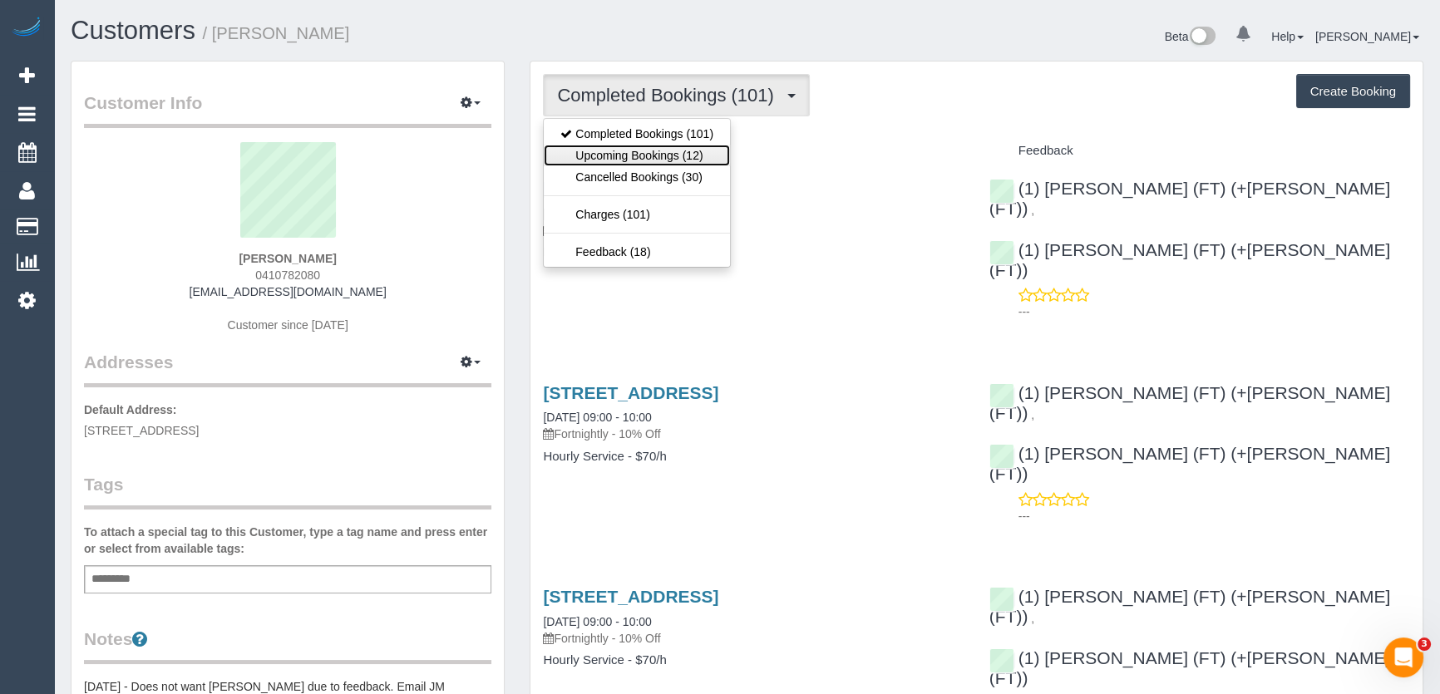
click at [690, 151] on link "Upcoming Bookings (12)" at bounding box center [637, 156] width 186 height 22
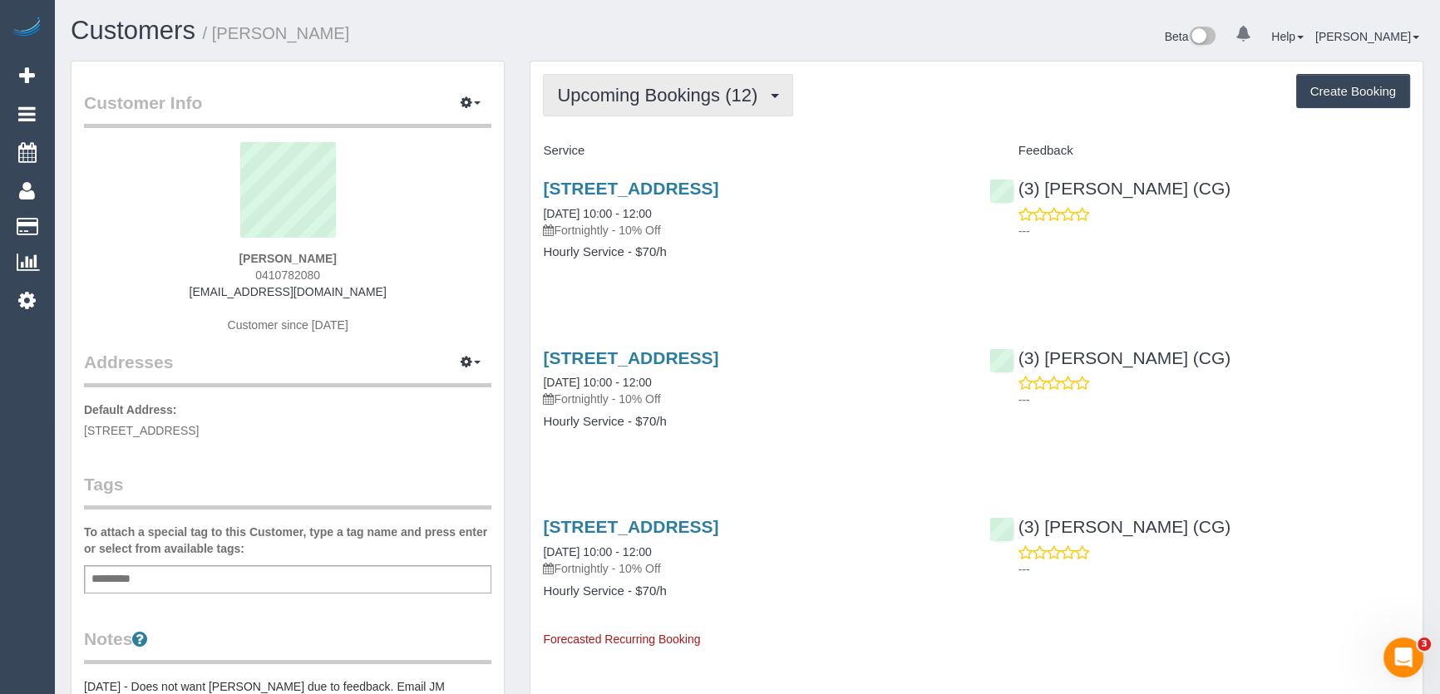
click at [624, 87] on span "Upcoming Bookings (12)" at bounding box center [661, 95] width 209 height 21
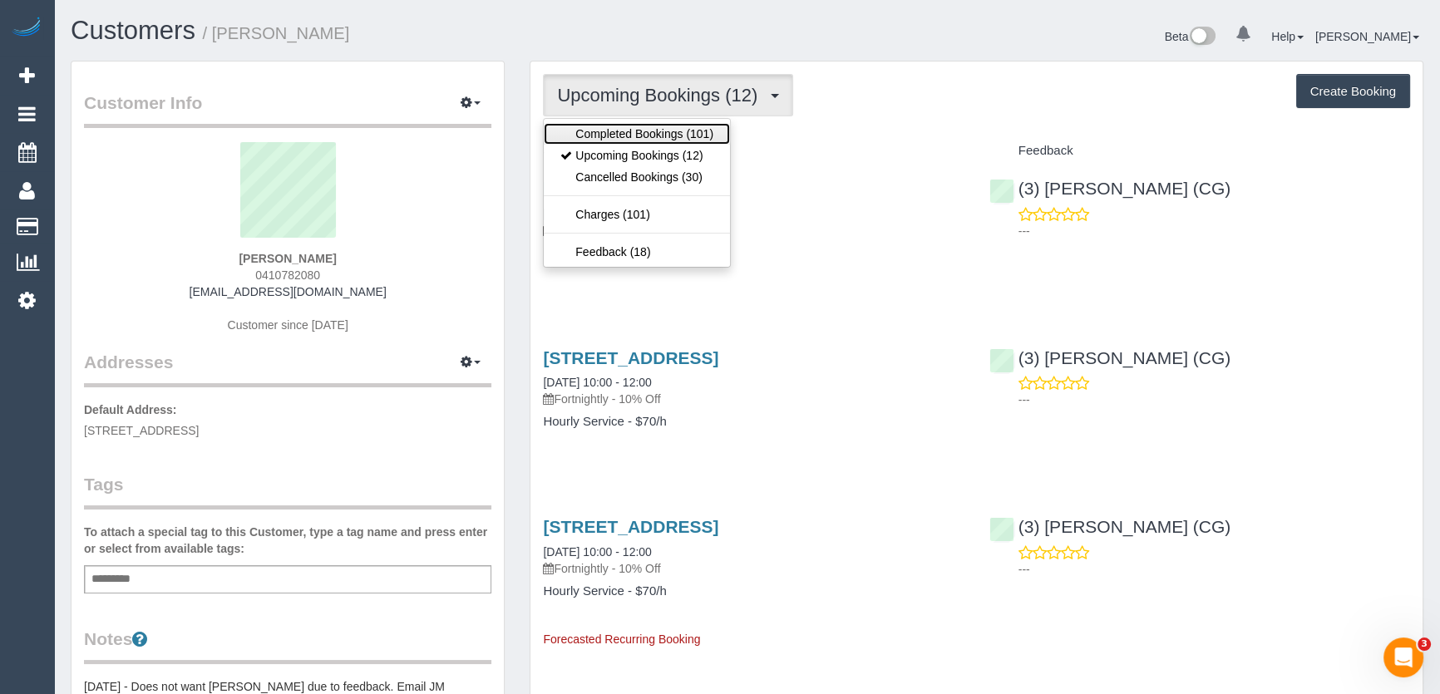
click at [621, 132] on link "Completed Bookings (101)" at bounding box center [637, 134] width 186 height 22
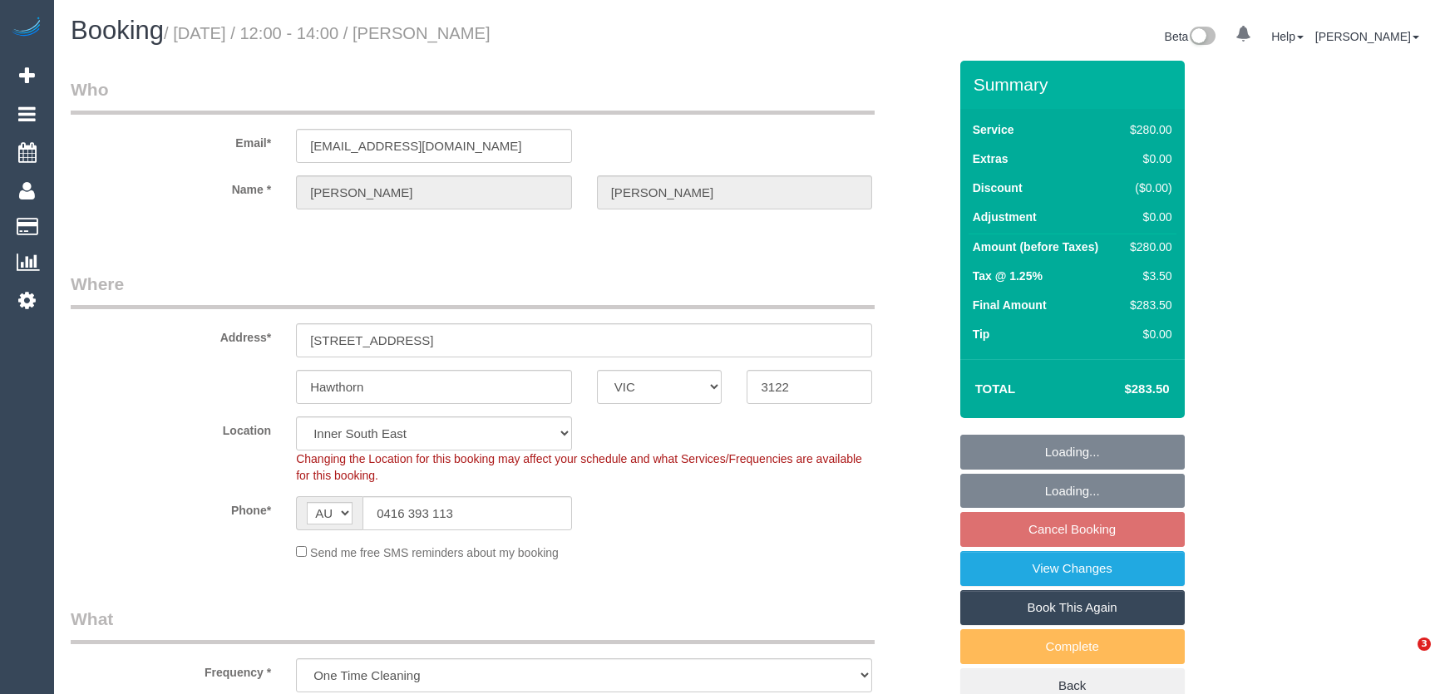
select select "VIC"
select select "2"
select select "string:stripe-pm_1OA9bE2GScqysDRV9SMz1VR2"
select select "number:29"
select select "number:14"
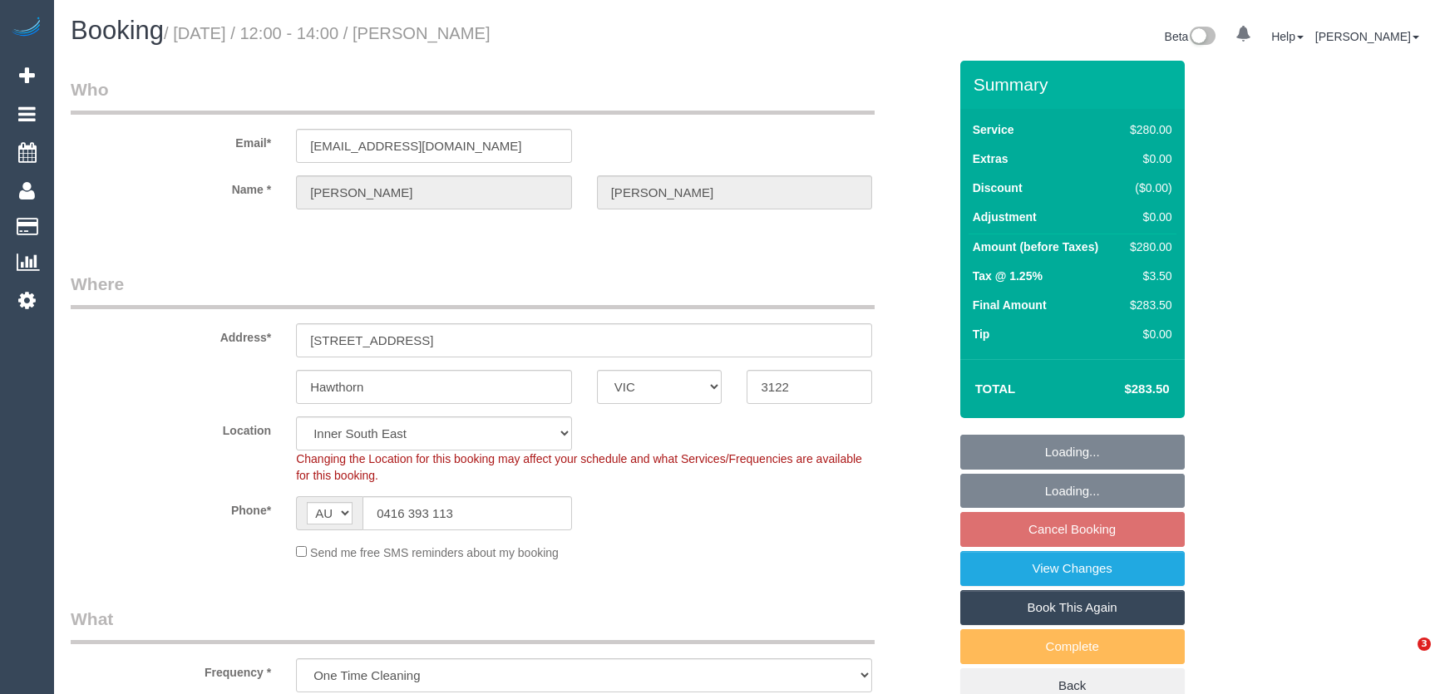
select select "number:19"
select select "number:22"
select select "number:13"
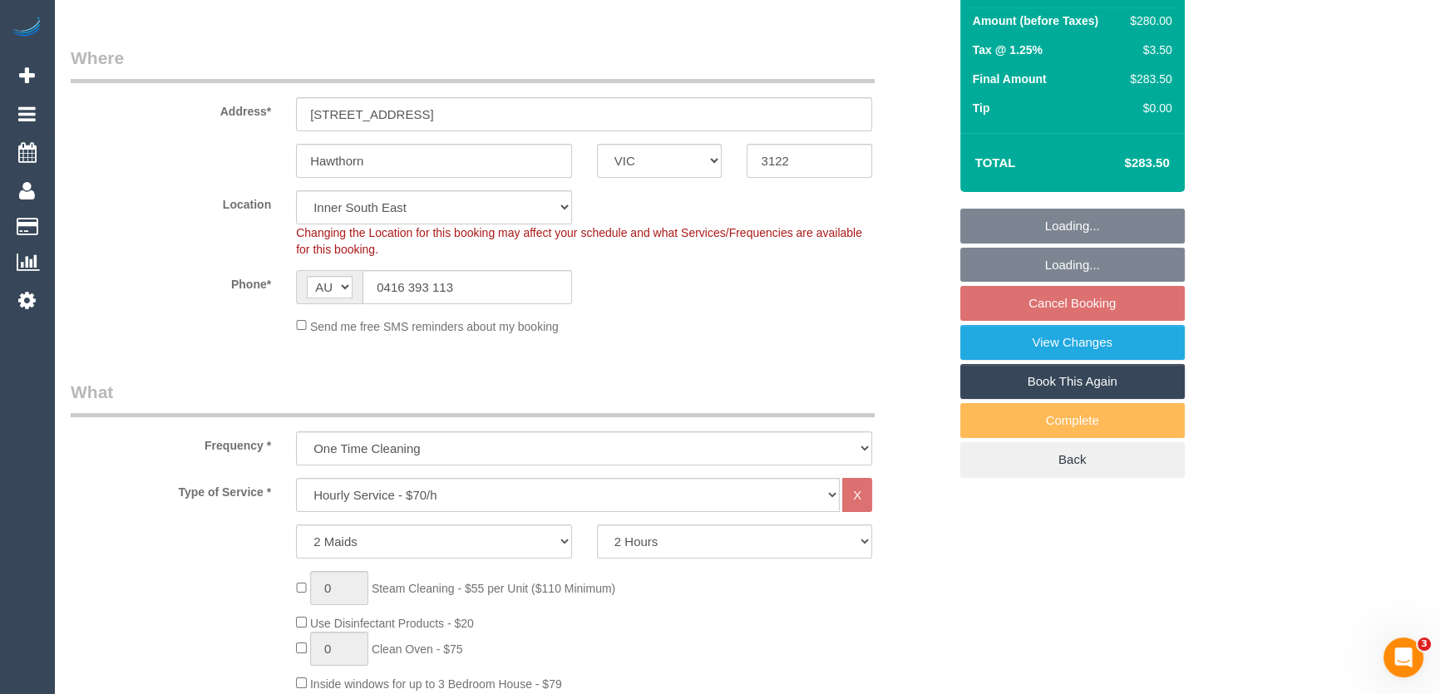
select select "spot3"
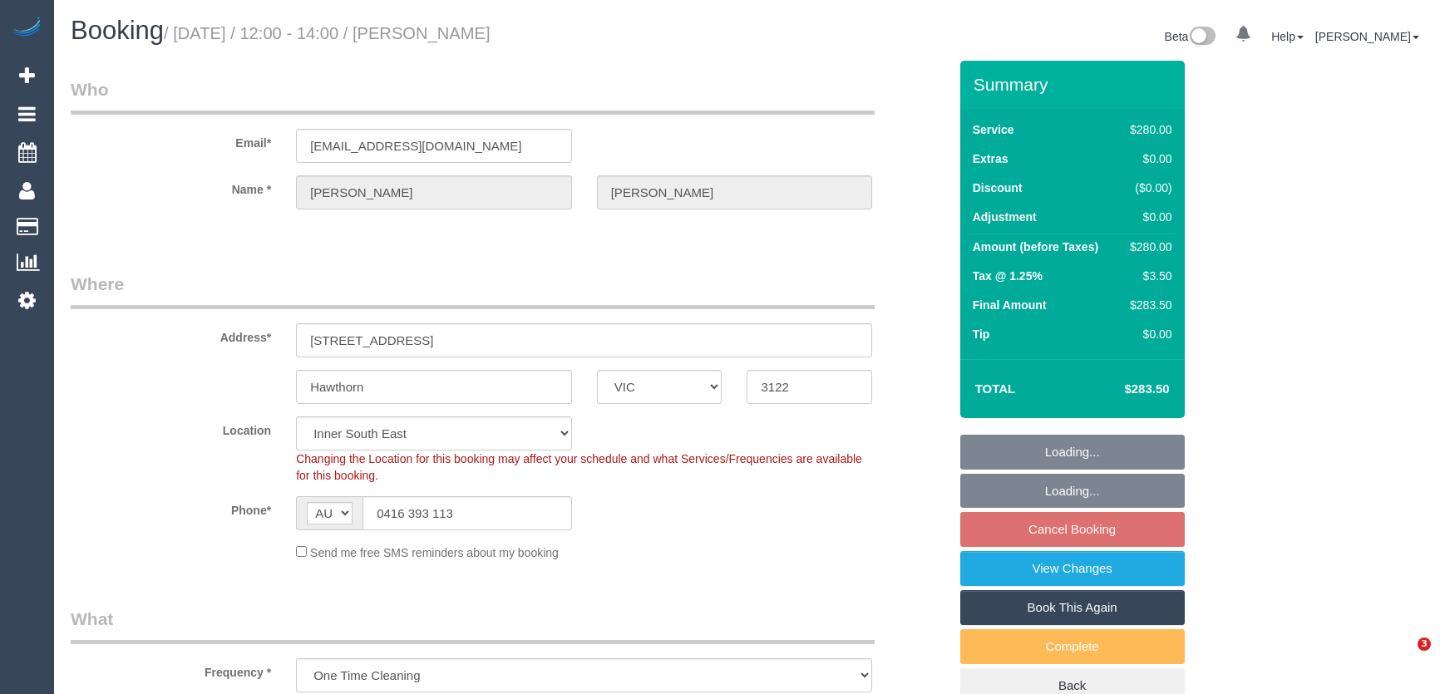
select select "VIC"
select select "string:stripe-pm_1OA9bE2GScqysDRV9SMz1VR2"
select select "2"
select select "number:29"
select select "number:14"
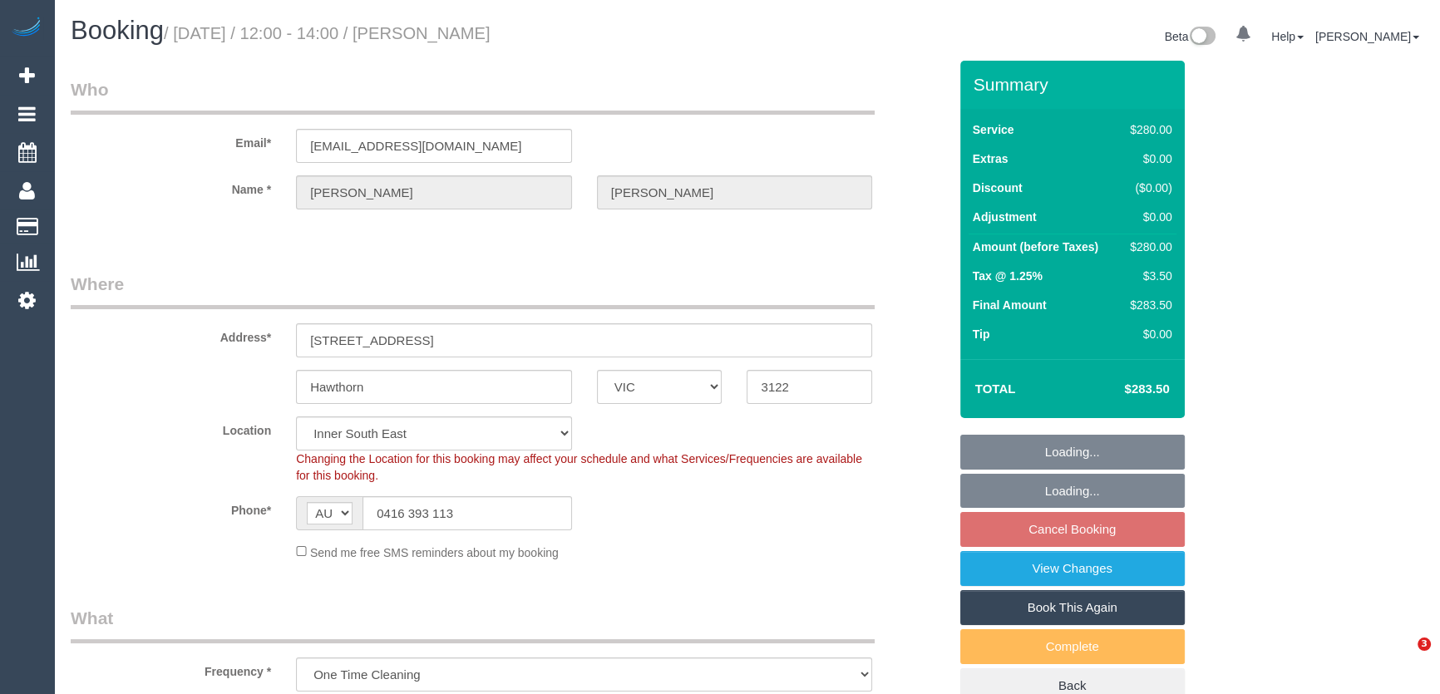
select select "number:19"
select select "number:22"
select select "number:13"
select select "object:1105"
select select "spot3"
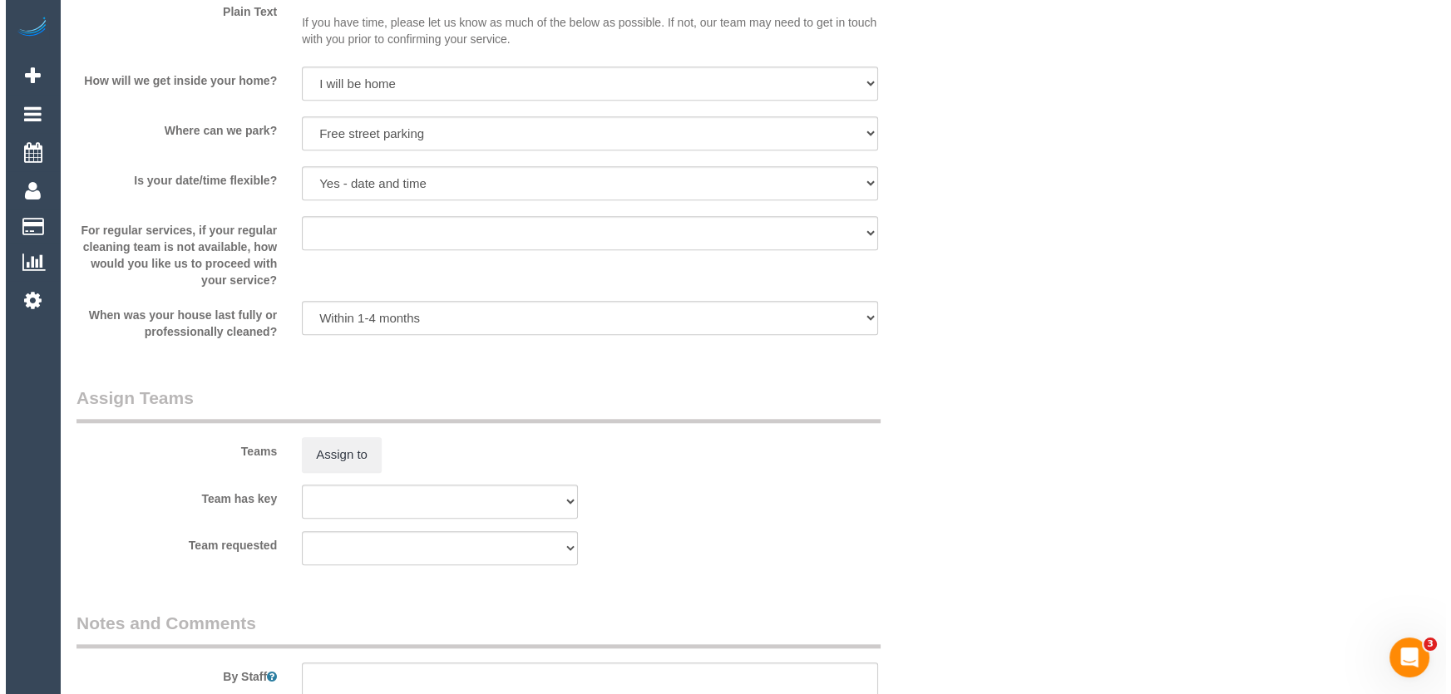
scroll to position [2116, 0]
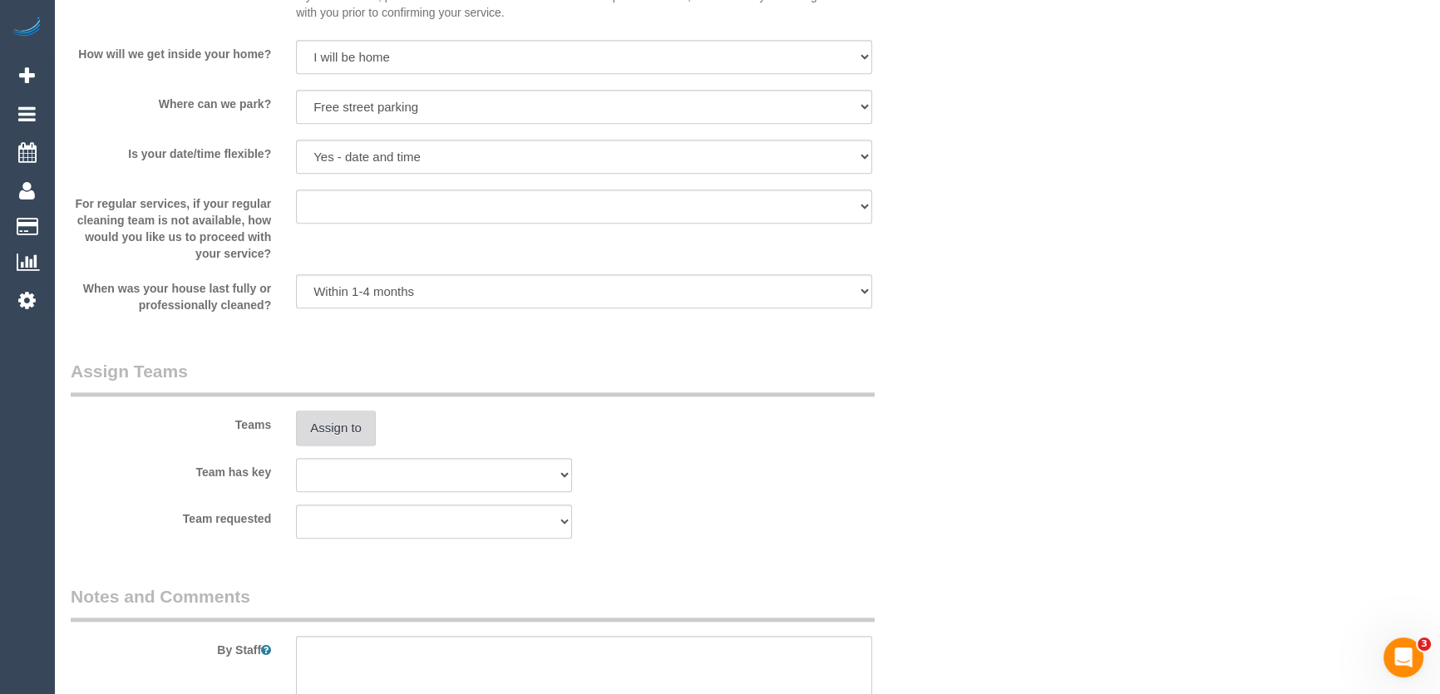
click at [325, 432] on button "Assign to" at bounding box center [336, 428] width 80 height 35
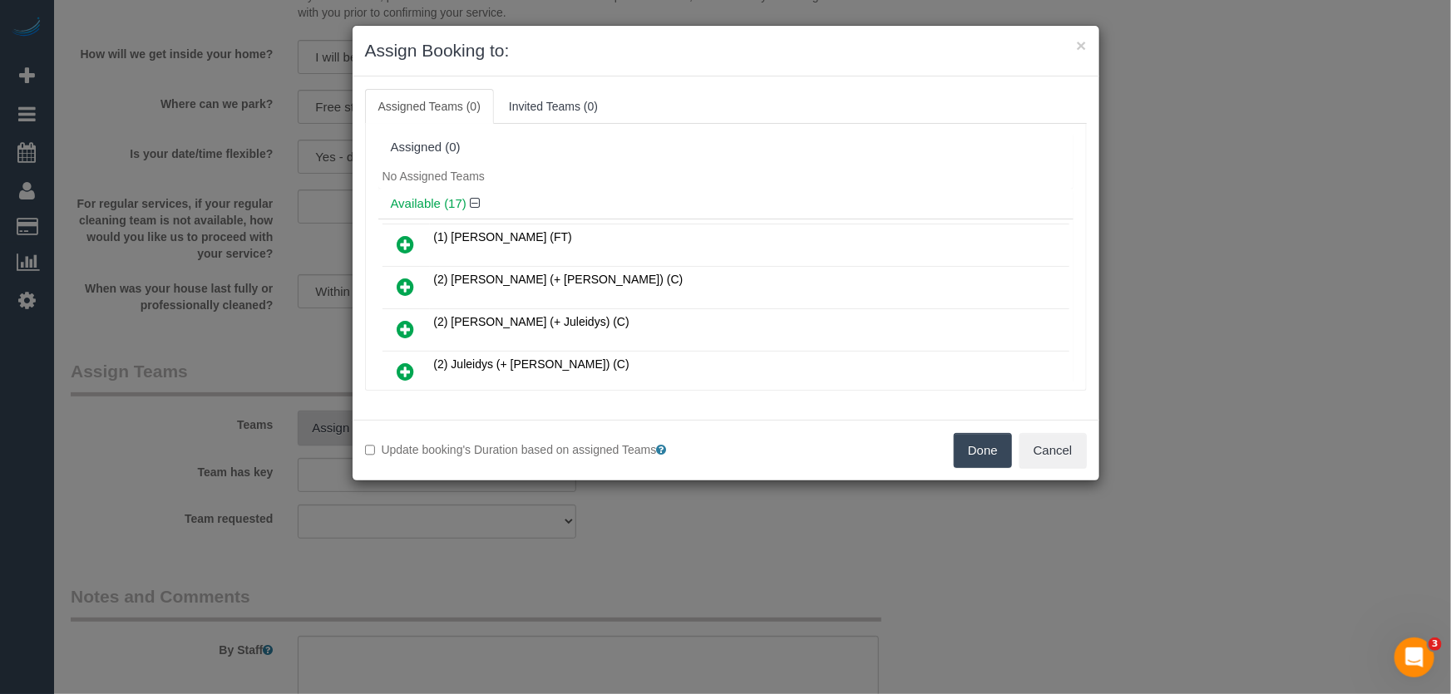
scroll to position [187, 0]
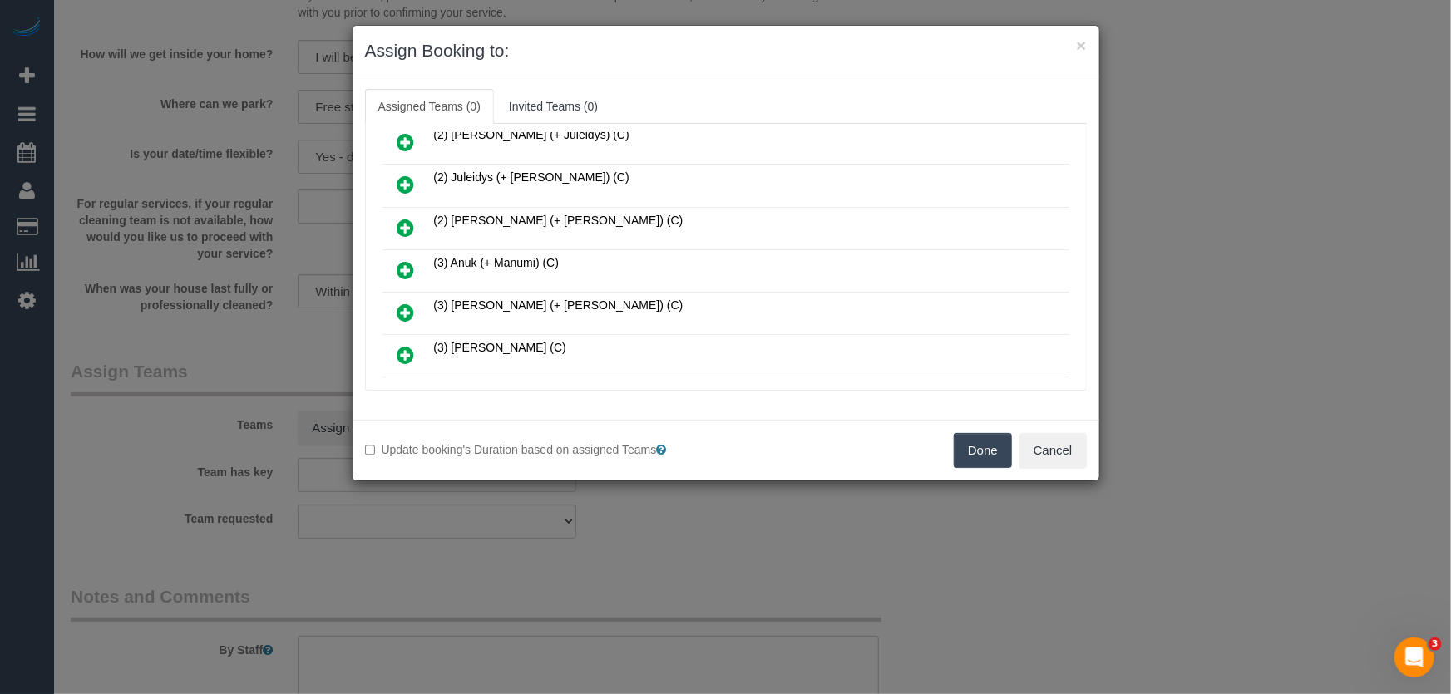
click at [407, 266] on icon at bounding box center [405, 270] width 17 height 20
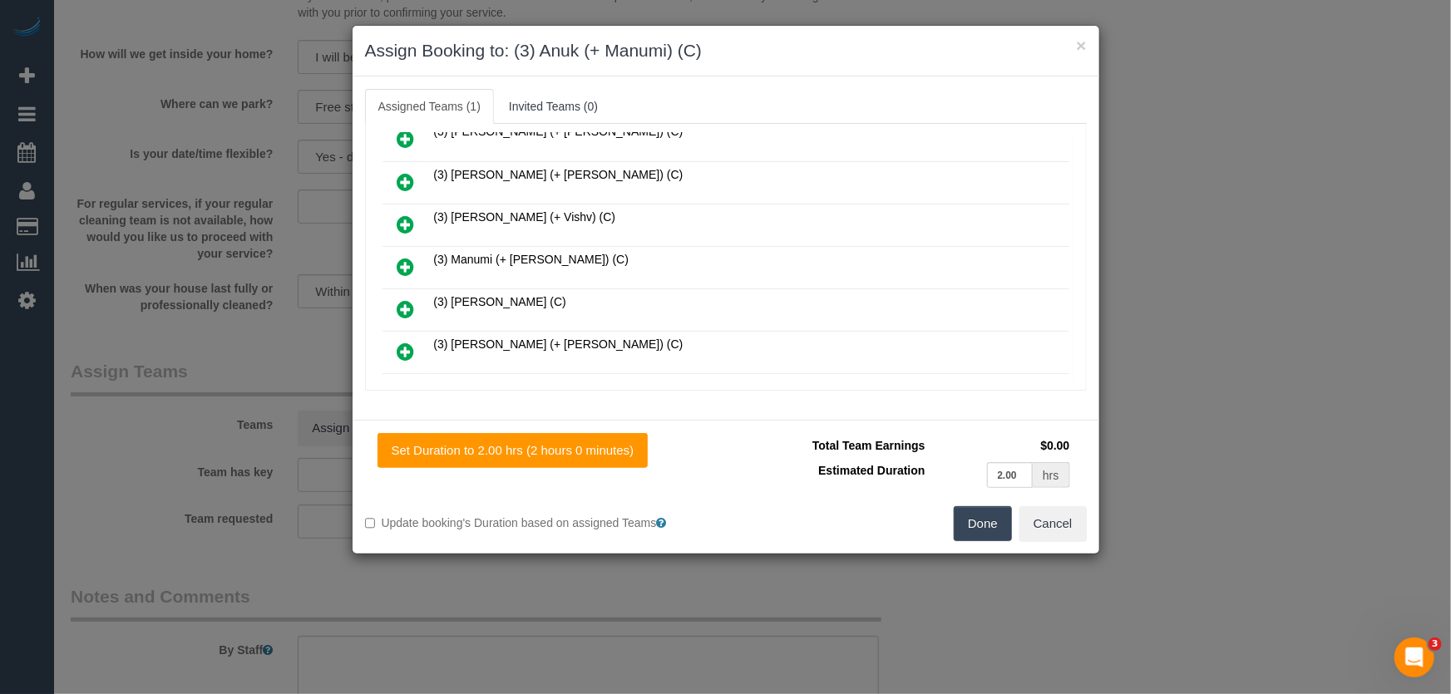
click at [407, 257] on icon at bounding box center [405, 267] width 17 height 20
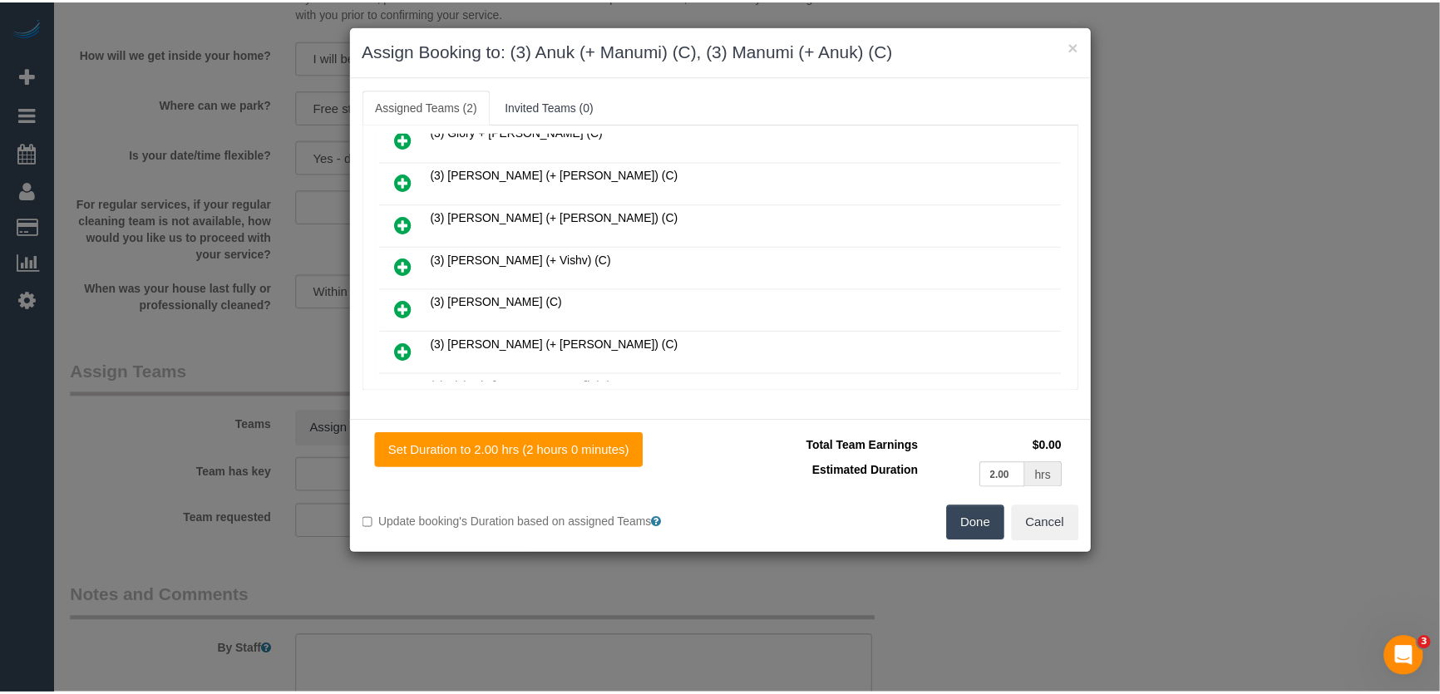
scroll to position [570, 0]
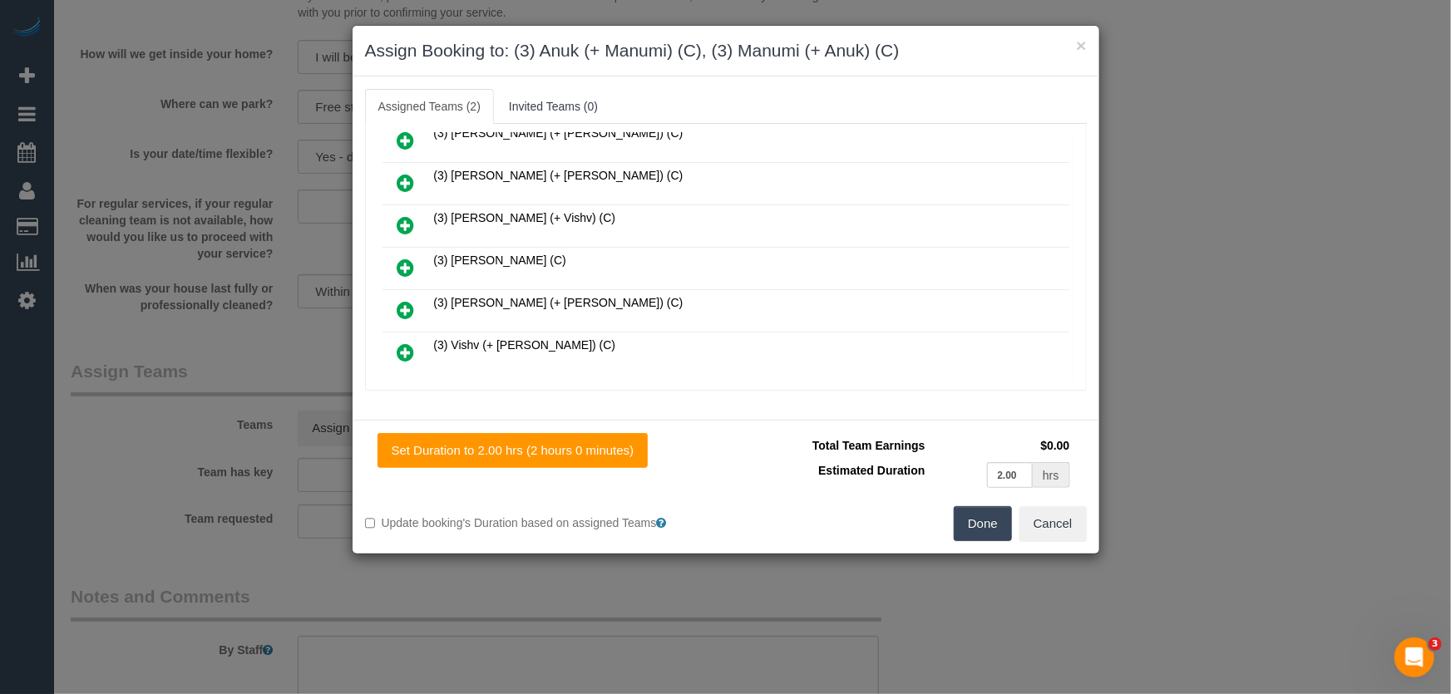
click at [984, 536] on button "Done" at bounding box center [983, 523] width 58 height 35
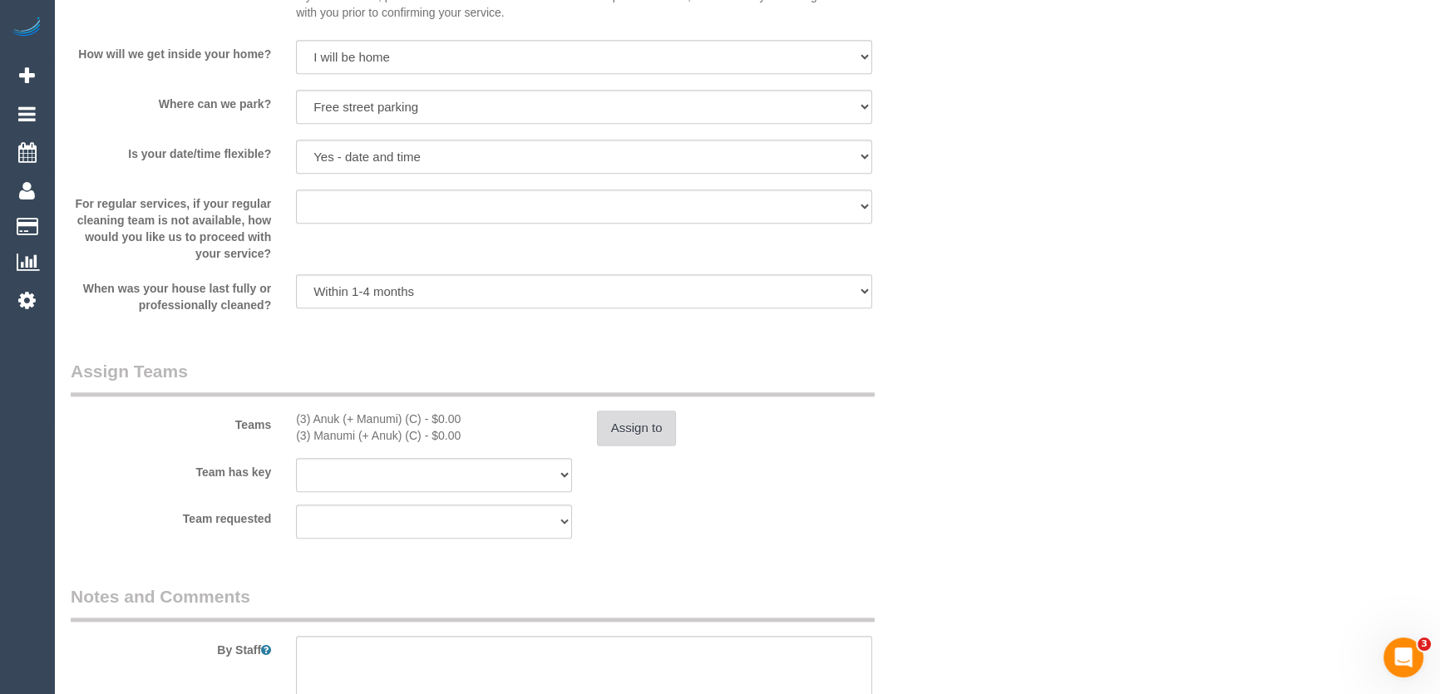
click at [659, 425] on button "Assign to" at bounding box center [637, 428] width 80 height 35
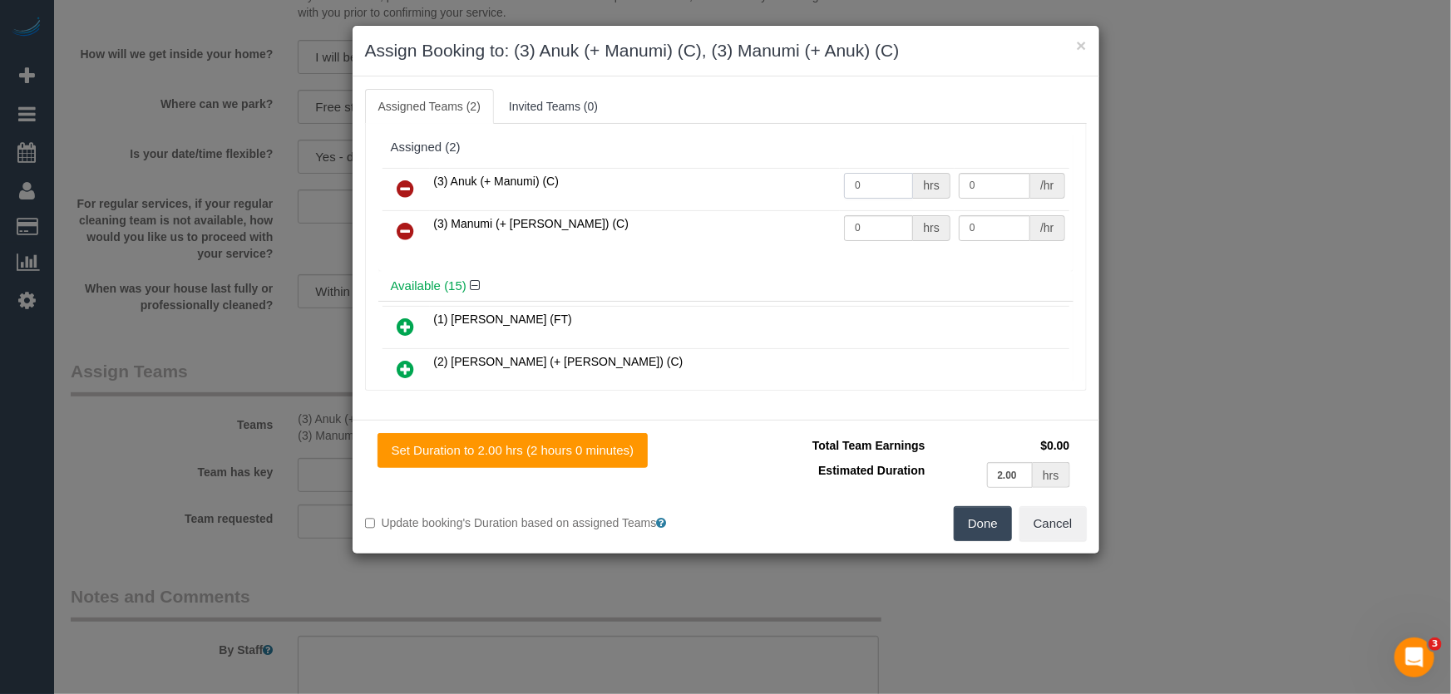
click at [872, 187] on input "0" at bounding box center [878, 186] width 69 height 26
type input "2"
type input "35"
click at [868, 228] on input "0" at bounding box center [878, 228] width 69 height 26
type input "2"
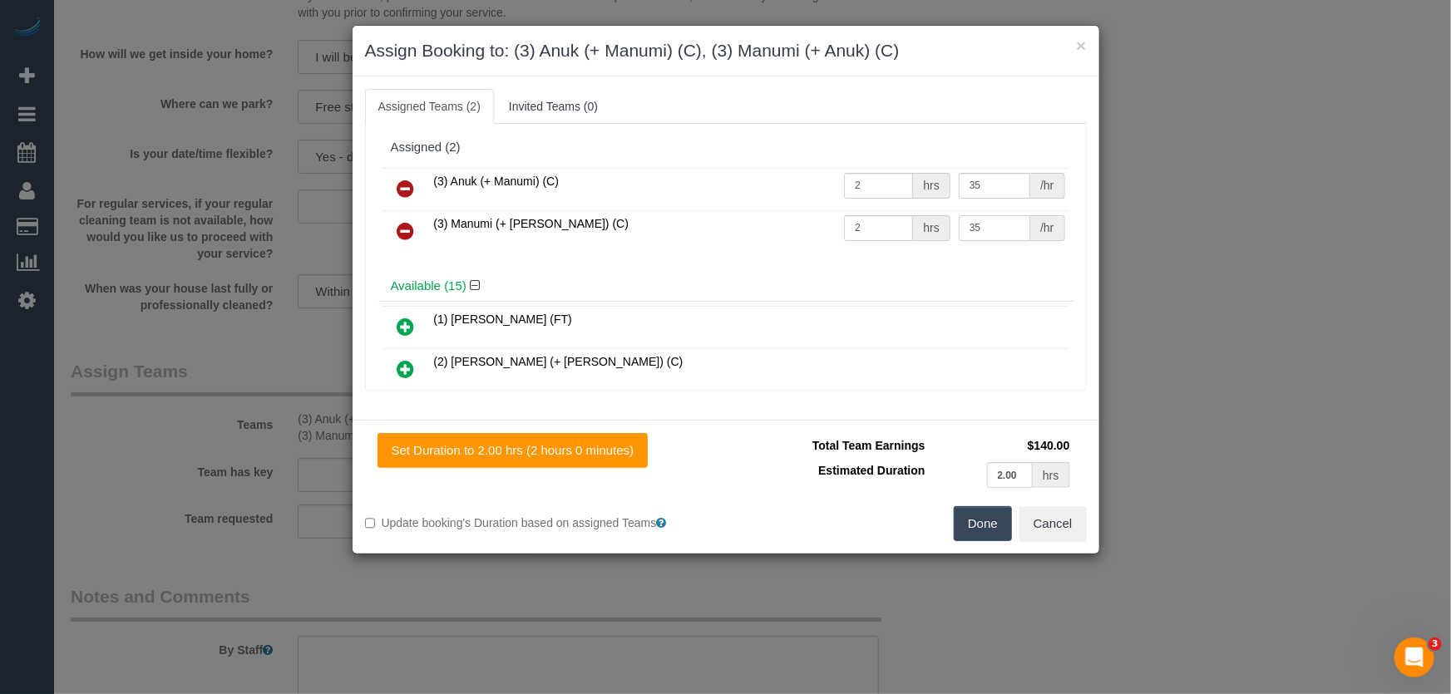
type input "35"
click at [965, 516] on button "Done" at bounding box center [983, 523] width 58 height 35
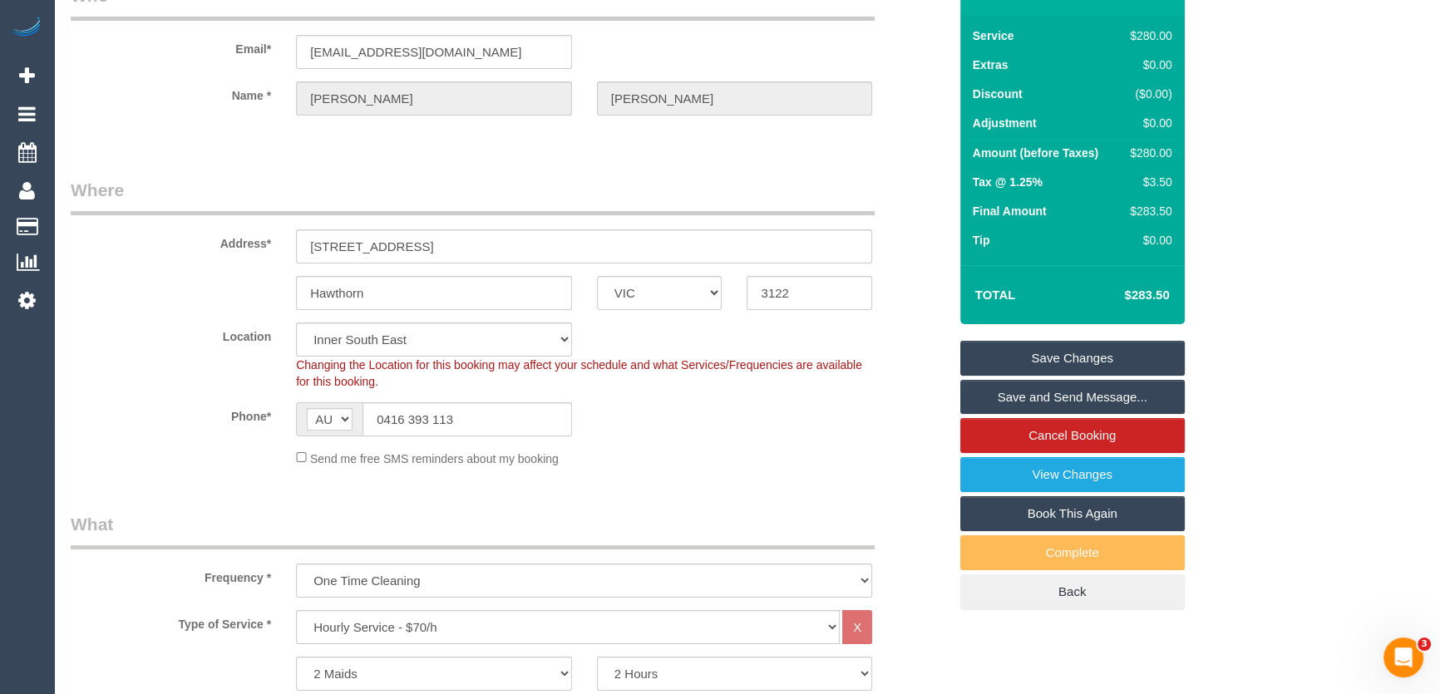
scroll to position [0, 0]
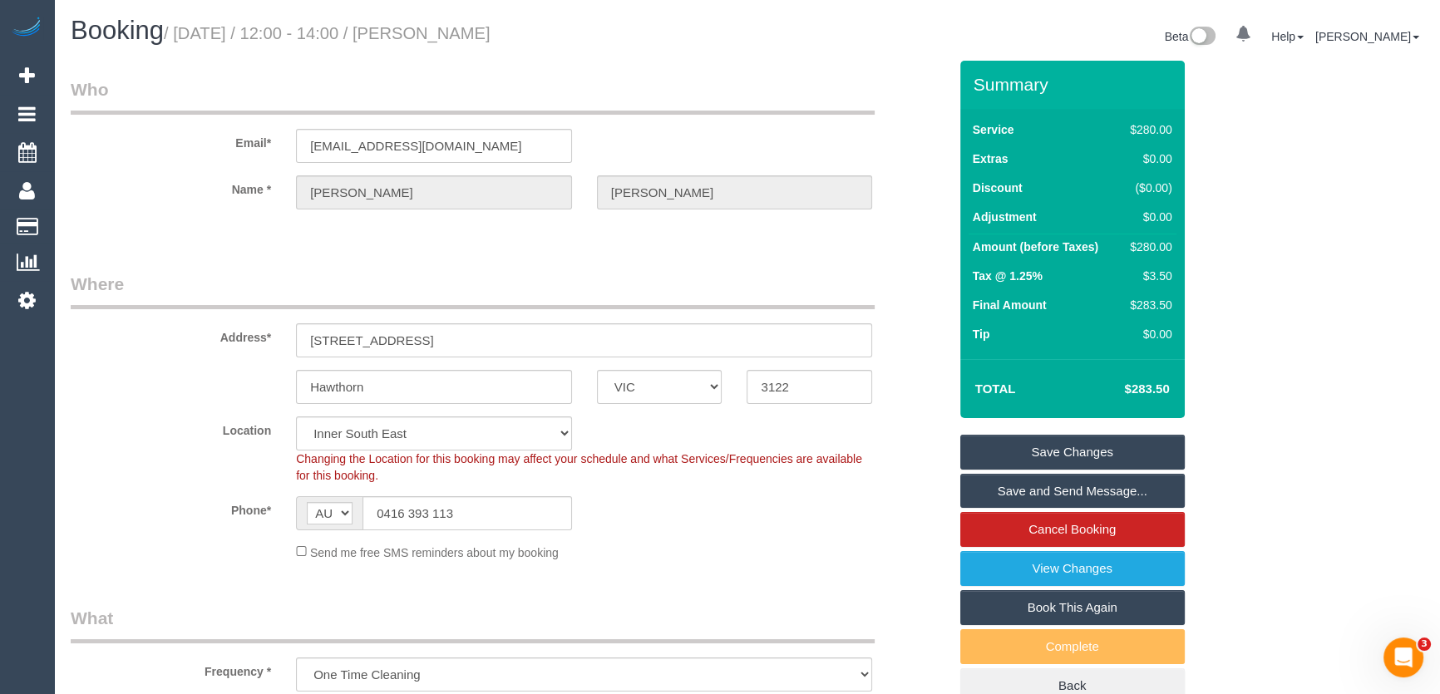
click at [484, 39] on small "/ September 12, 2025 / 12:00 - 14:00 / Annie Lewis" at bounding box center [327, 33] width 327 height 18
copy small "Annie Lewis"
click at [1035, 486] on link "Save and Send Message..." at bounding box center [1072, 491] width 225 height 35
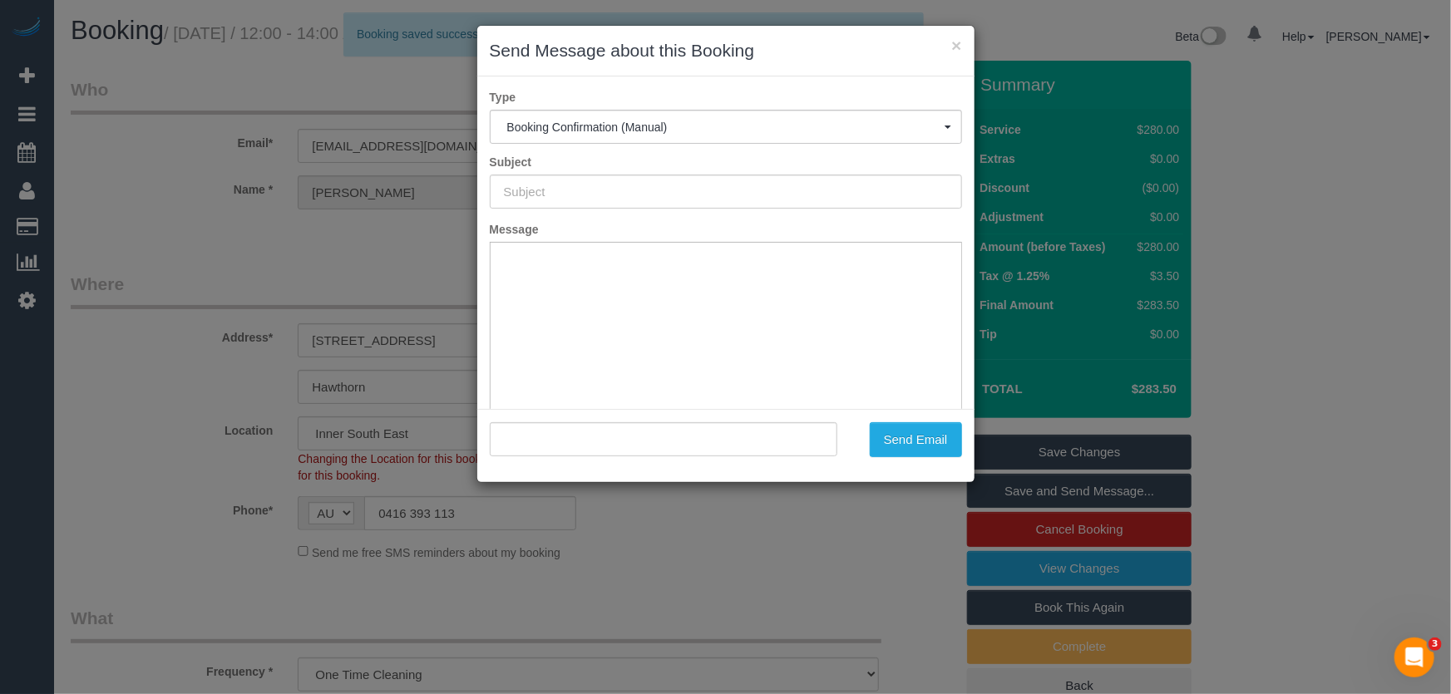
type input "Booking Confirmed"
type input ""Annie Lewis" <kearneyandlewis@gmail.com>"
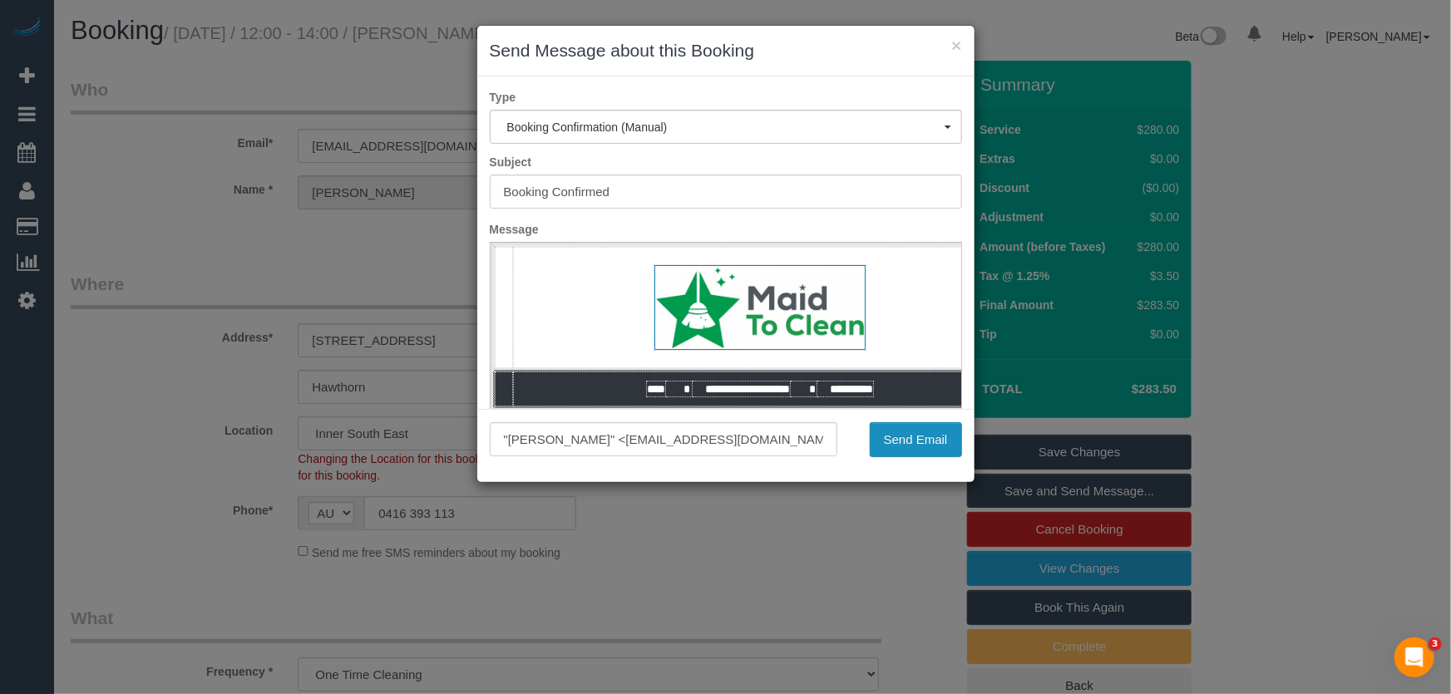
click at [927, 447] on button "Send Email" at bounding box center [916, 439] width 92 height 35
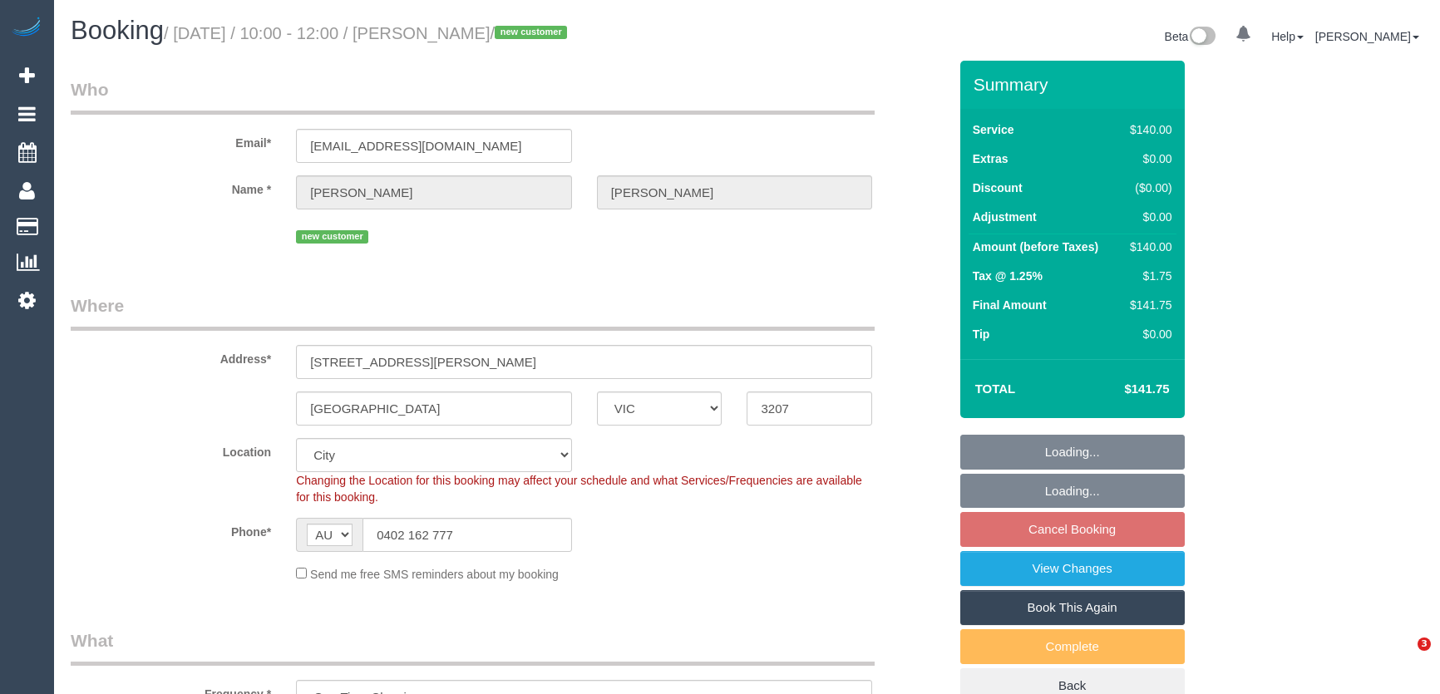
select select "VIC"
select select "number:28"
select select "number:16"
select select "number:18"
select select "number:25"
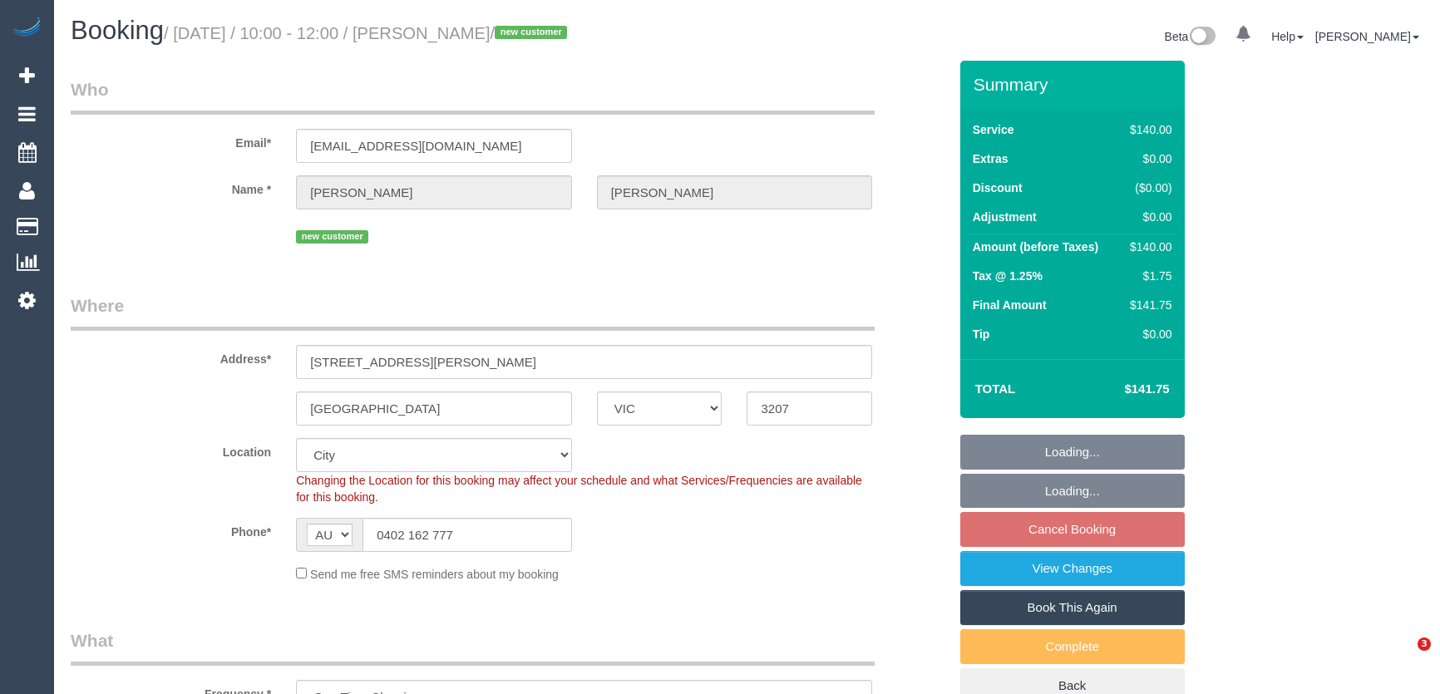
select select "number:35"
select select "number:26"
select select "spot2"
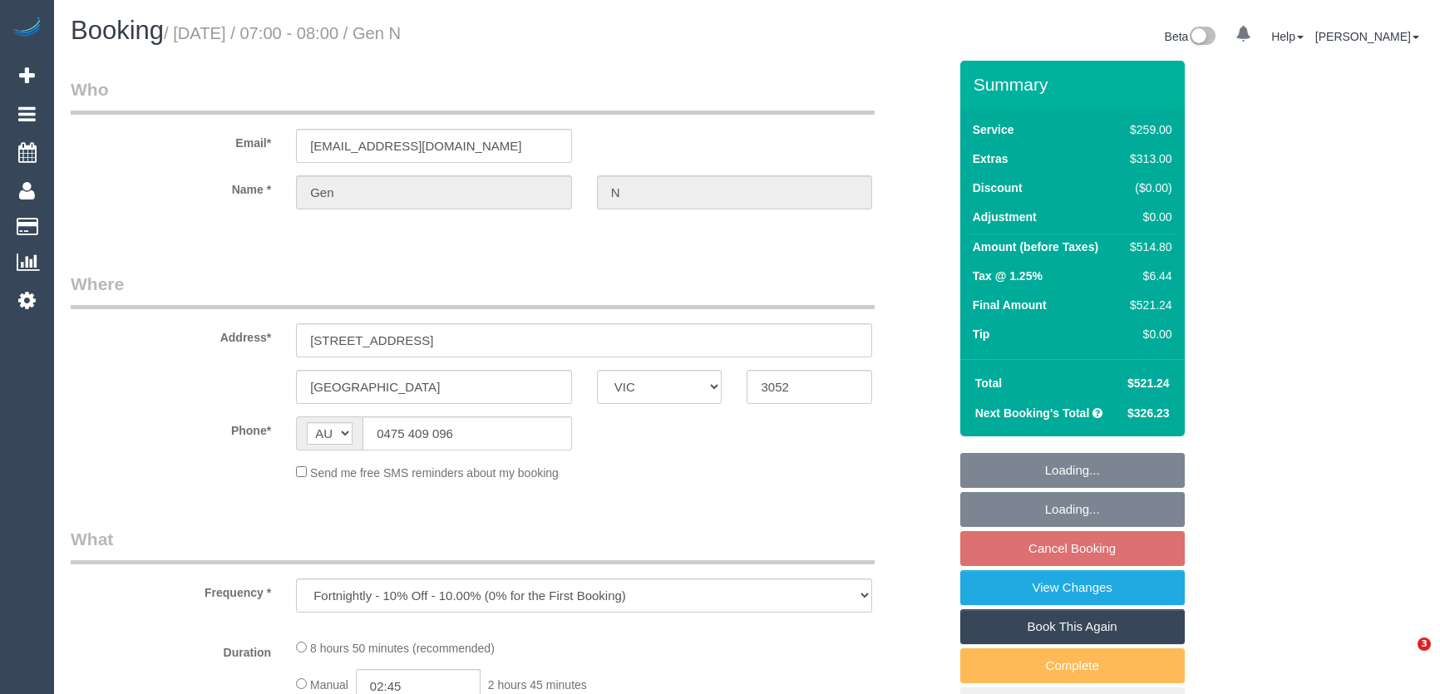
select select "VIC"
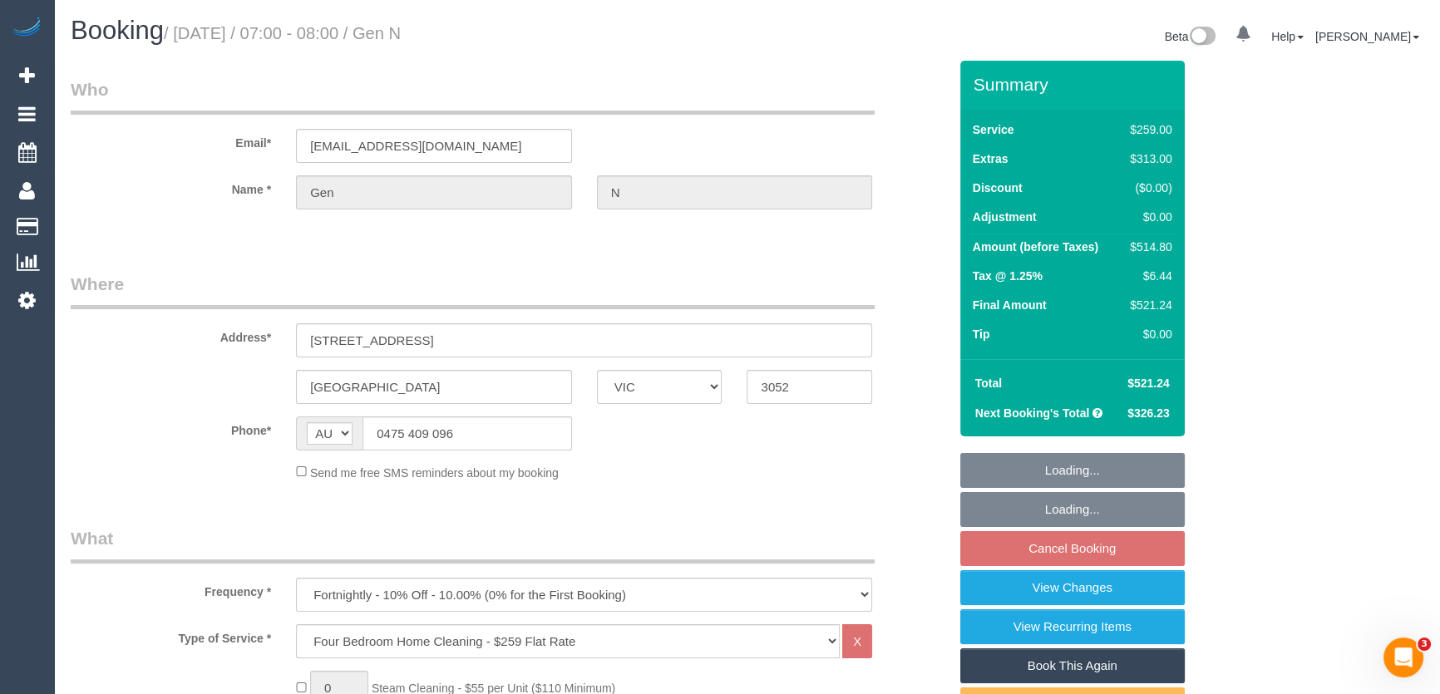
select select "number:27"
select select "number:14"
select select "number:19"
select select "number:24"
select select "number:34"
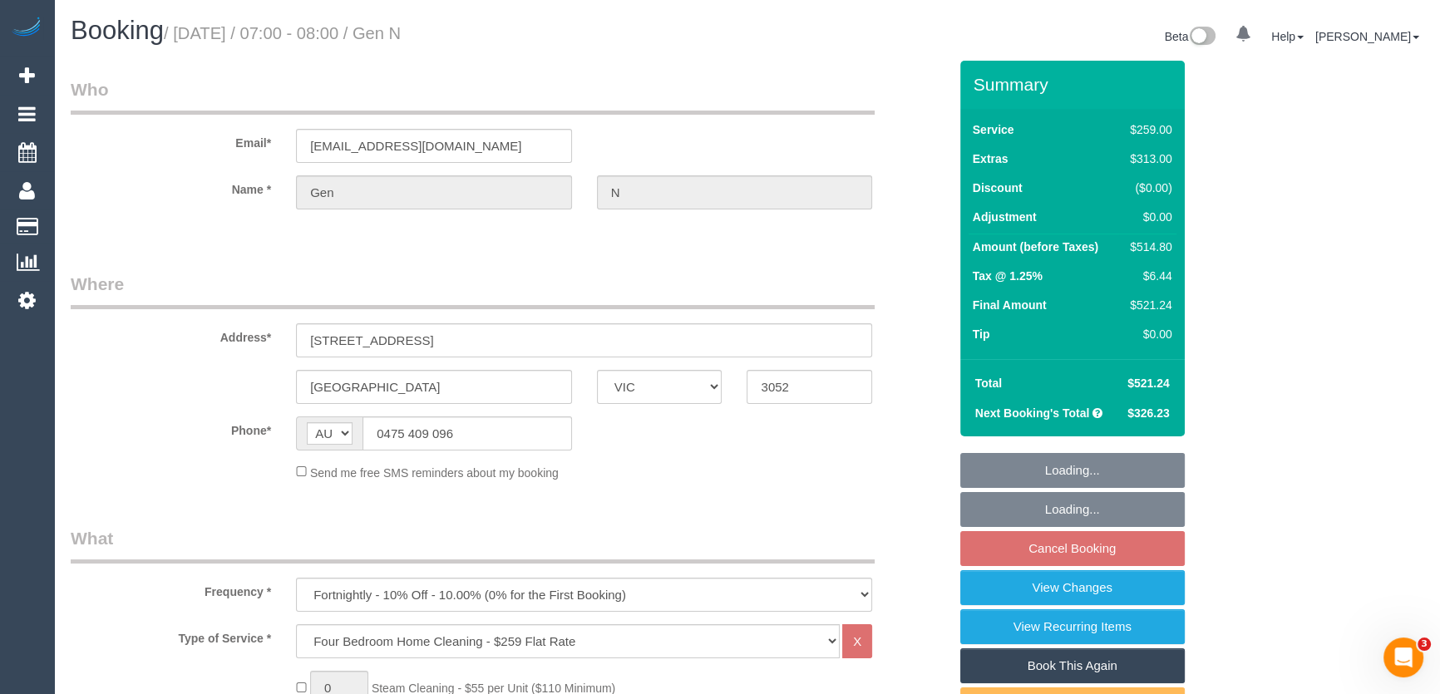
select select "number:12"
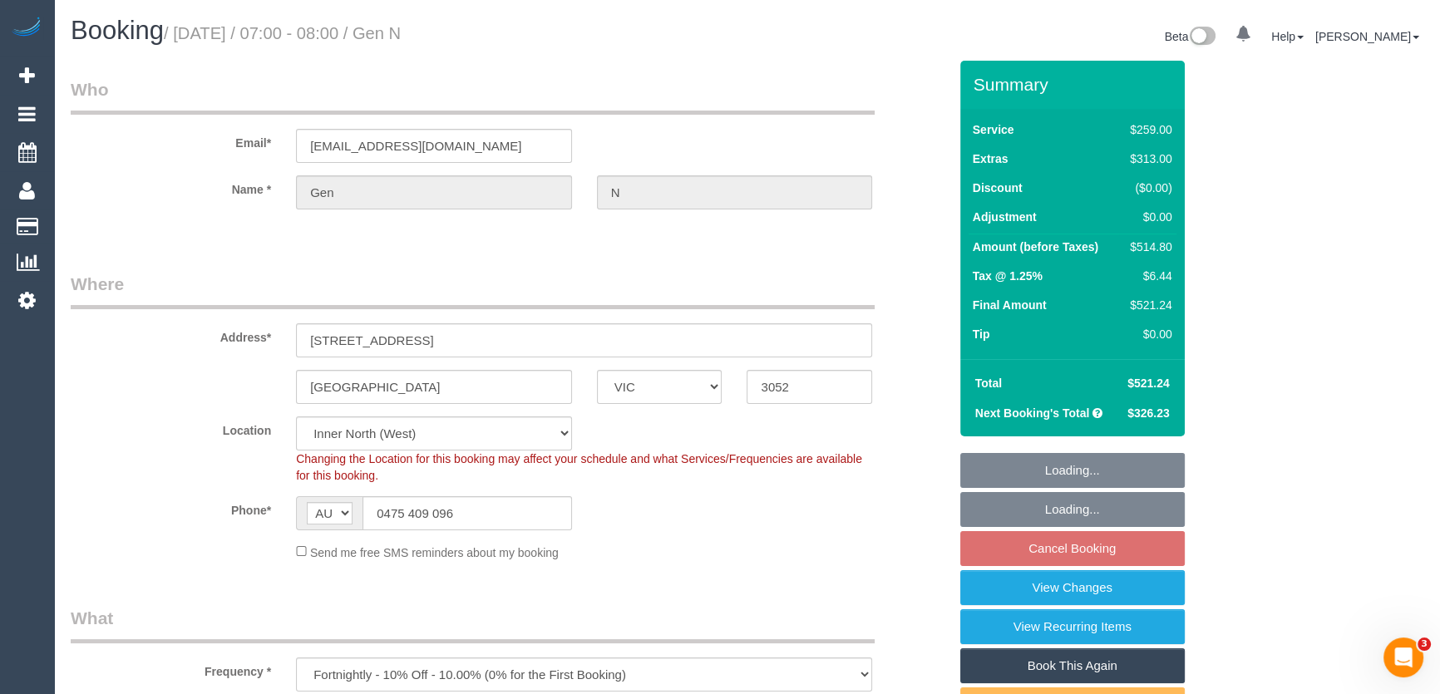
select select "object:1683"
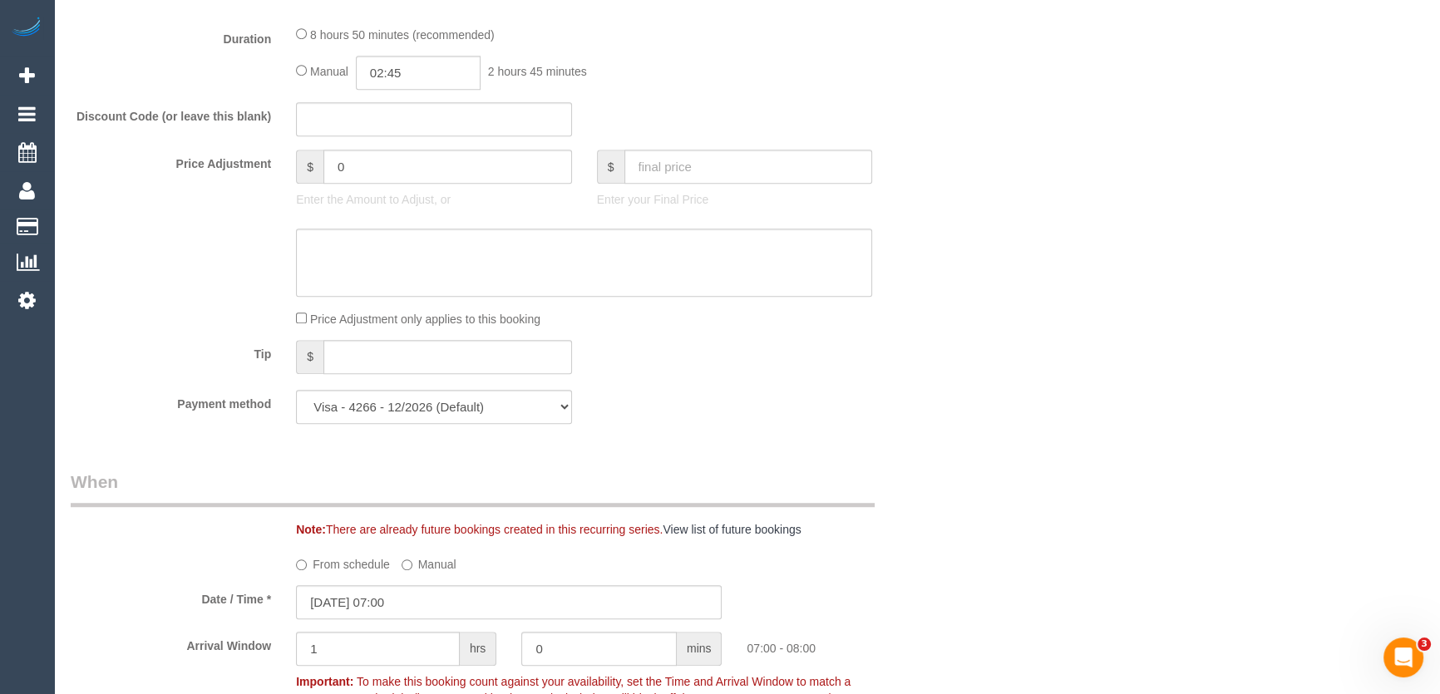
scroll to position [1360, 0]
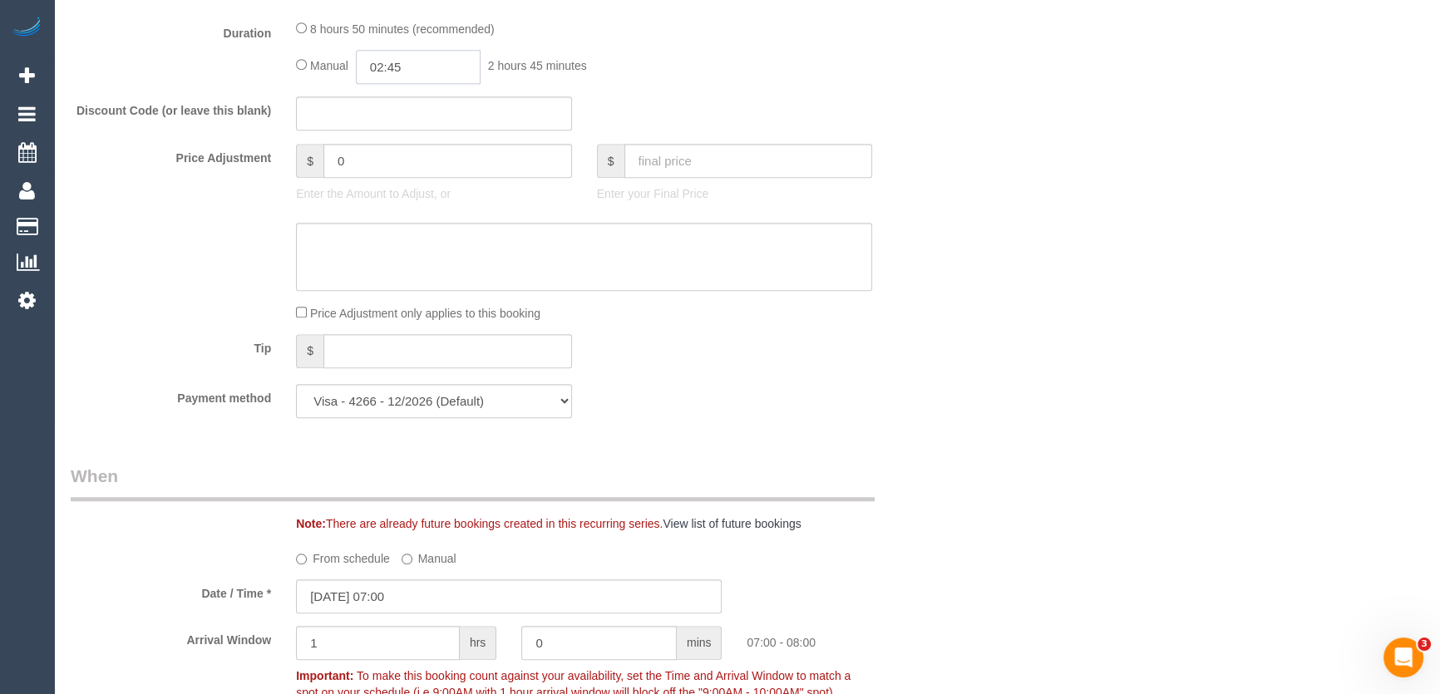
click at [451, 69] on input "02:45" at bounding box center [418, 67] width 125 height 34
click at [412, 205] on li "04:30" at bounding box center [400, 204] width 74 height 22
type input "04:30"
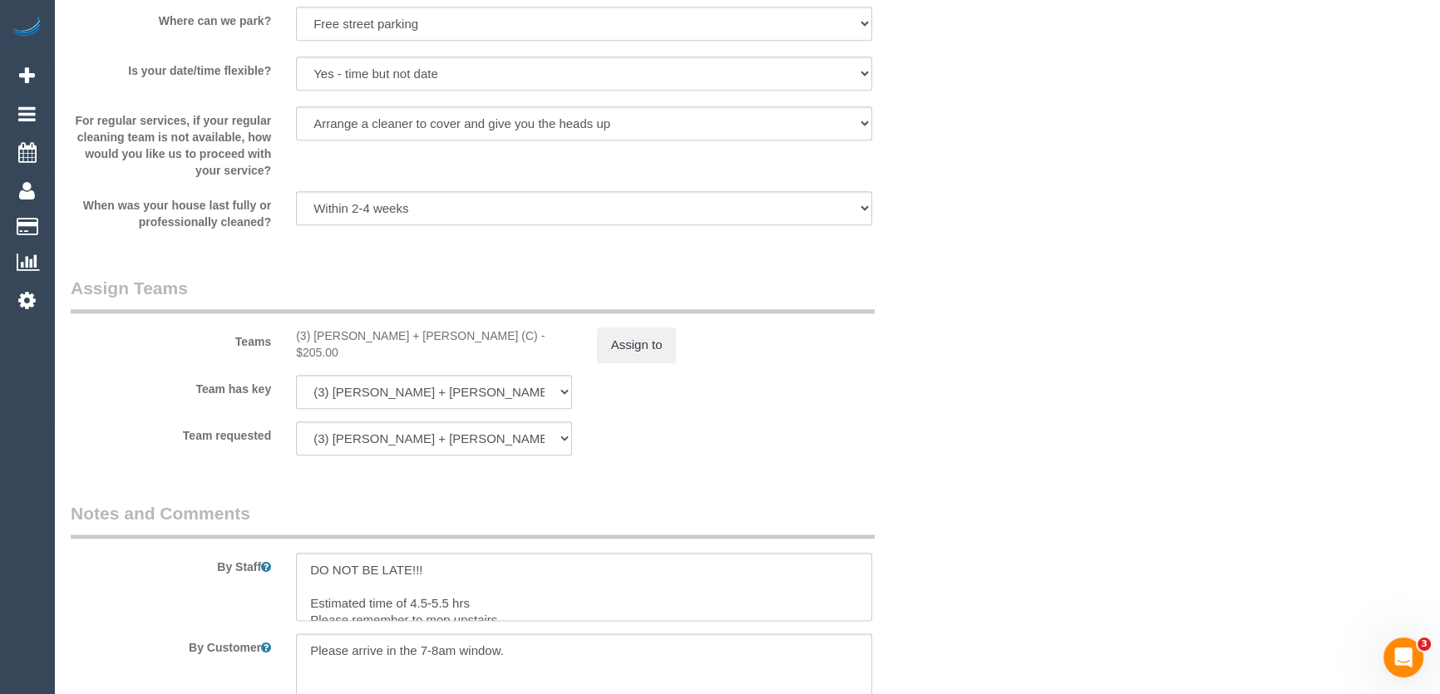
scroll to position [2569, 0]
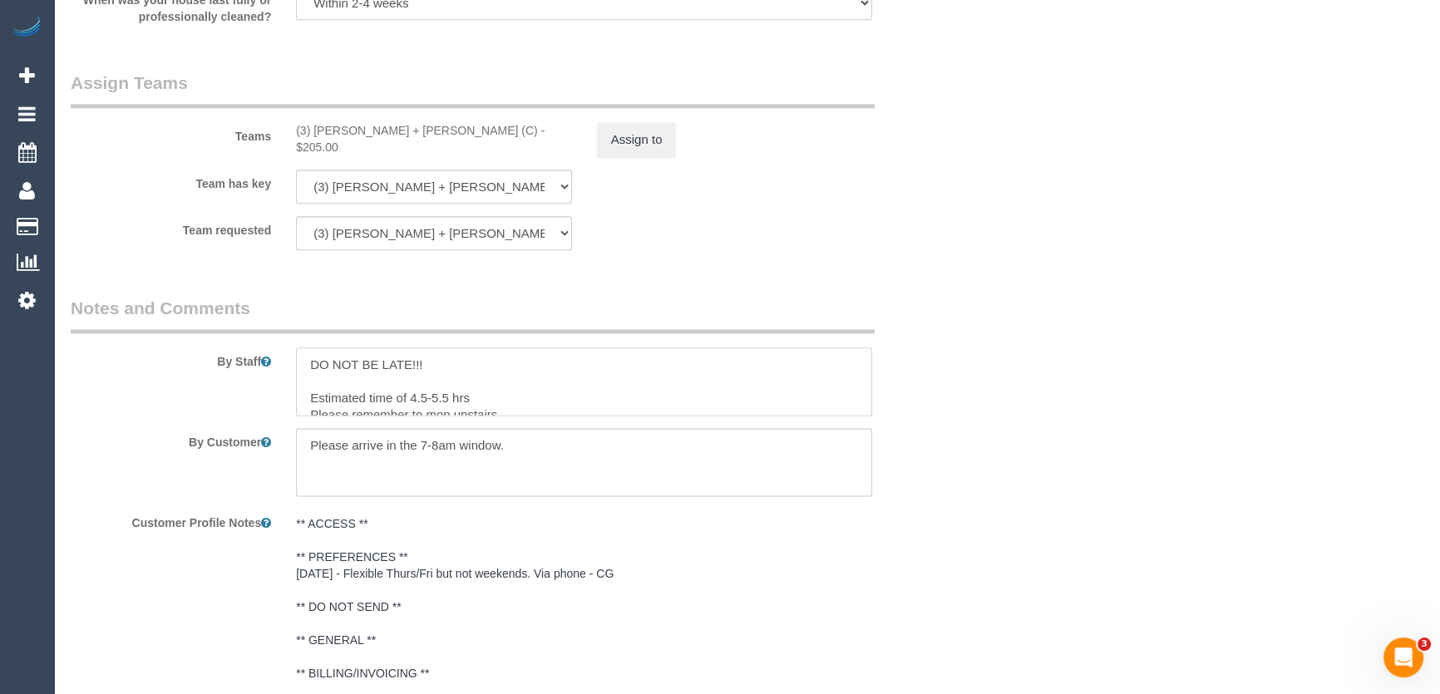
click at [447, 400] on textarea at bounding box center [584, 382] width 576 height 68
type textarea "DO NOT BE LATE!!! Estimated time of 7-9 hrs Please remember to mop upstairs."
click at [665, 305] on legend "Notes and Comments" at bounding box center [473, 314] width 804 height 37
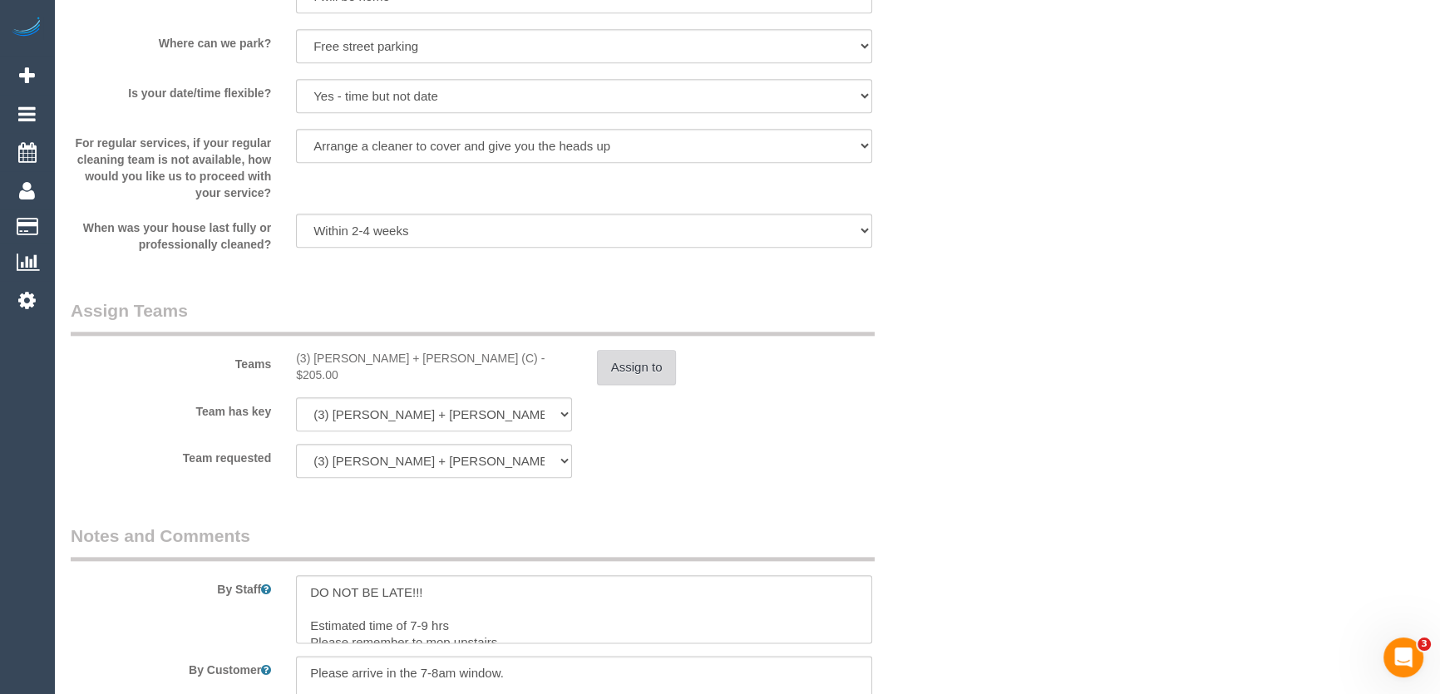
scroll to position [2343, 0]
click at [625, 381] on button "Assign to" at bounding box center [637, 365] width 80 height 35
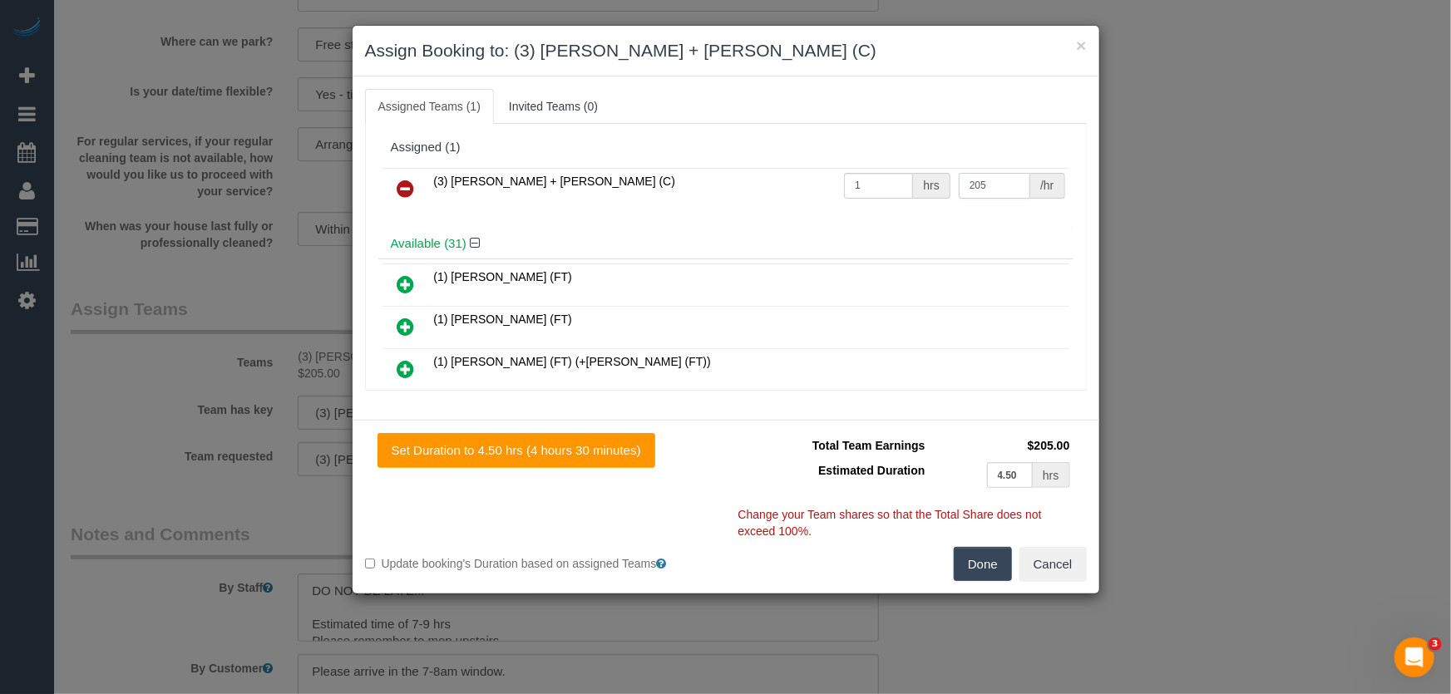
click at [980, 185] on input "205" at bounding box center [995, 186] width 72 height 26
type input "330"
click at [975, 569] on button "Done" at bounding box center [983, 564] width 58 height 35
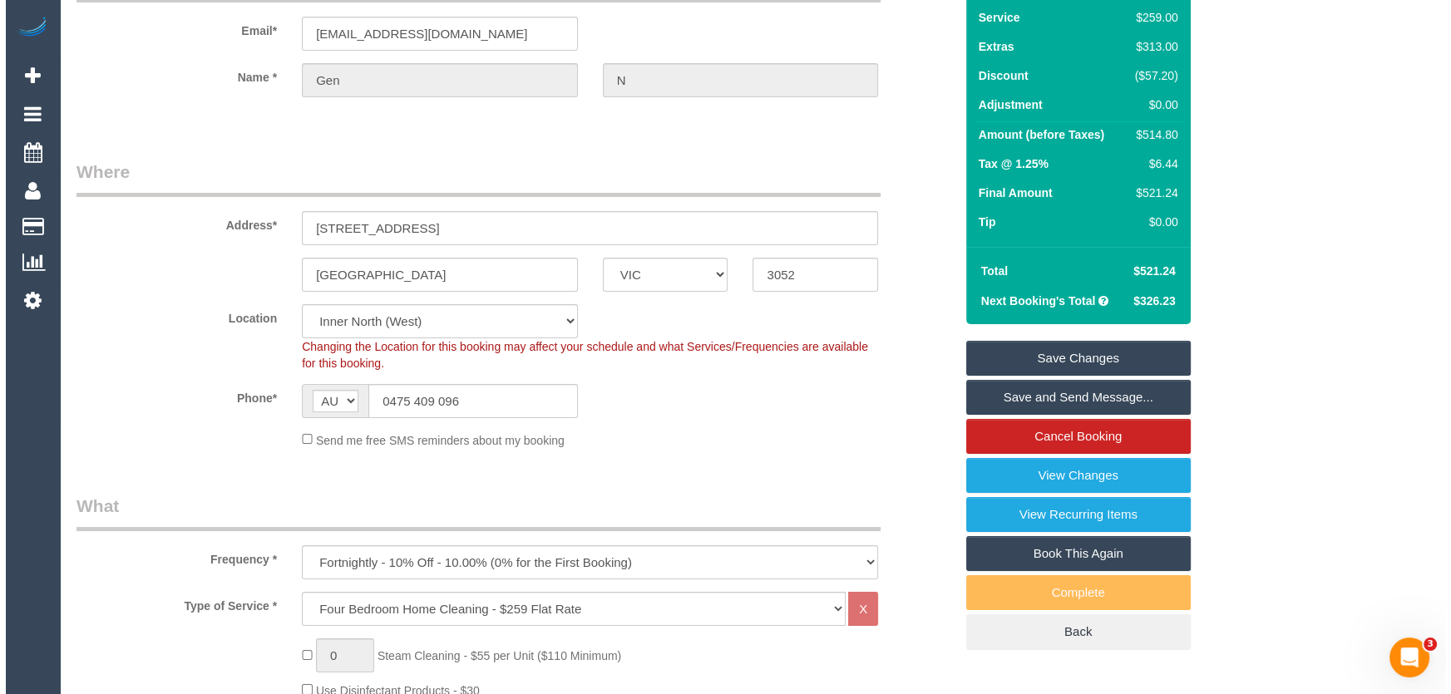
scroll to position [0, 0]
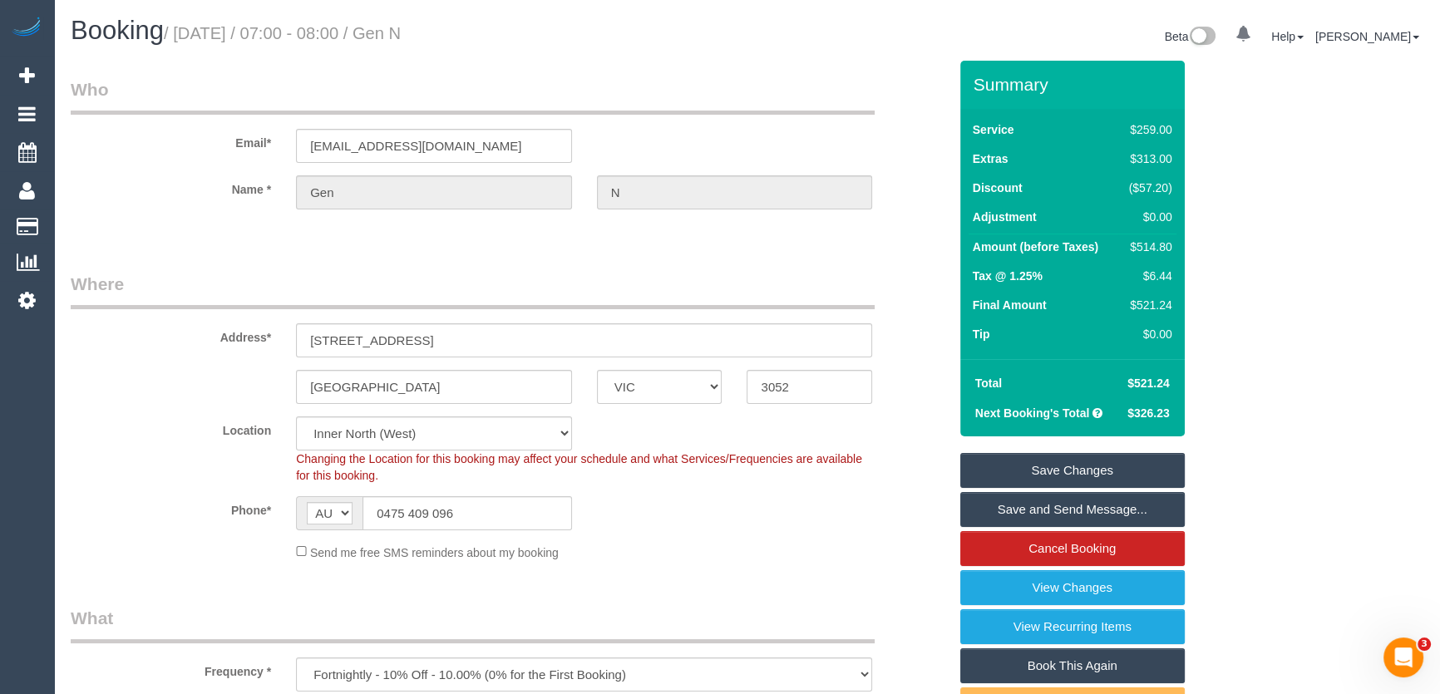
click at [1014, 510] on link "Save and Send Message..." at bounding box center [1072, 509] width 225 height 35
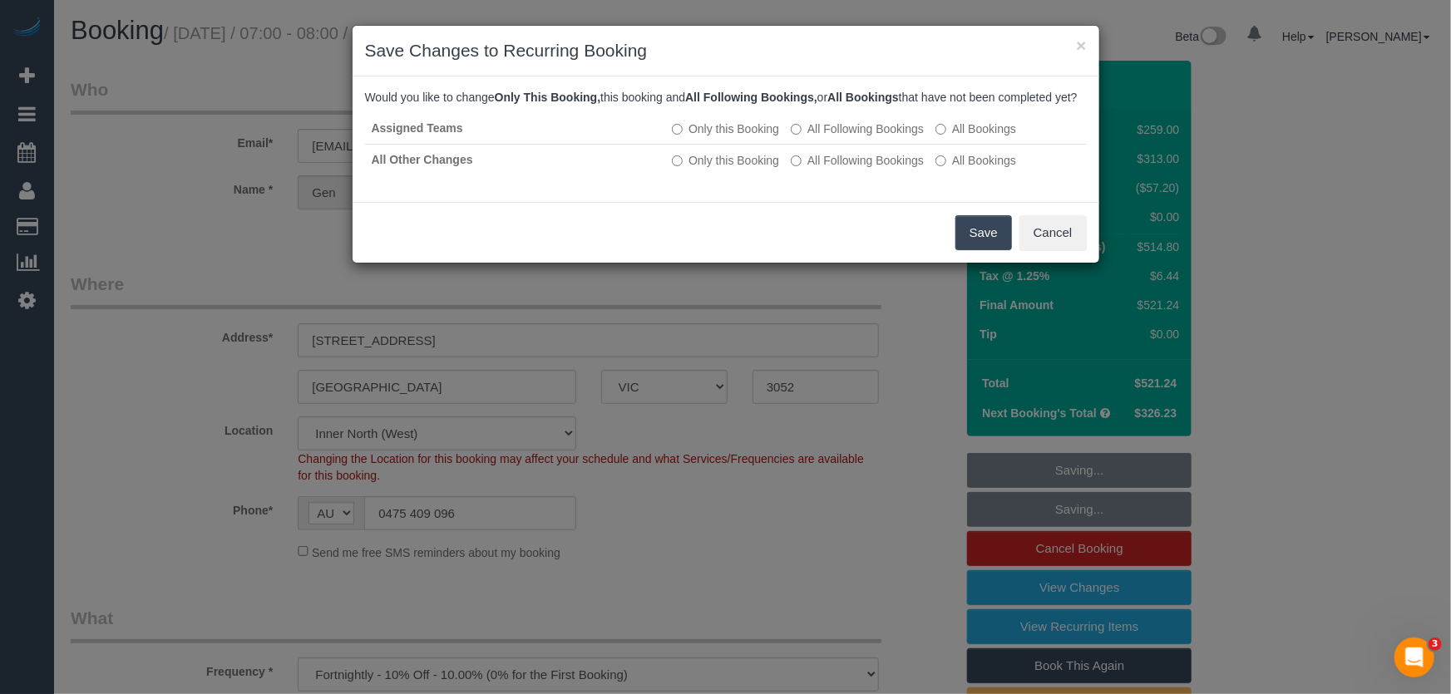
click at [991, 250] on button "Save" at bounding box center [983, 232] width 57 height 35
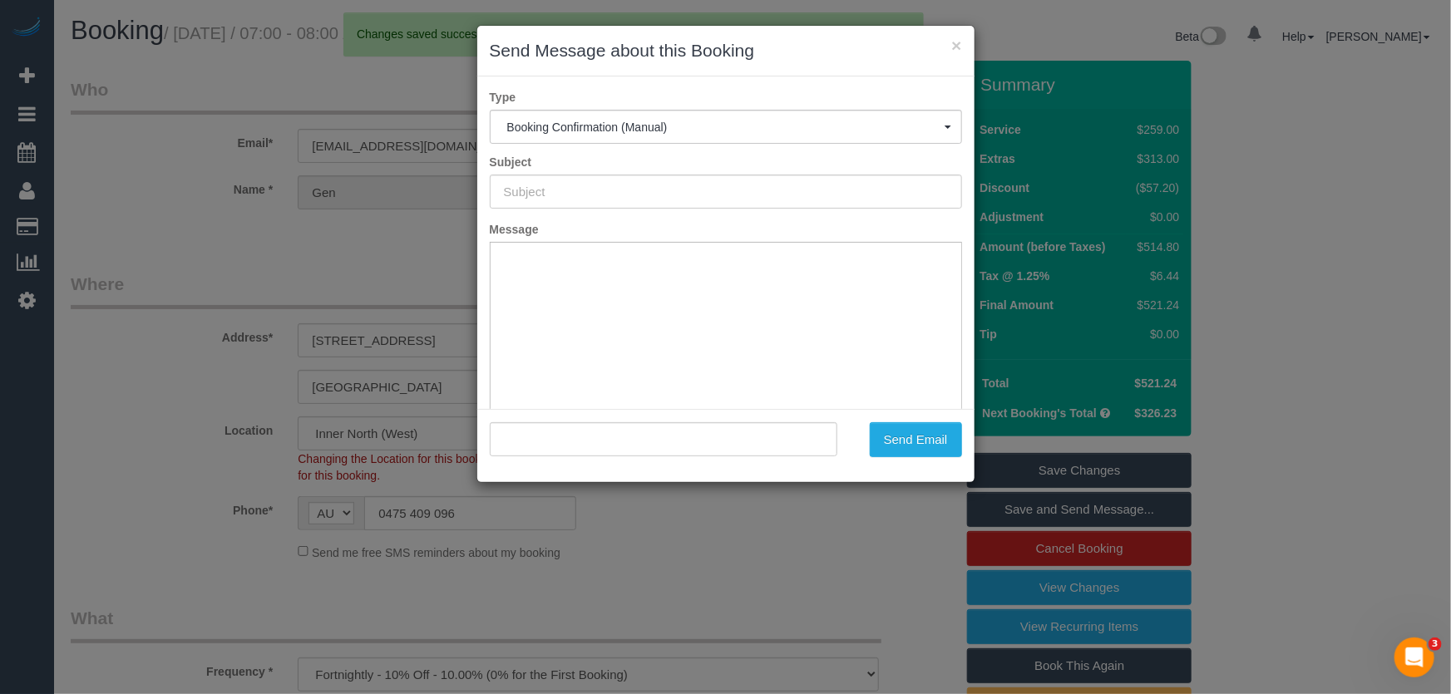
type input "Booking Confirmed"
type input ""Gen N" <ganoke@hotmail.com>"
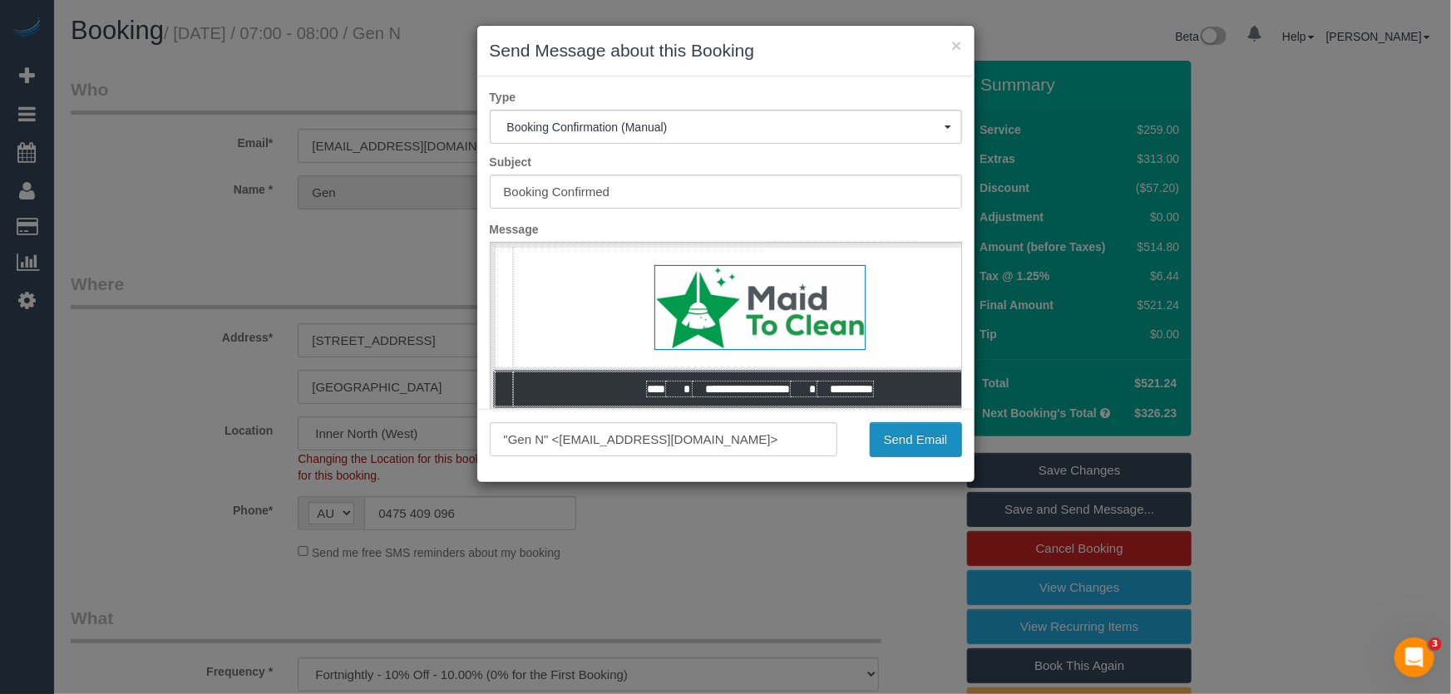
click at [916, 441] on button "Send Email" at bounding box center [916, 439] width 92 height 35
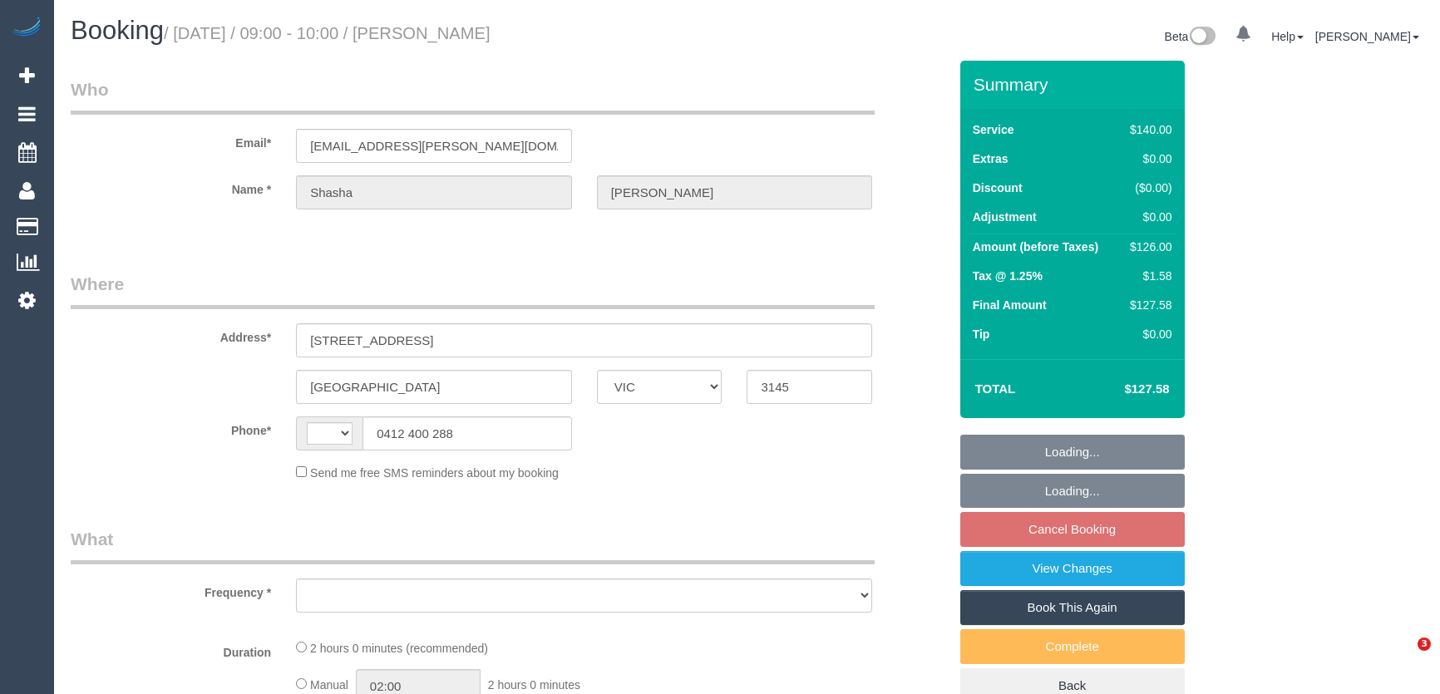
select select "VIC"
select select "string:AU"
select select "string:stripe-pm_1Pf98U2GScqysDRV1KyYvSbR"
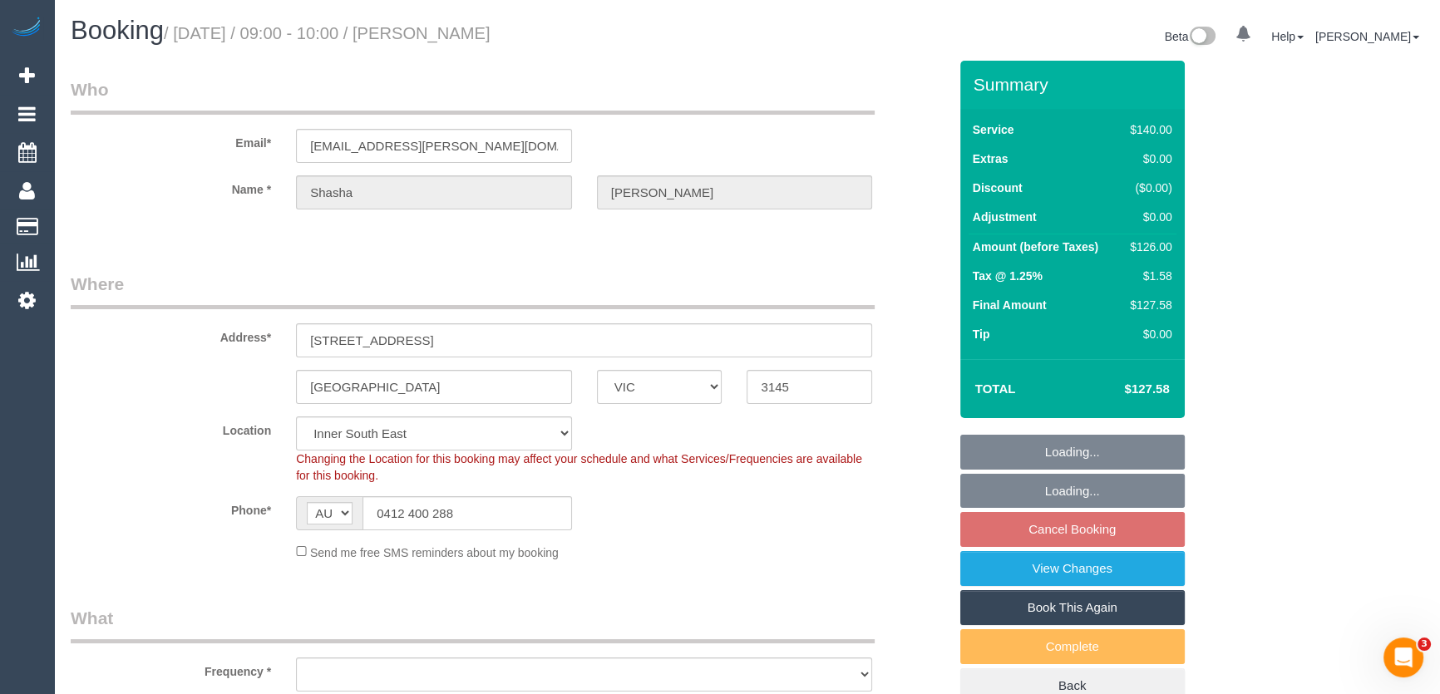
select select "object:709"
select select "number:28"
select select "number:14"
select select "number:19"
select select "number:24"
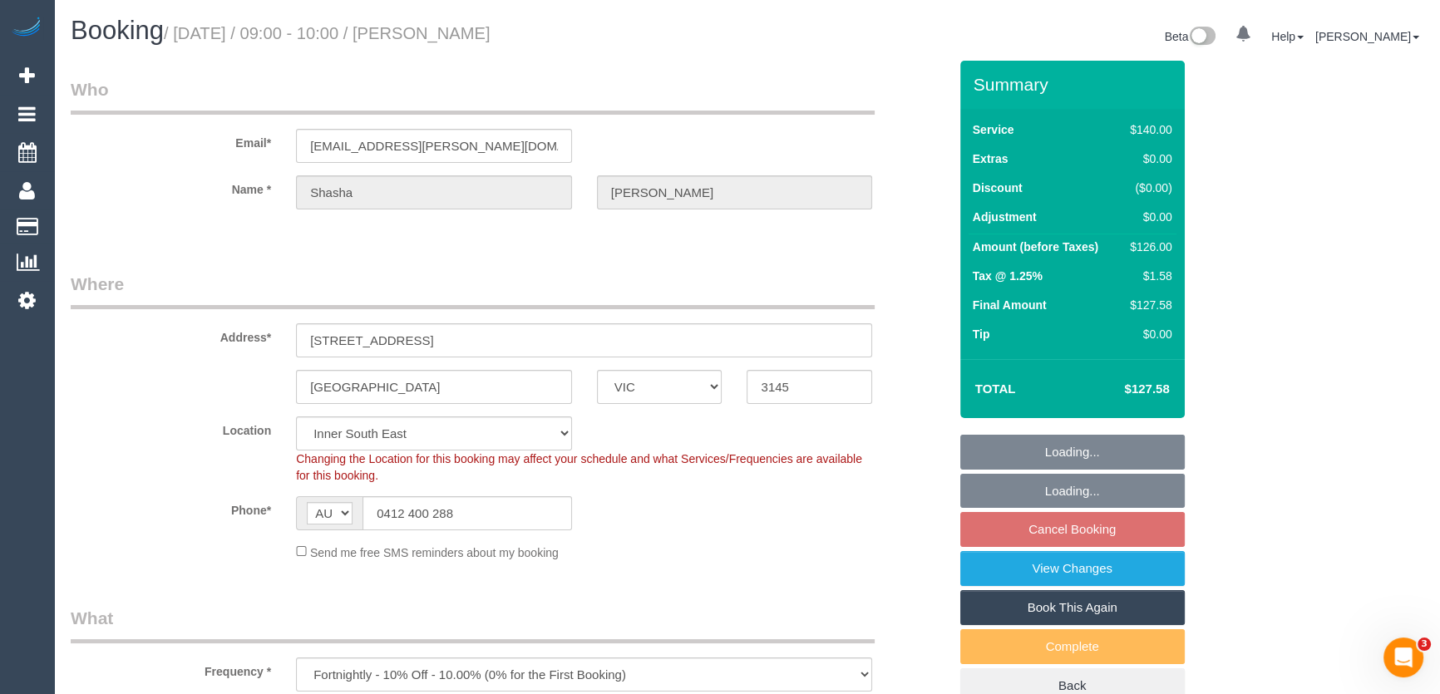
select select "number:34"
select select "number:12"
select select "object:1451"
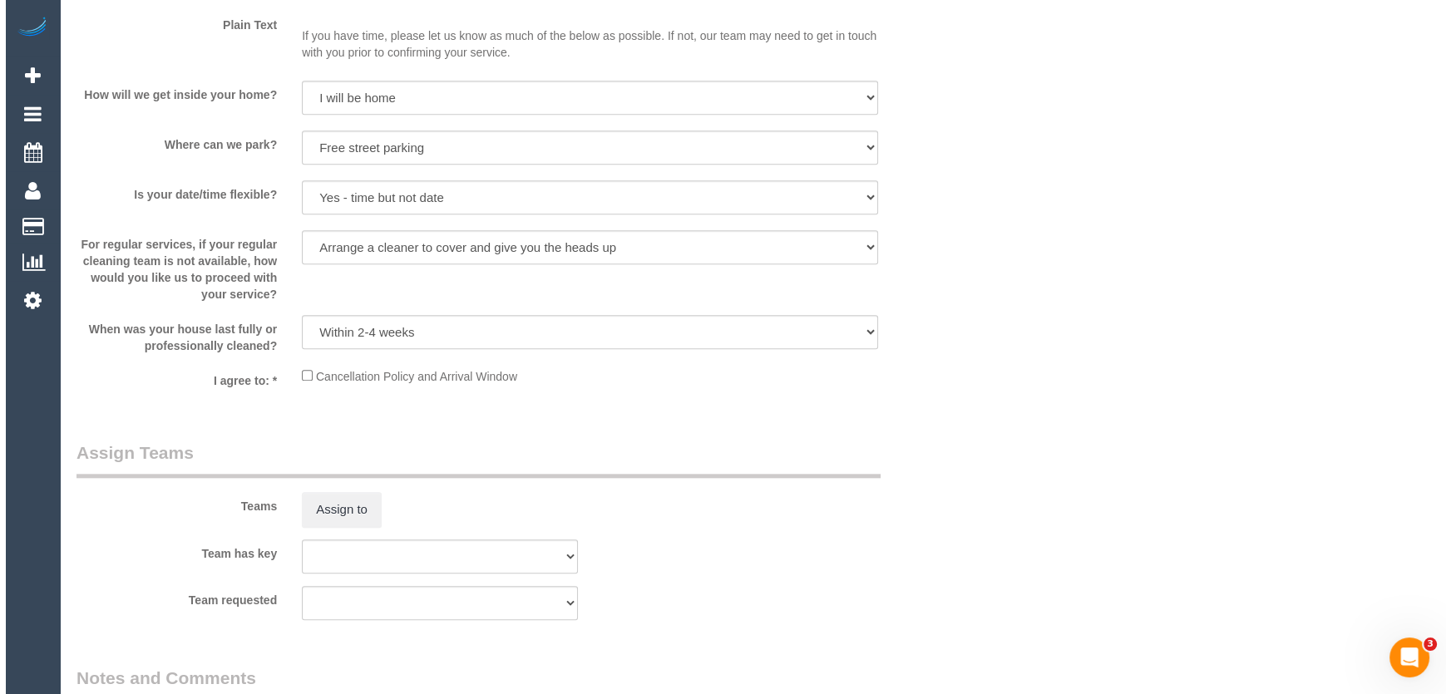
scroll to position [2268, 0]
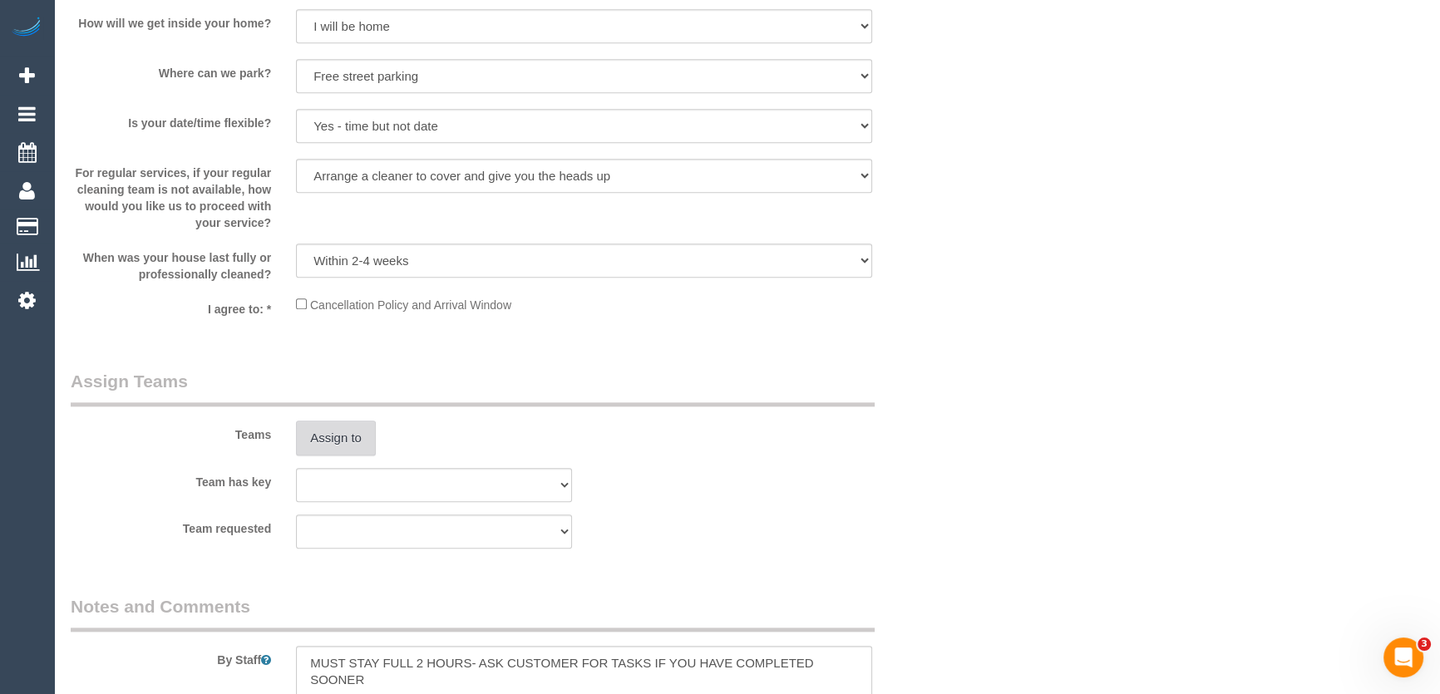
click at [333, 436] on button "Assign to" at bounding box center [336, 438] width 80 height 35
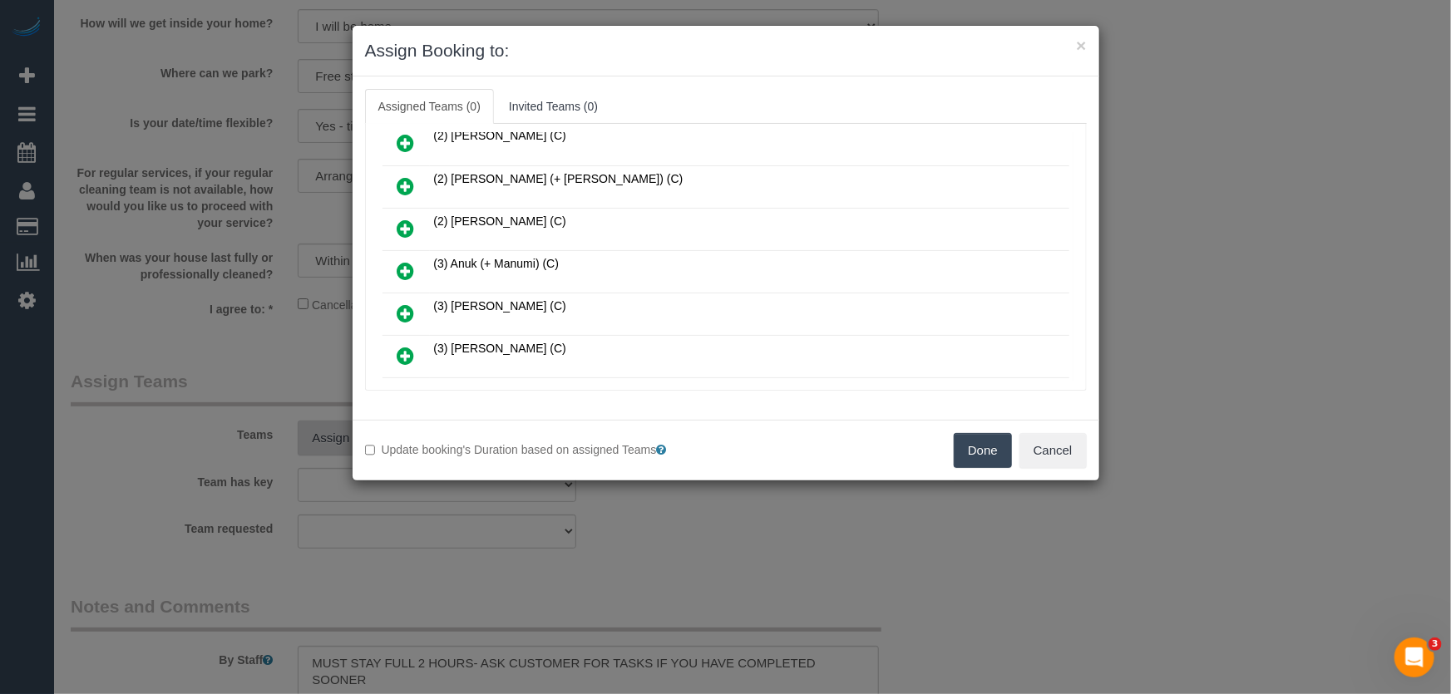
scroll to position [604, 0]
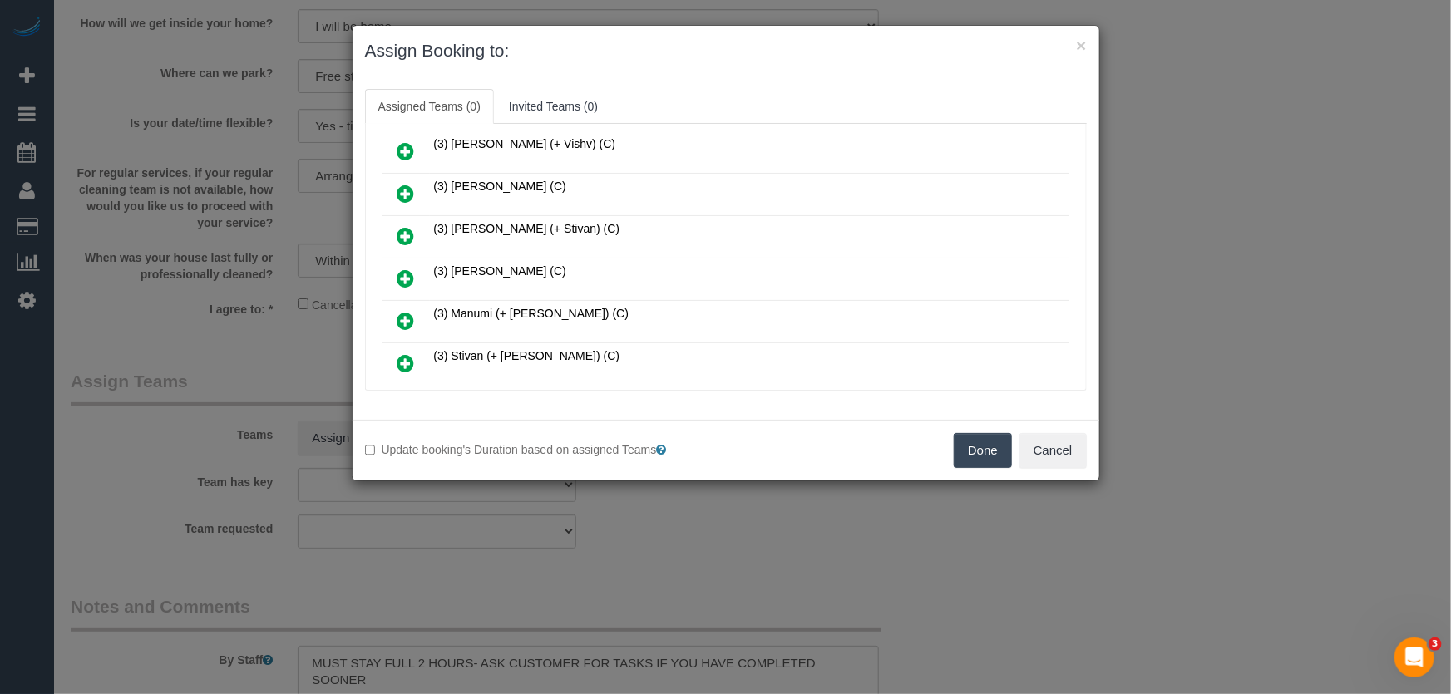
drag, startPoint x: 406, startPoint y: 262, endPoint x: 422, endPoint y: 260, distance: 16.7
click at [405, 269] on icon at bounding box center [405, 279] width 17 height 20
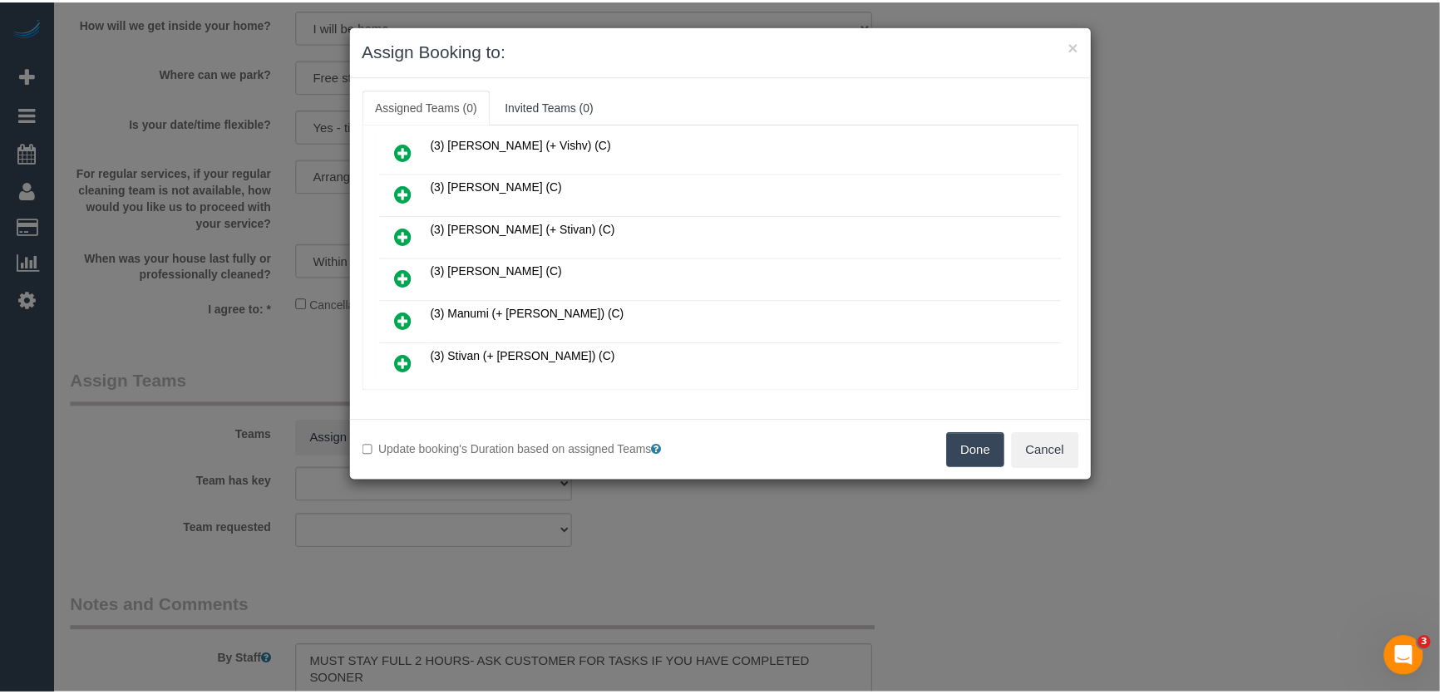
scroll to position [643, 0]
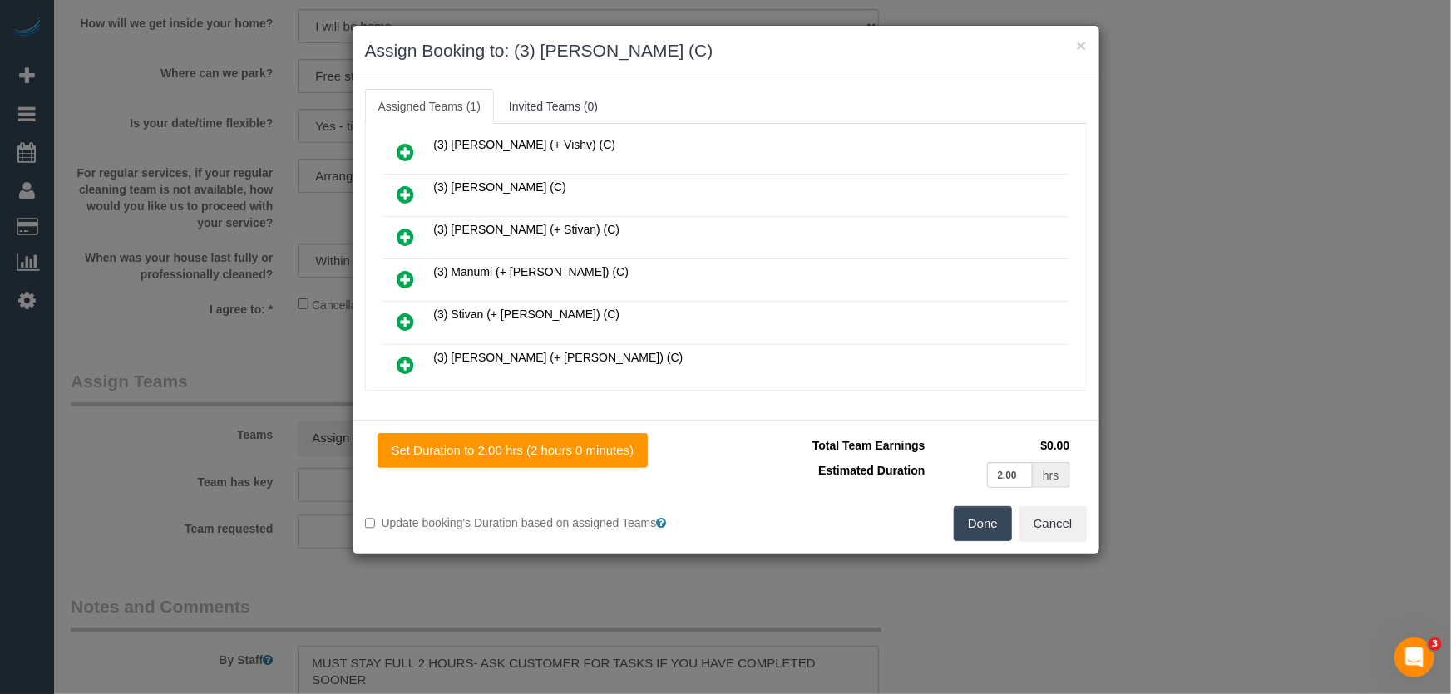
click at [973, 525] on button "Done" at bounding box center [983, 523] width 58 height 35
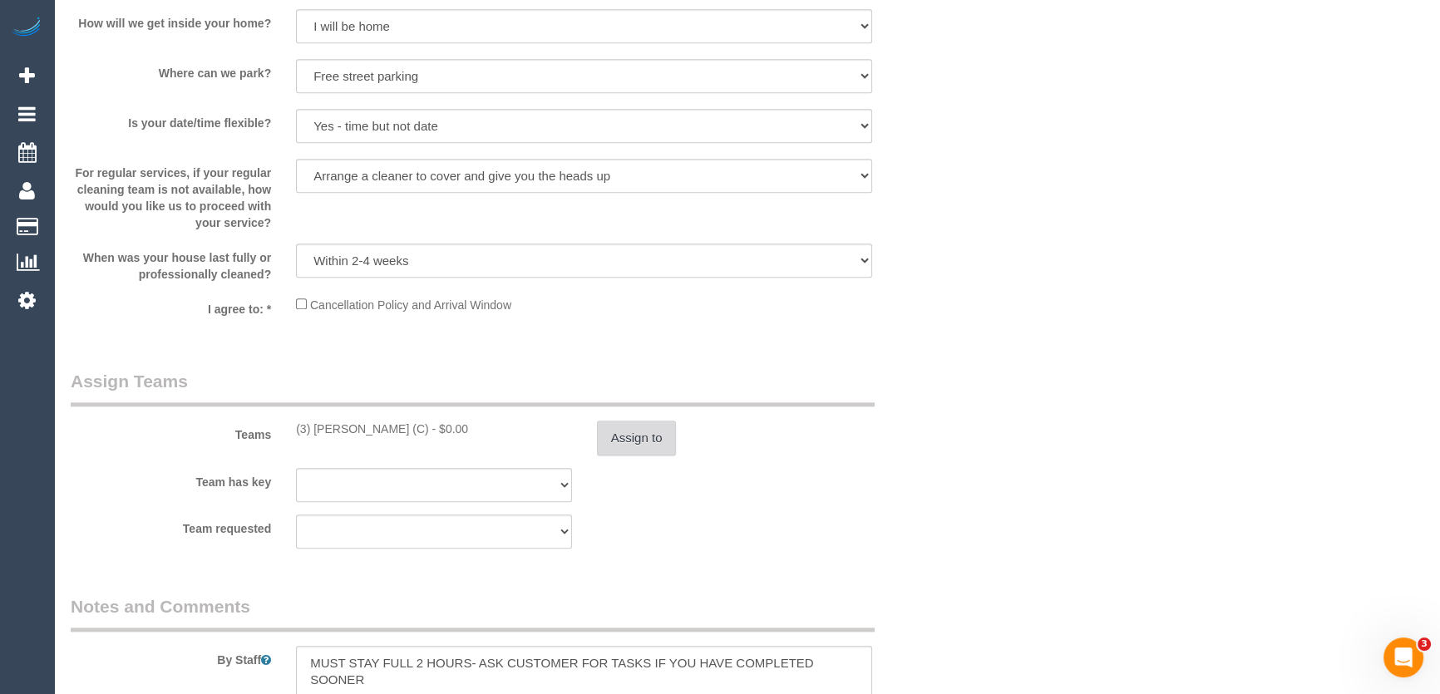
click at [649, 432] on button "Assign to" at bounding box center [637, 438] width 80 height 35
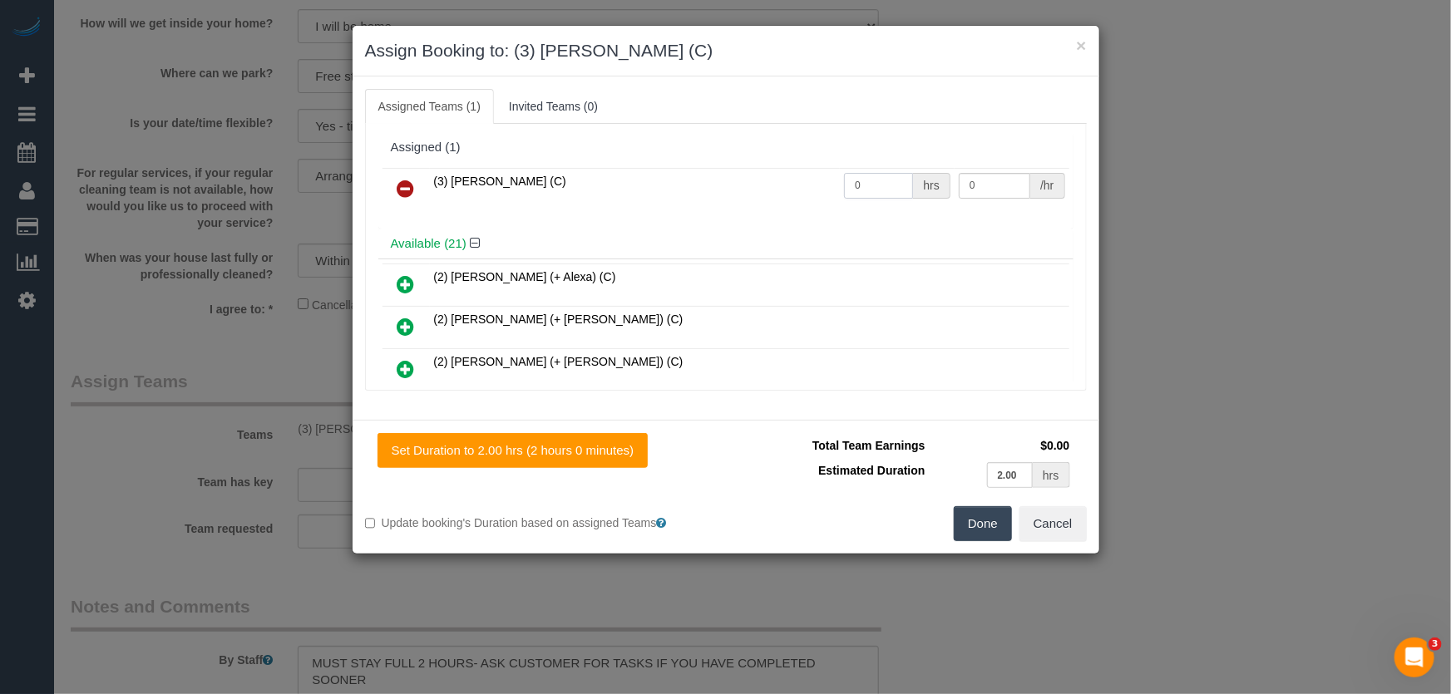
click at [867, 180] on input "0" at bounding box center [878, 186] width 69 height 26
type input "2"
type input "35"
click at [974, 530] on button "Done" at bounding box center [983, 523] width 58 height 35
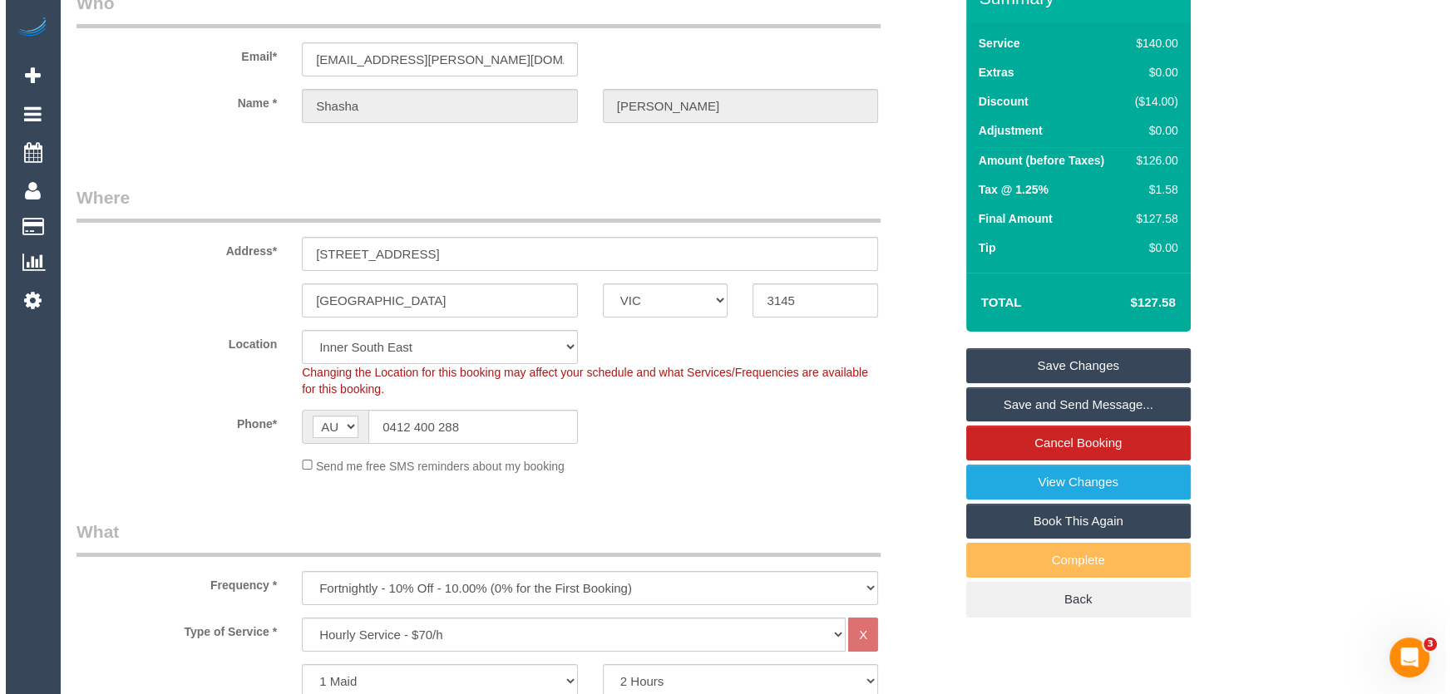
scroll to position [0, 0]
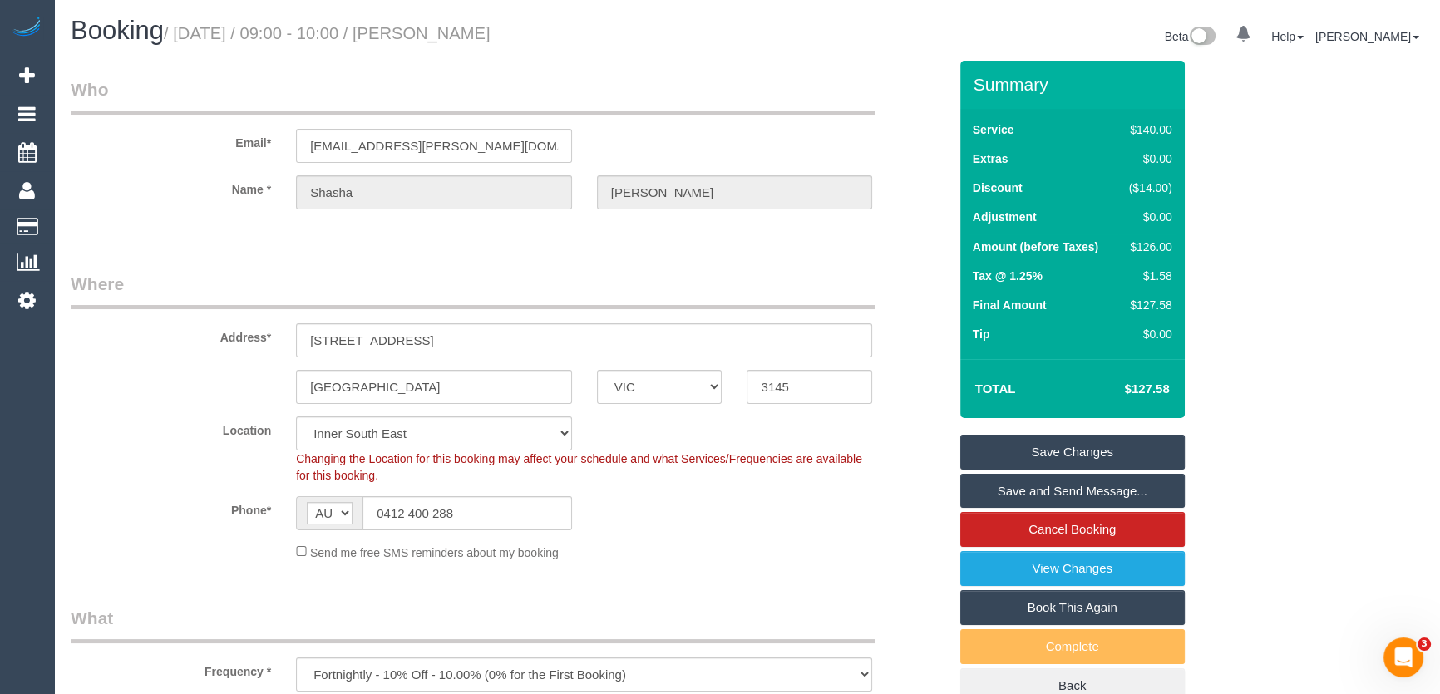
click at [484, 32] on small "/ September 12, 2025 / 09:00 - 10:00 / Shasha Gomez" at bounding box center [327, 33] width 327 height 18
copy small "Shasha Gomez"
click at [1068, 491] on link "Save and Send Message..." at bounding box center [1072, 491] width 225 height 35
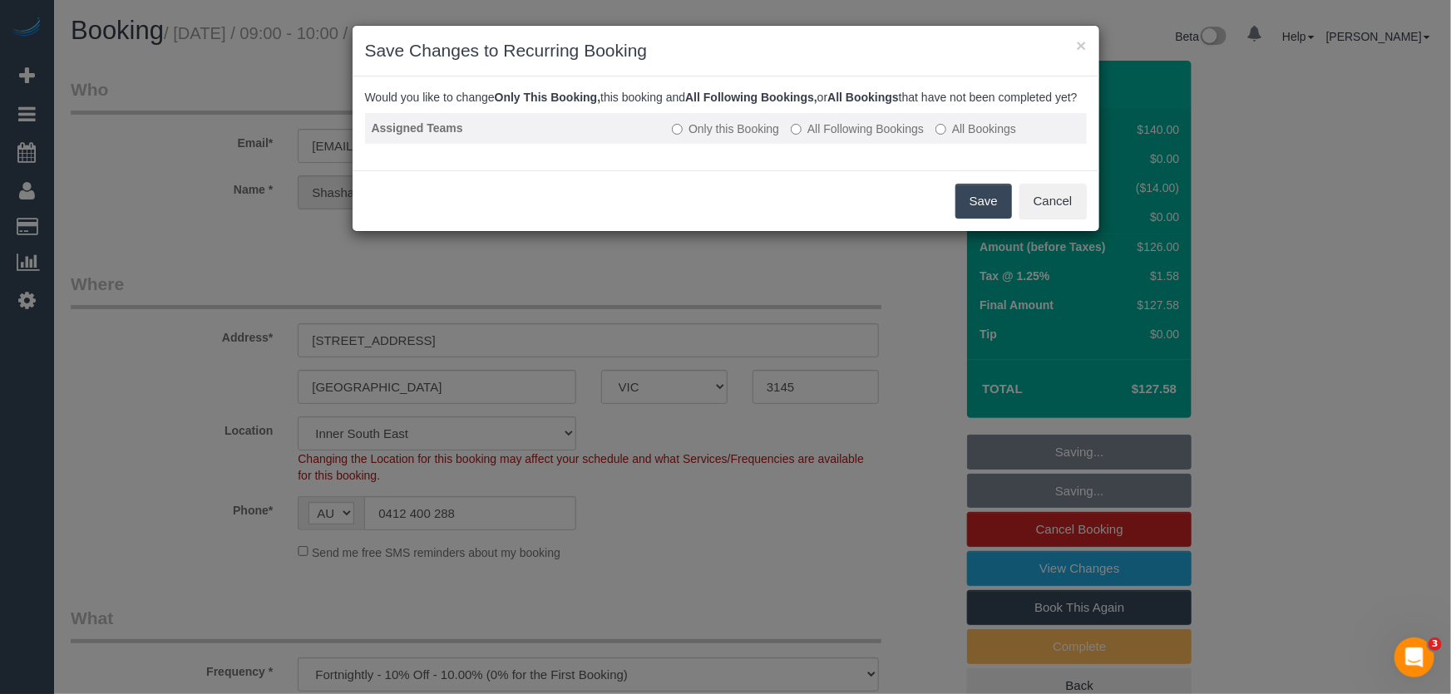
click at [833, 137] on label "All Following Bookings" at bounding box center [857, 129] width 133 height 17
click at [999, 219] on button "Save" at bounding box center [983, 201] width 57 height 35
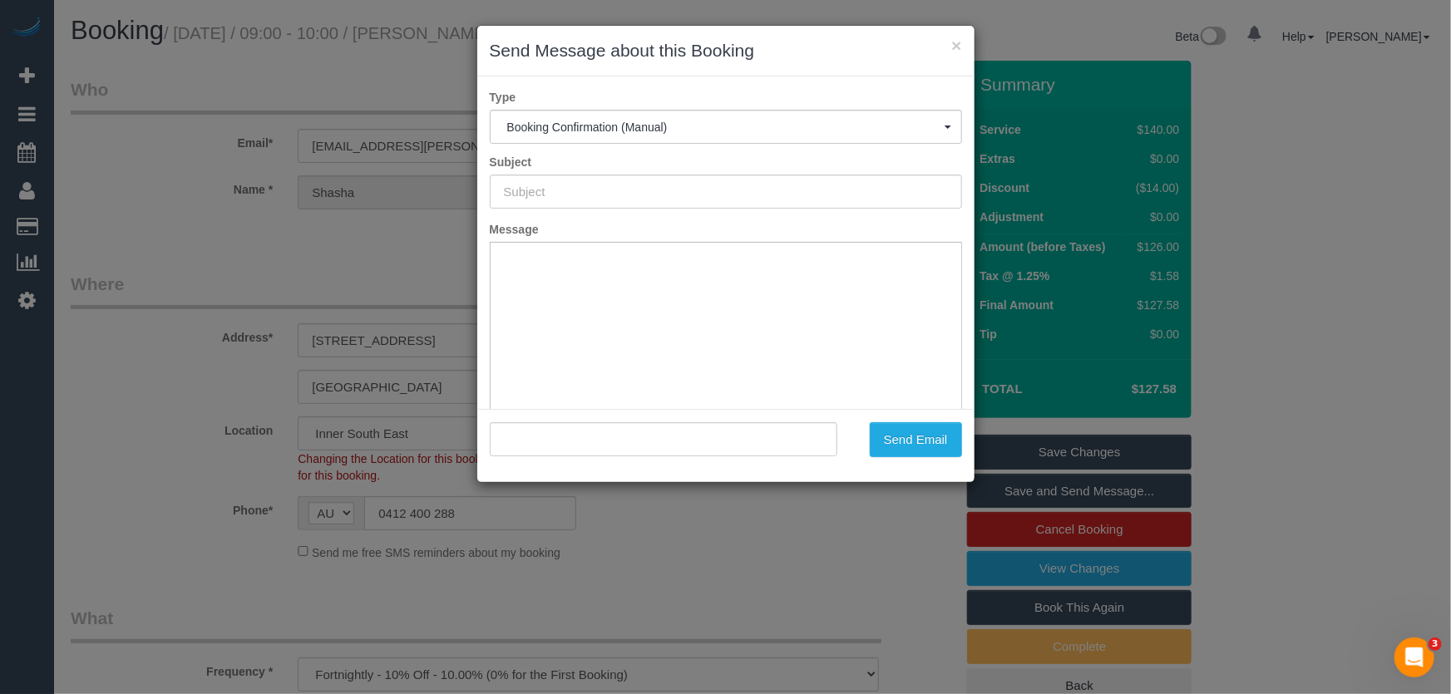
type input "Booking Confirmed"
type input ""Shasha Gomez" <shasha.kamat@gmail.com>"
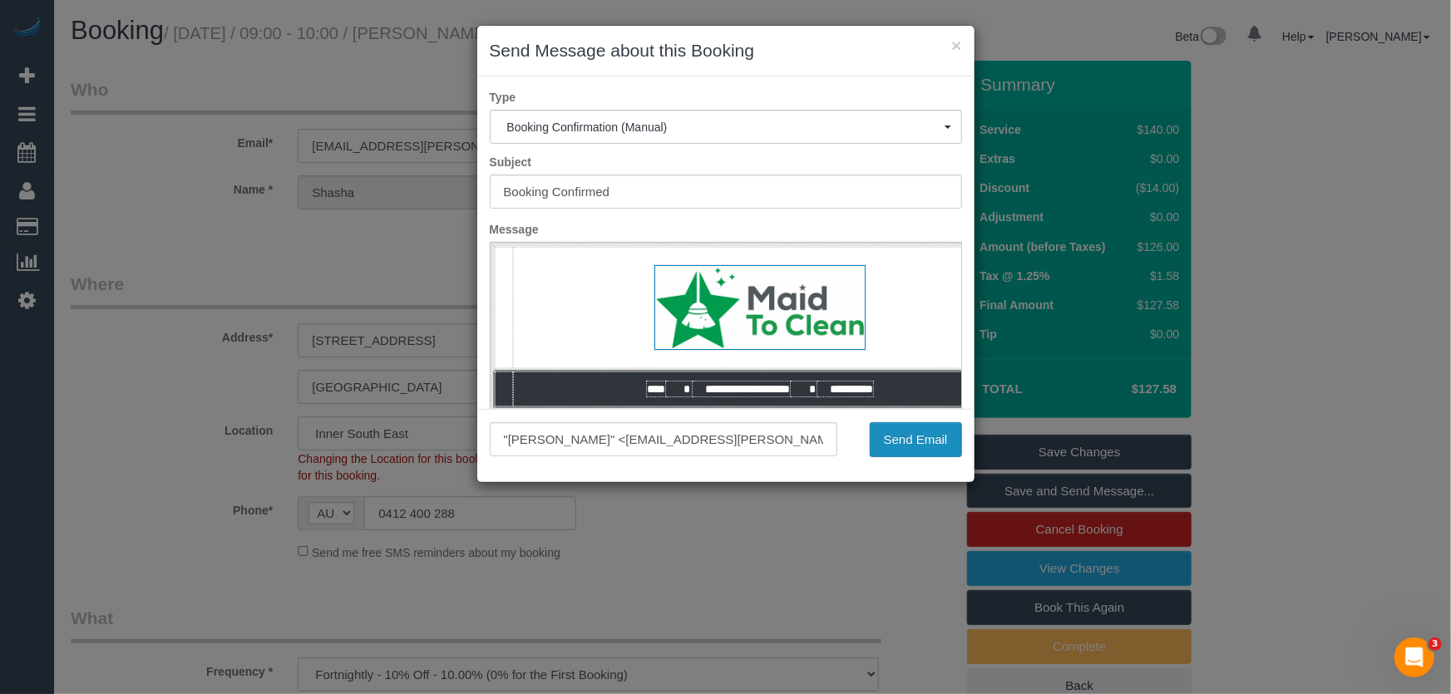
click at [916, 437] on button "Send Email" at bounding box center [916, 439] width 92 height 35
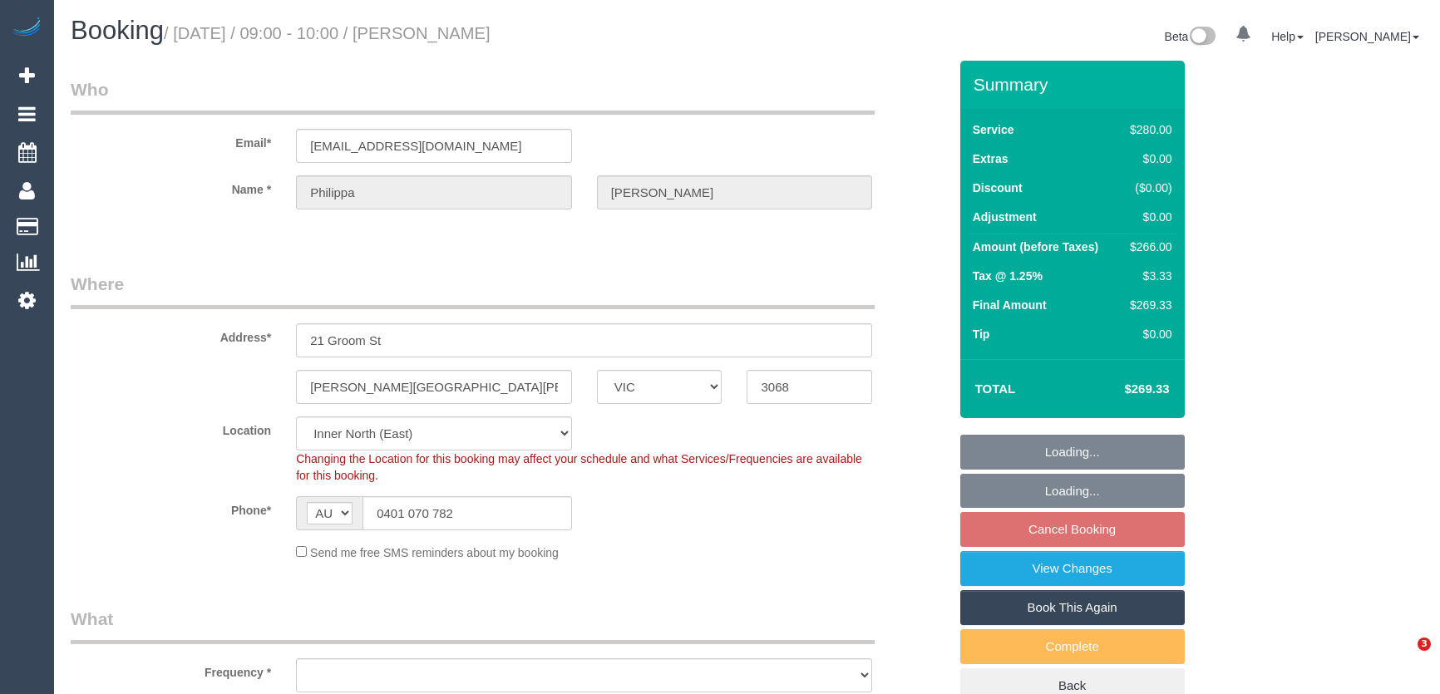
select select "VIC"
select select "object:524"
select select "2"
select select "number:29"
select select "number:14"
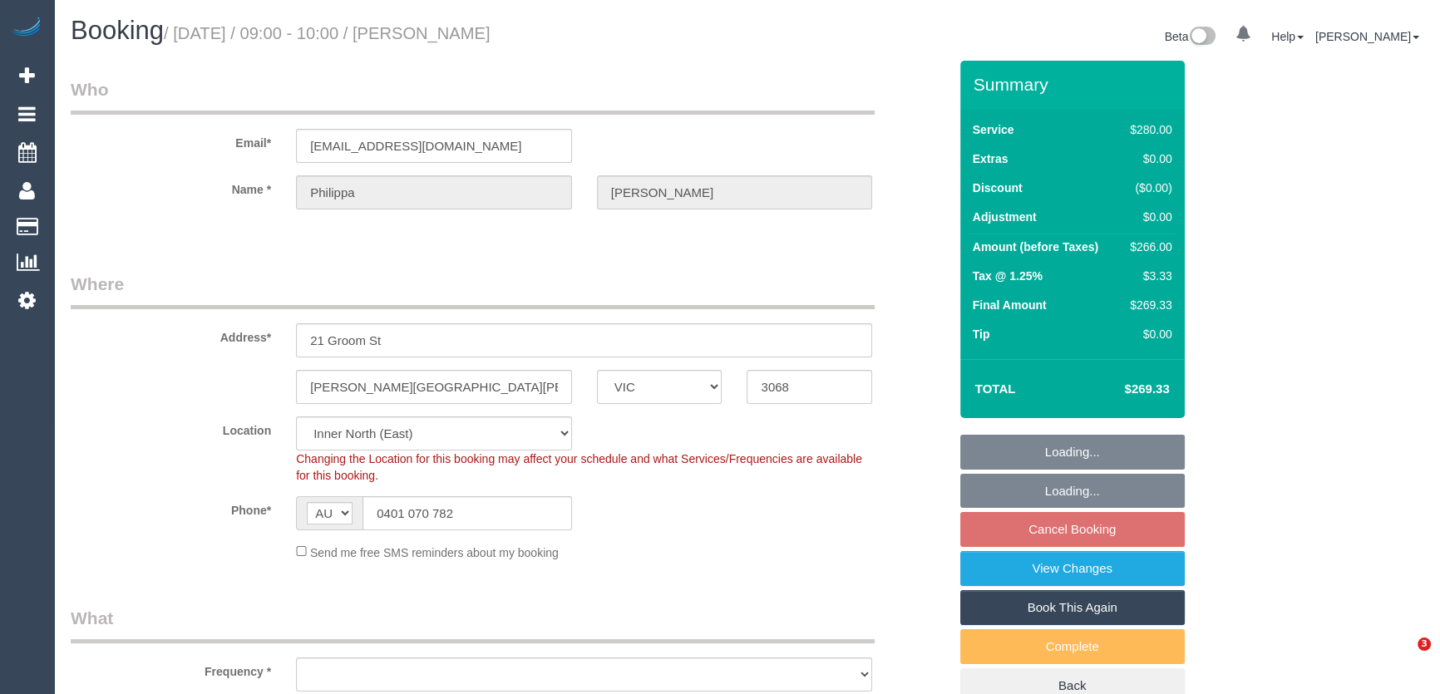
select select "number:19"
select select "number:22"
select select "number:33"
select select "number:12"
select select "object:839"
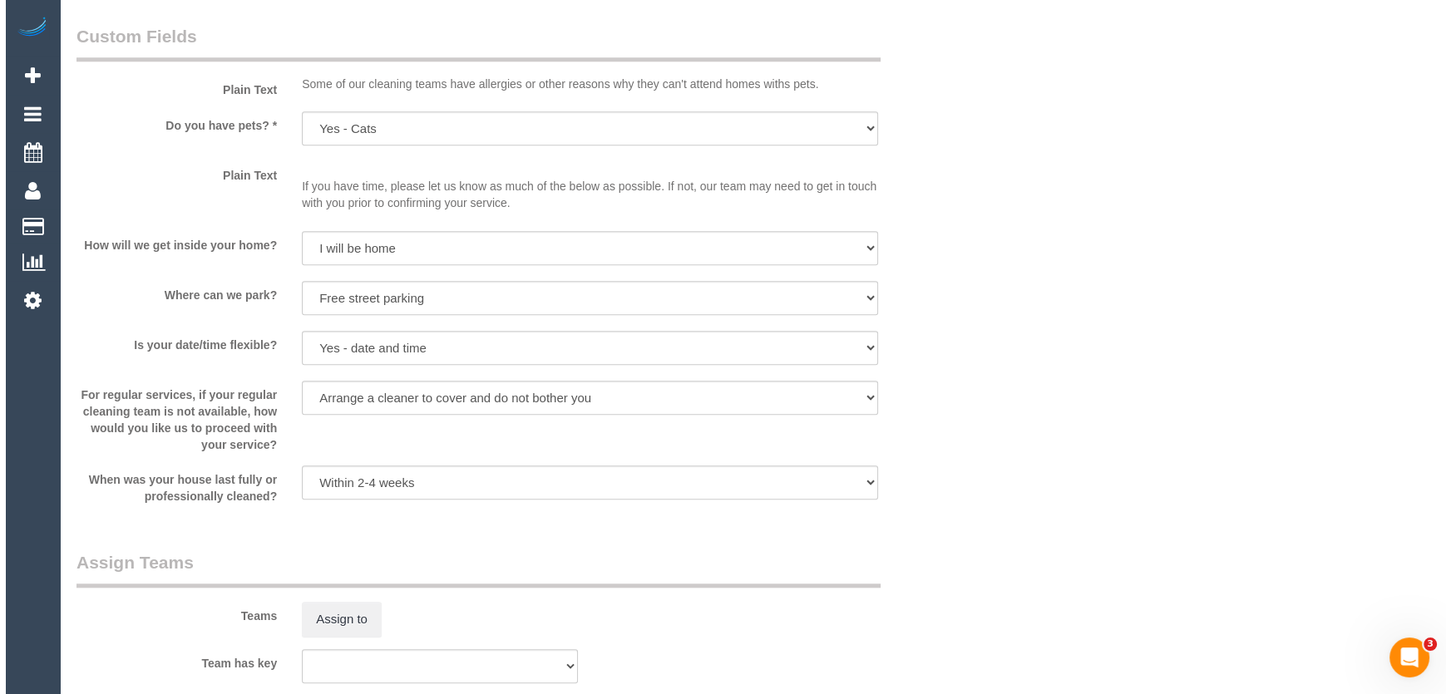
scroll to position [2116, 0]
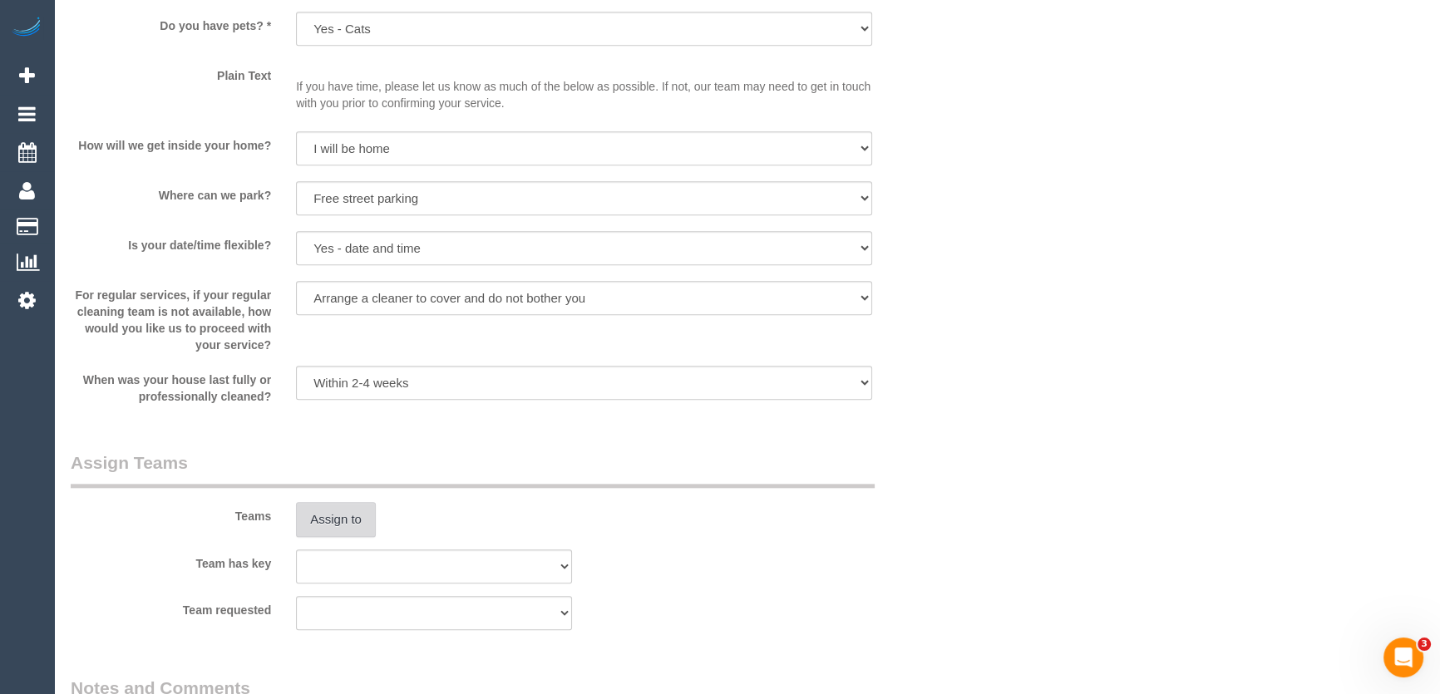
click at [362, 515] on button "Assign to" at bounding box center [336, 519] width 80 height 35
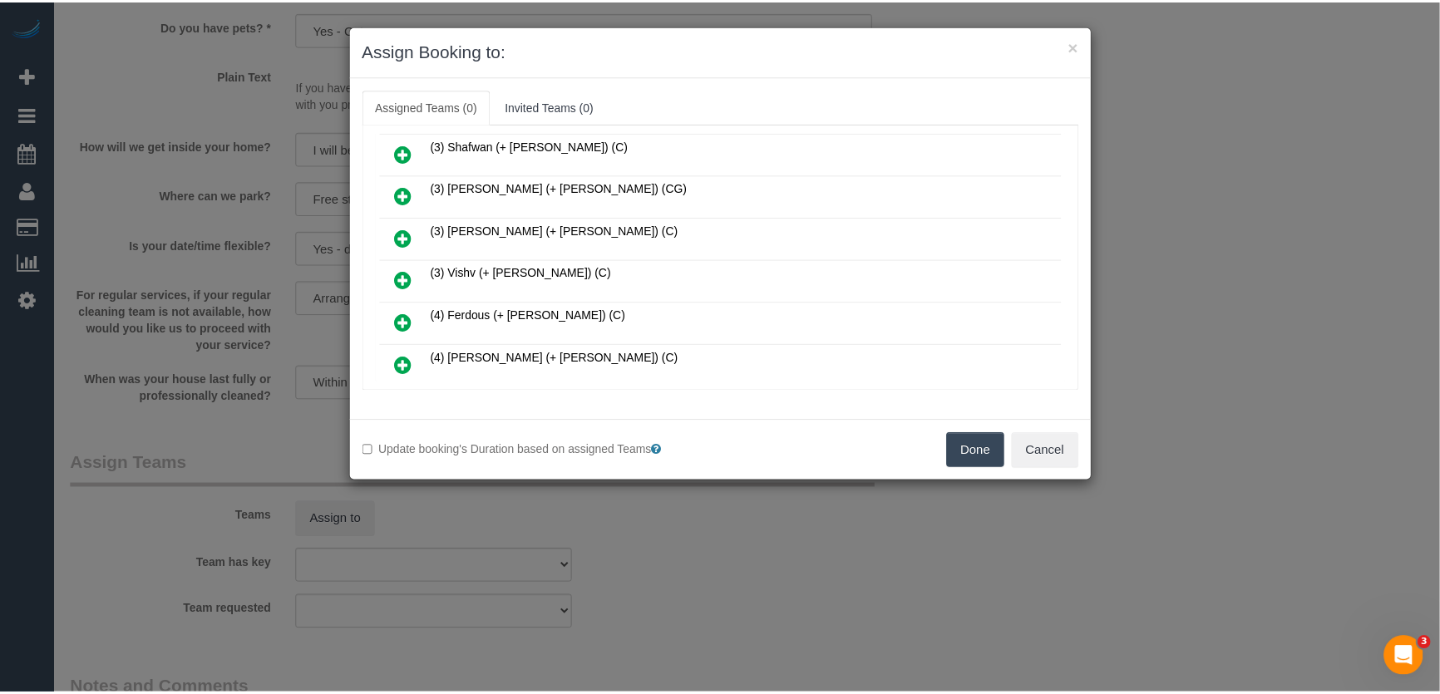
scroll to position [906, 0]
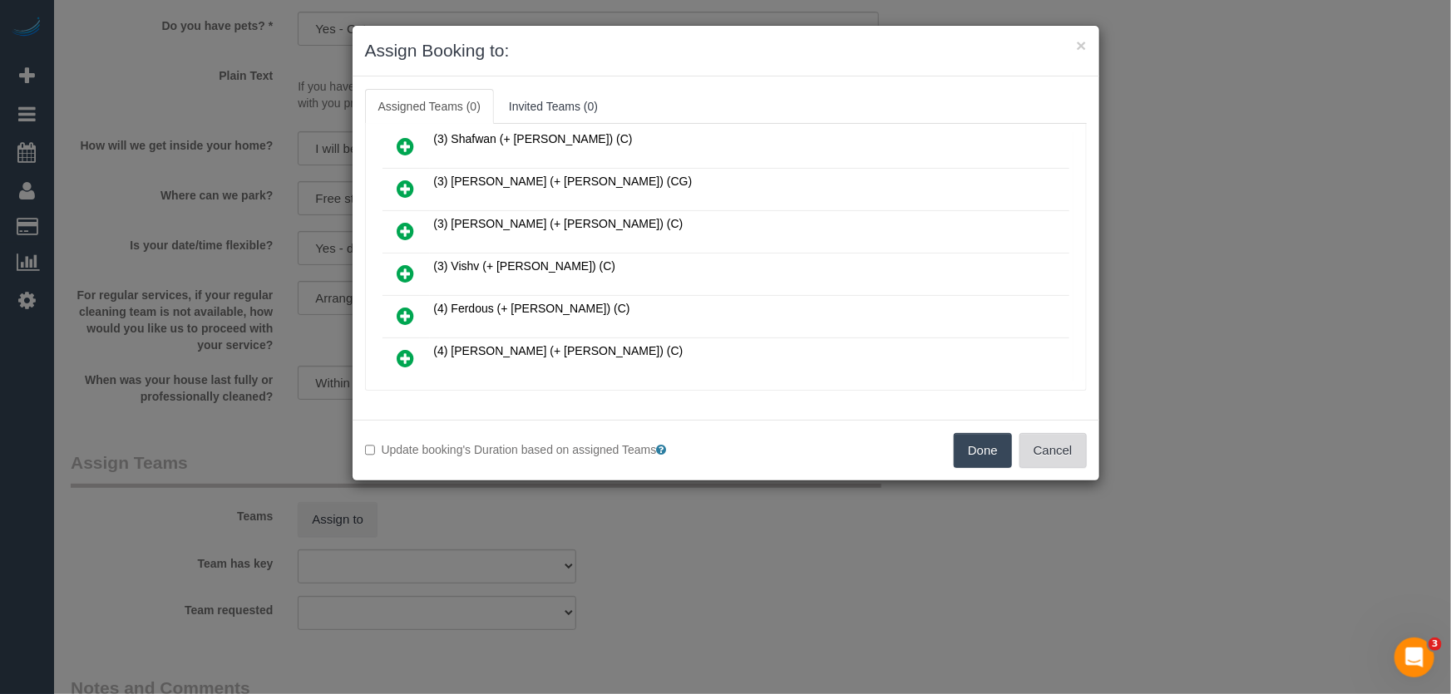
click at [1049, 456] on button "Cancel" at bounding box center [1052, 450] width 67 height 35
